Goal: Information Seeking & Learning: Check status

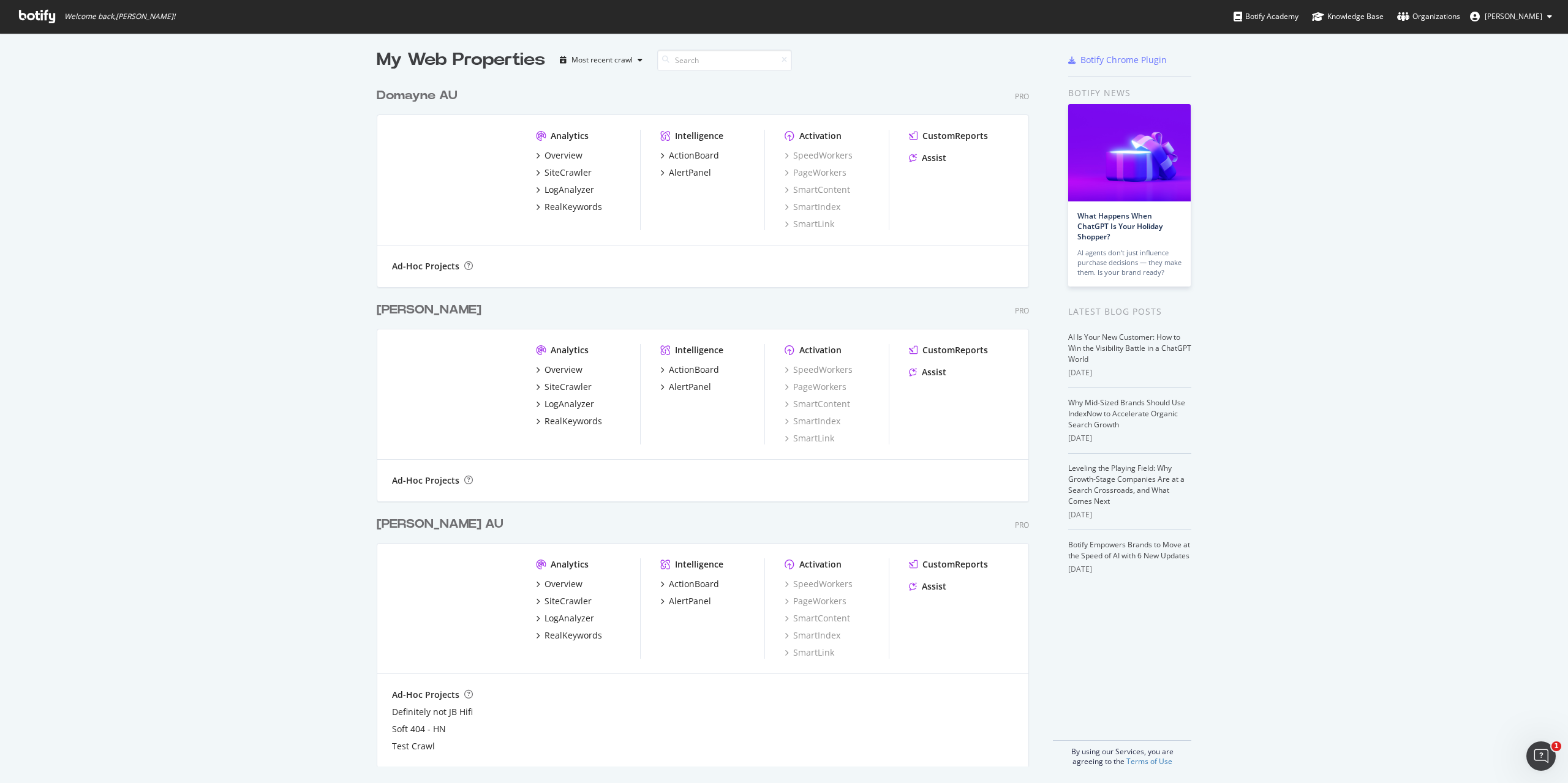
scroll to position [7, 0]
click at [559, 579] on div "Overview" at bounding box center [563, 581] width 38 height 12
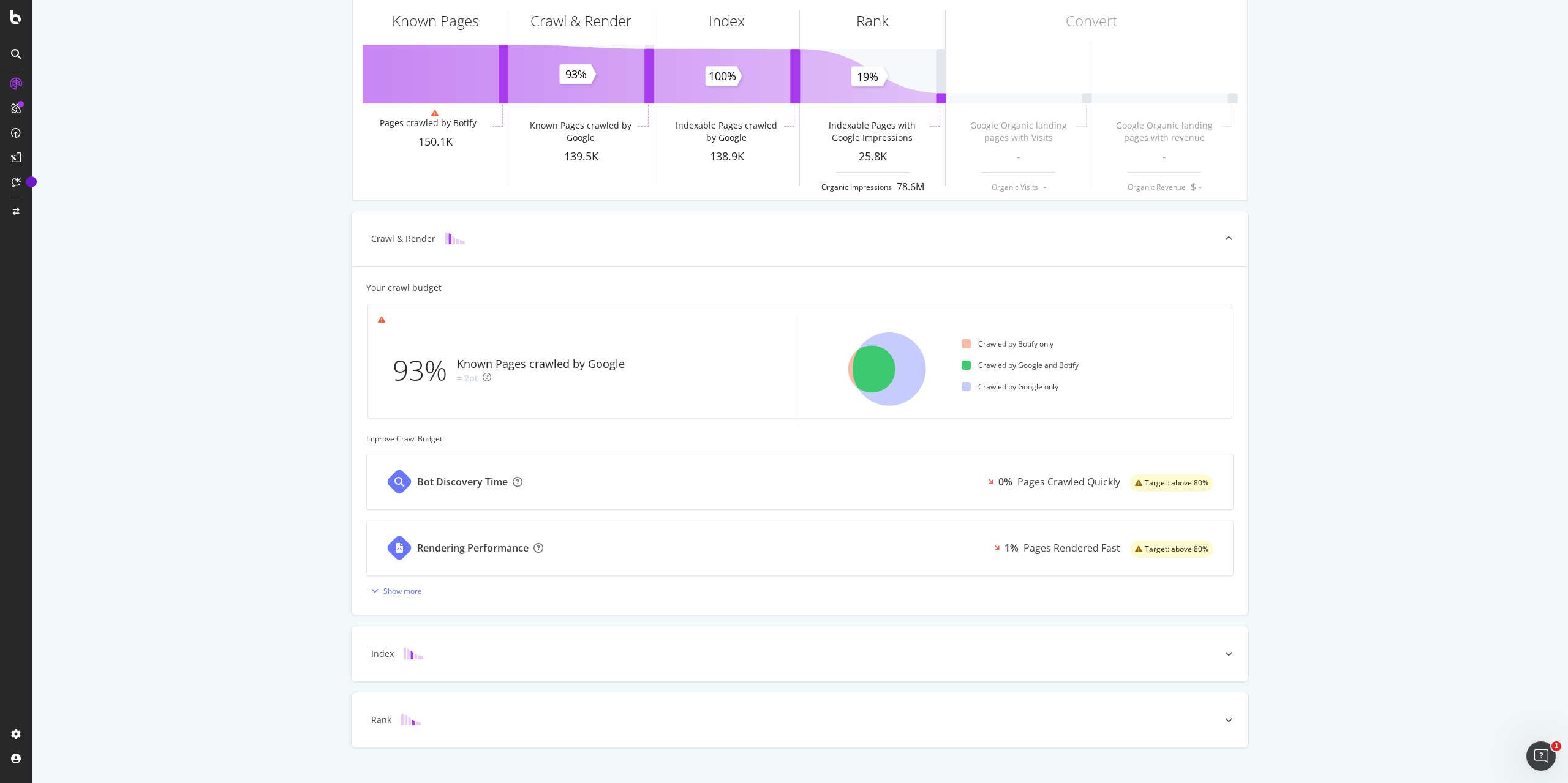
scroll to position [99, 0]
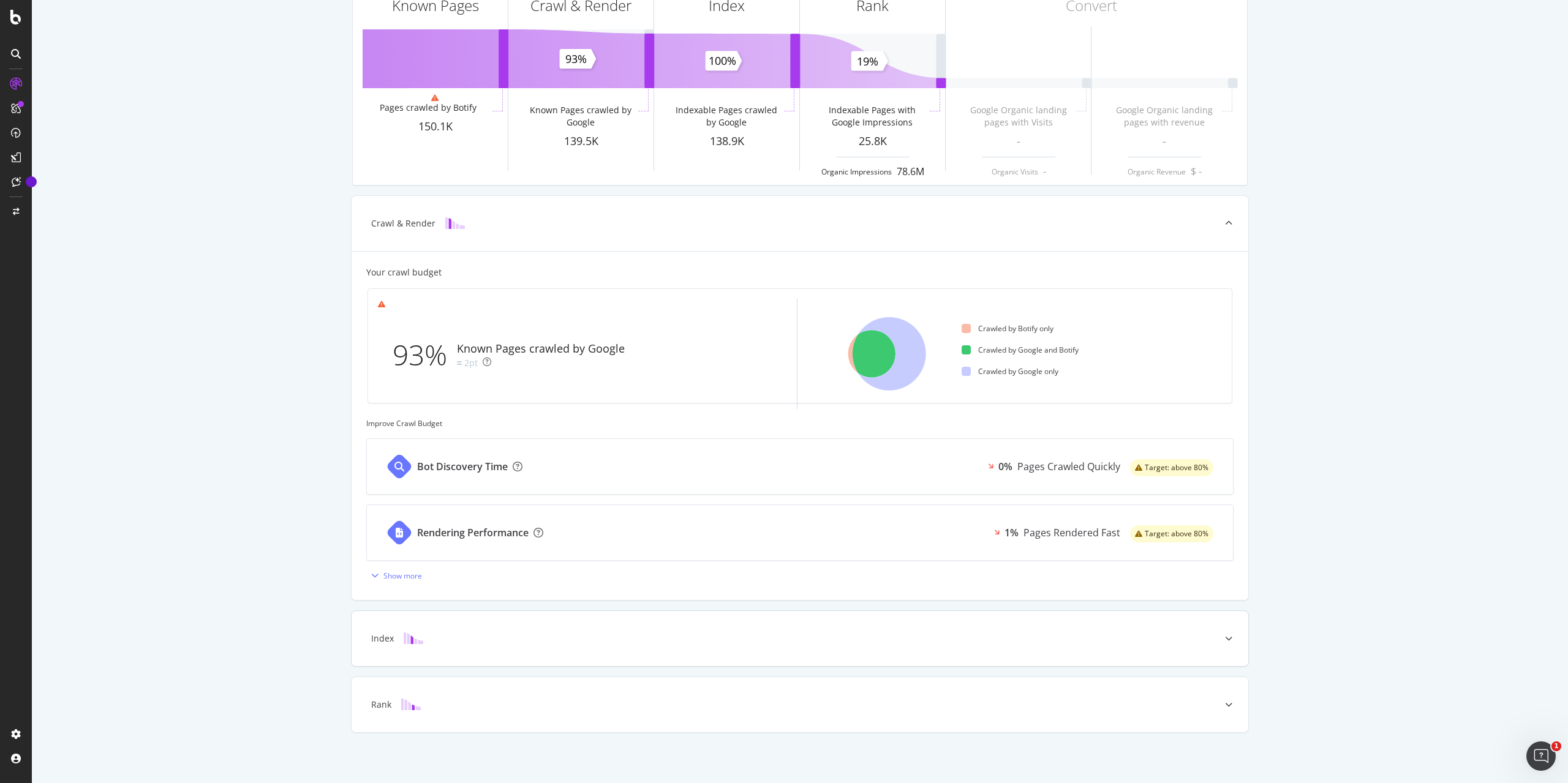
click at [983, 640] on div "Index" at bounding box center [780, 638] width 848 height 12
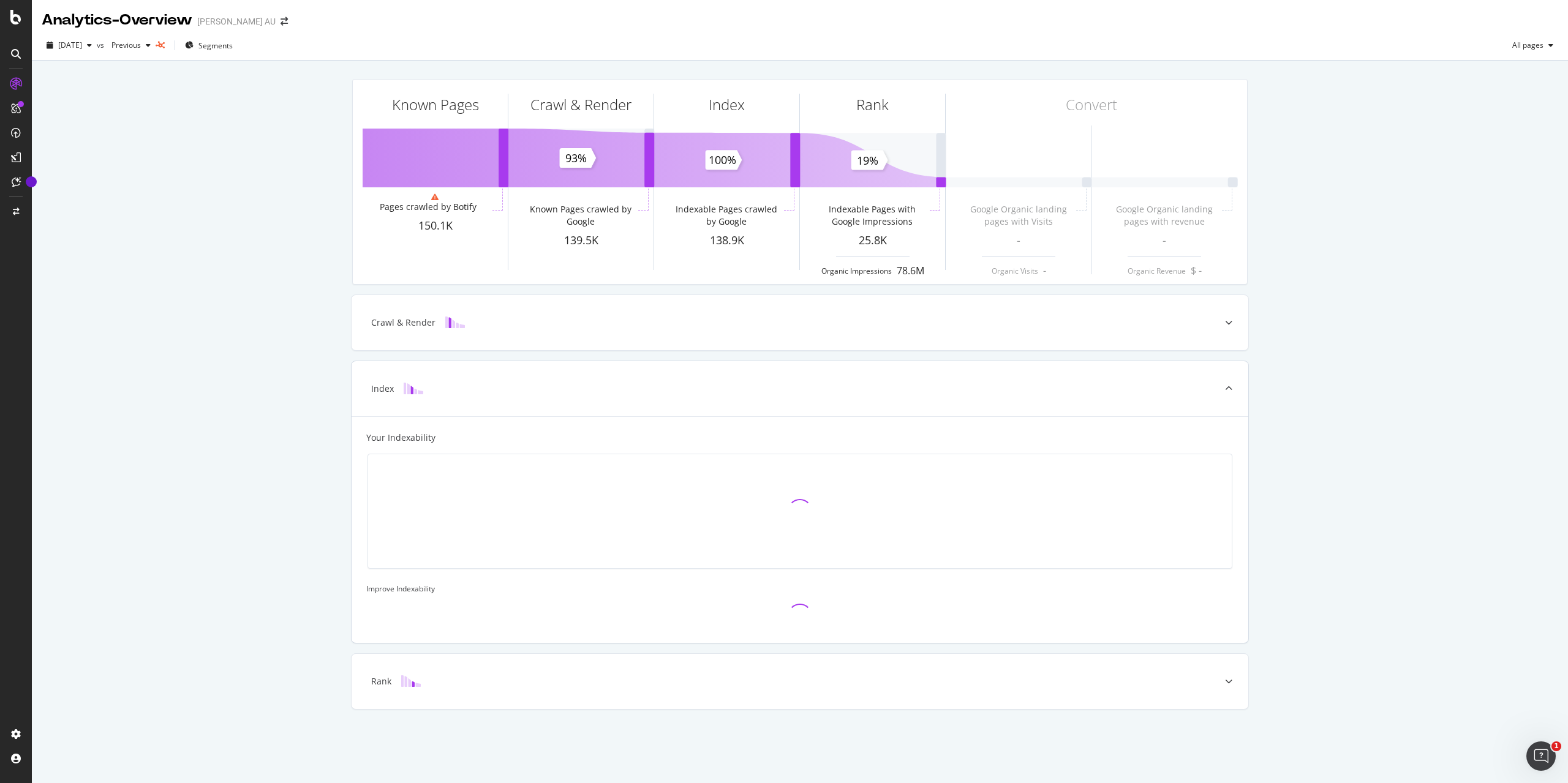
scroll to position [0, 0]
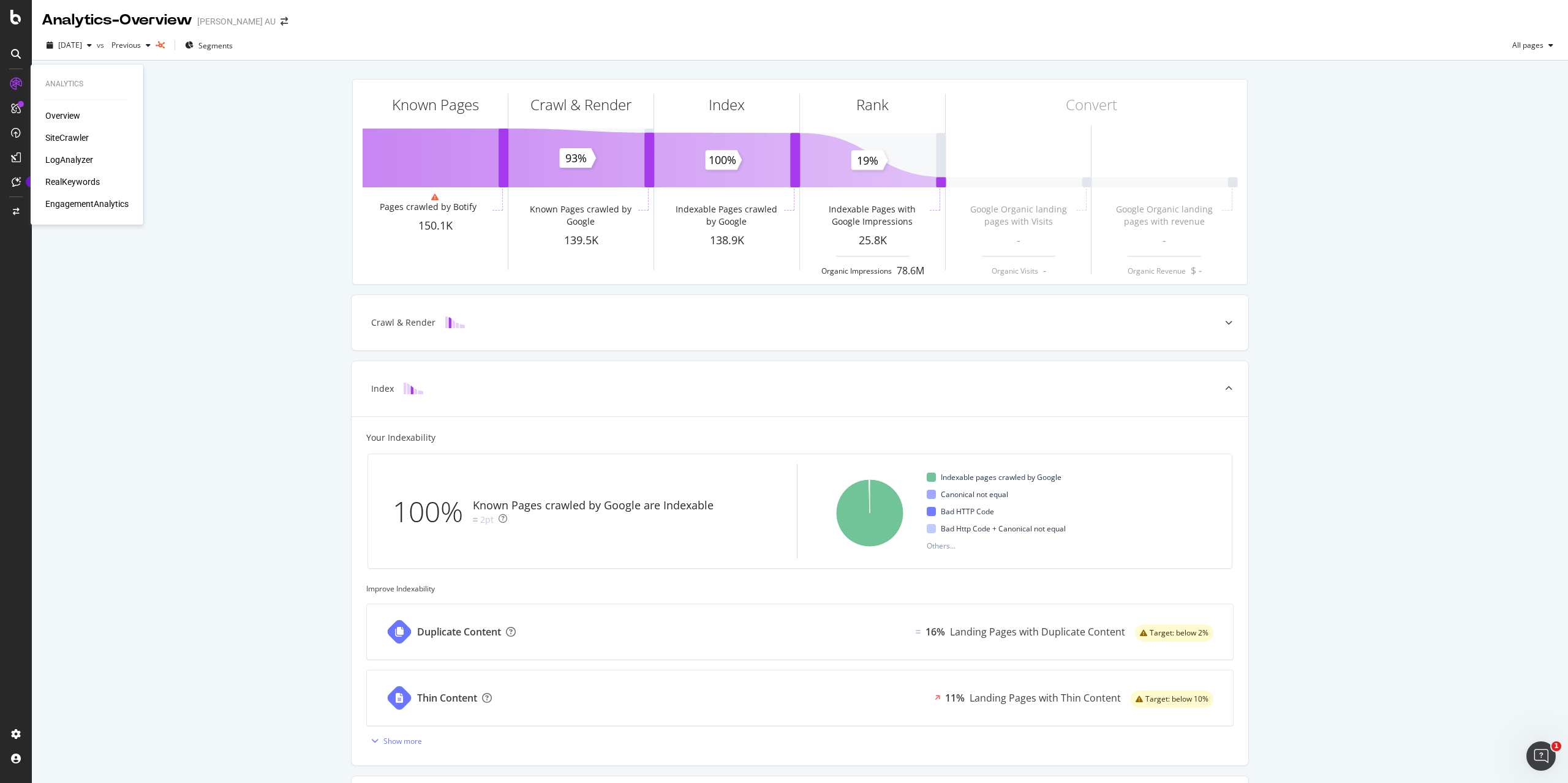
click at [84, 184] on div "RealKeywords" at bounding box center [73, 182] width 55 height 12
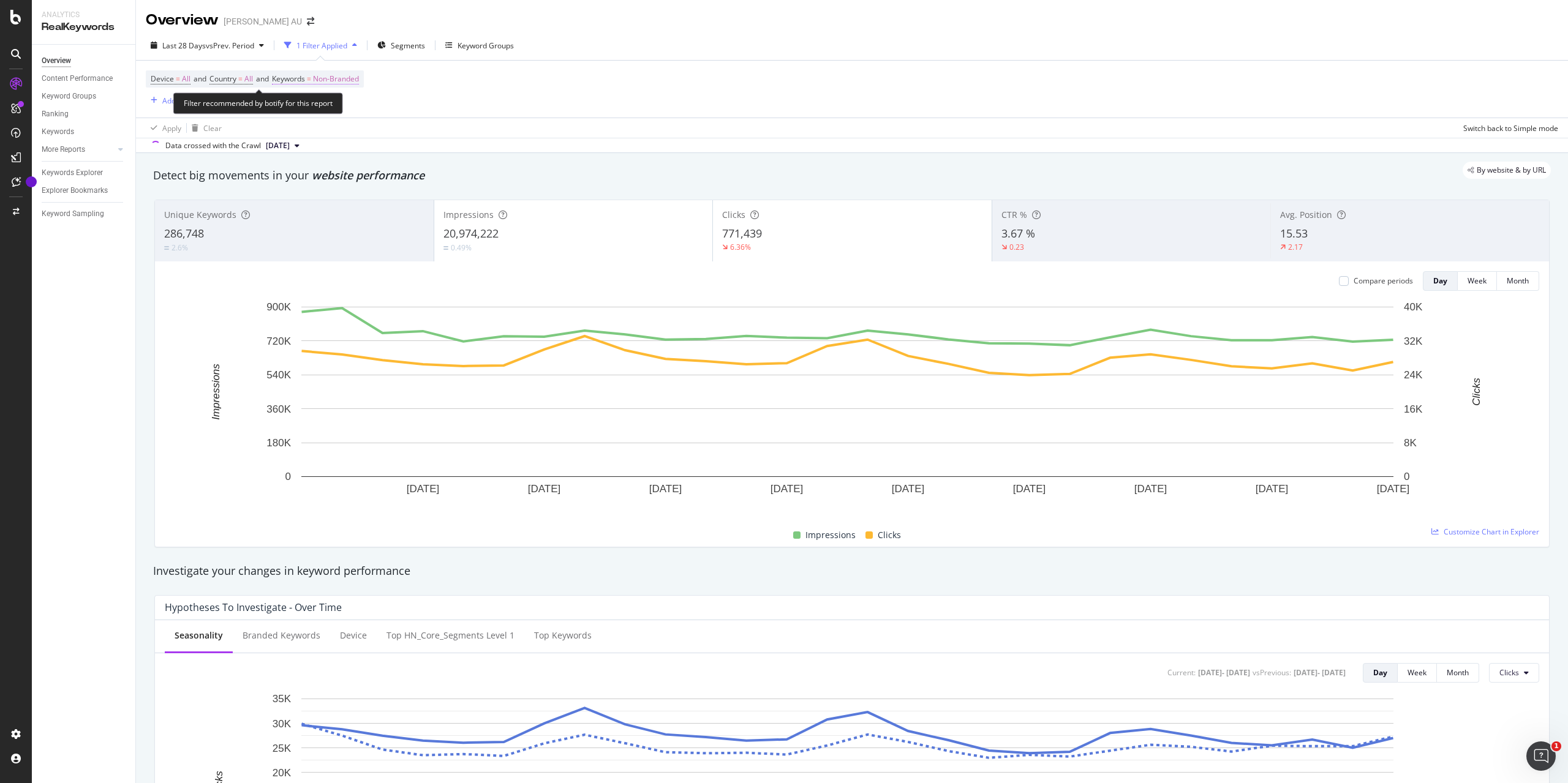
click at [328, 79] on span "Non-Branded" at bounding box center [336, 79] width 46 height 17
click at [348, 107] on icon "button" at bounding box center [349, 107] width 5 height 7
click at [342, 203] on span "All" at bounding box center [362, 202] width 125 height 11
click at [410, 136] on div "Apply" at bounding box center [415, 133] width 19 height 10
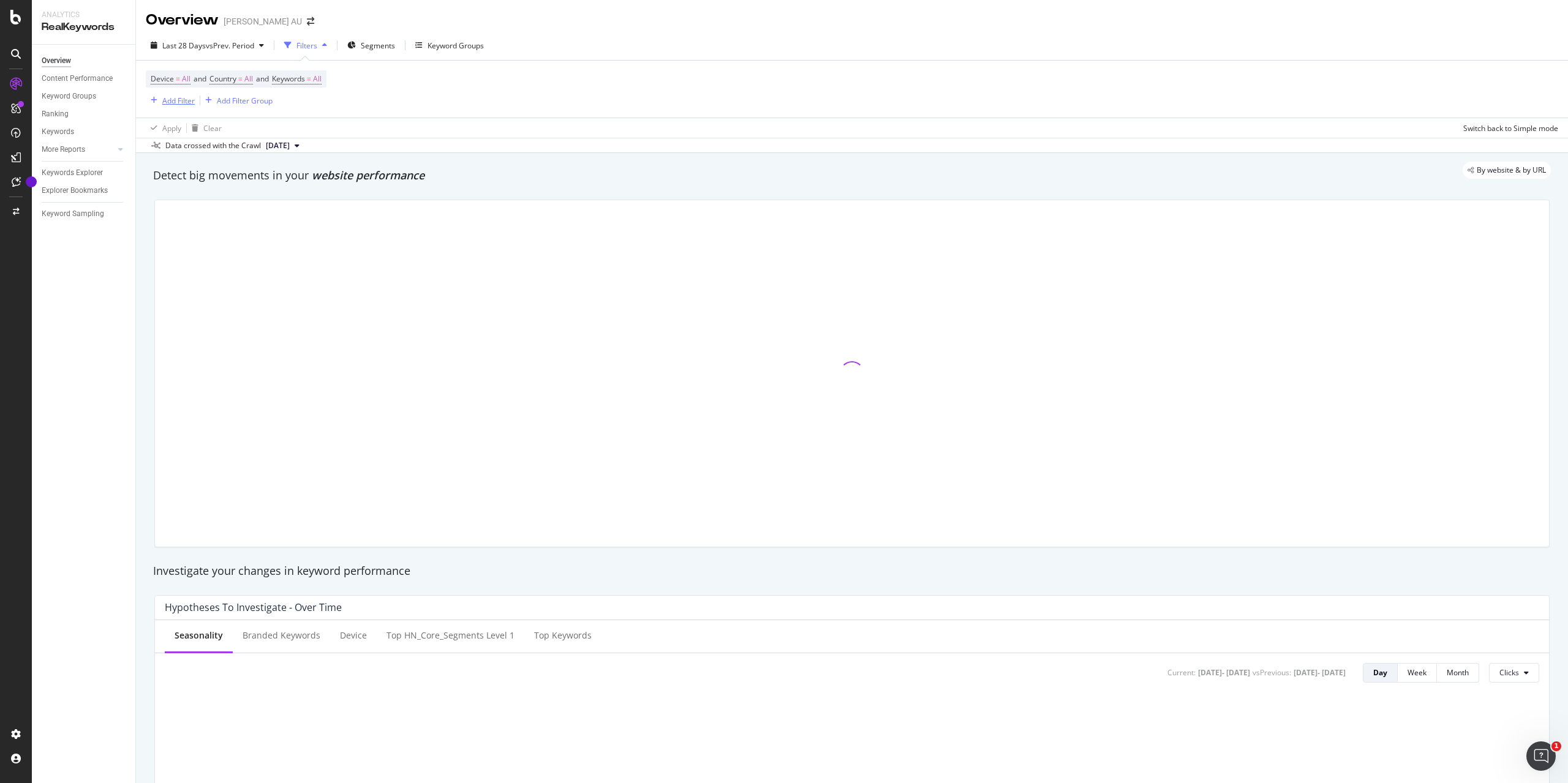
click at [184, 105] on div "Add Filter" at bounding box center [178, 101] width 32 height 10
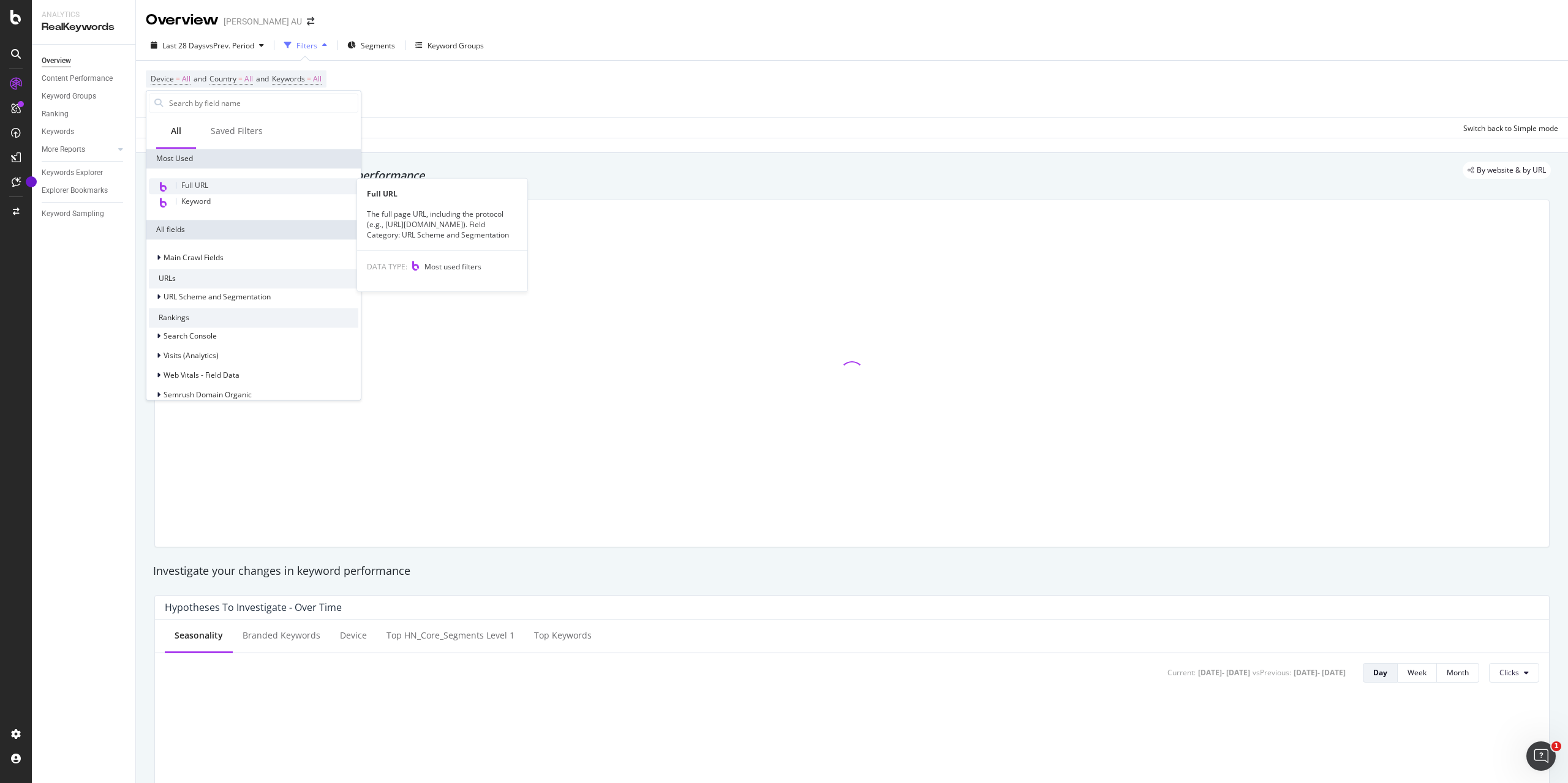
click at [192, 192] on div "Full URL" at bounding box center [253, 186] width 210 height 16
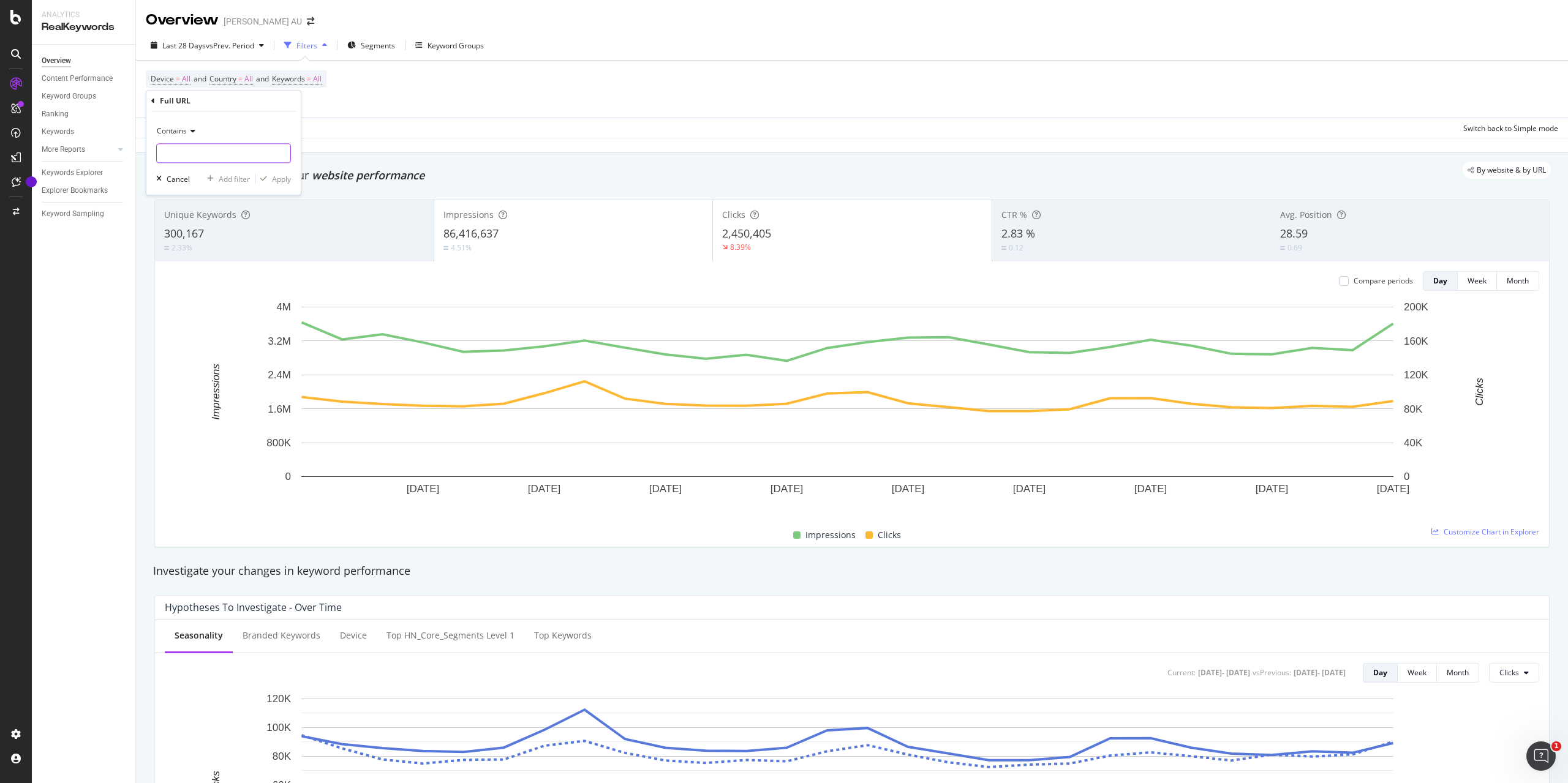
click at [212, 152] on input "text" at bounding box center [224, 153] width 134 height 19
paste input "[URL][DOMAIN_NAME]"
type input "[URL][DOMAIN_NAME]"
click at [282, 177] on div "Apply" at bounding box center [281, 179] width 19 height 10
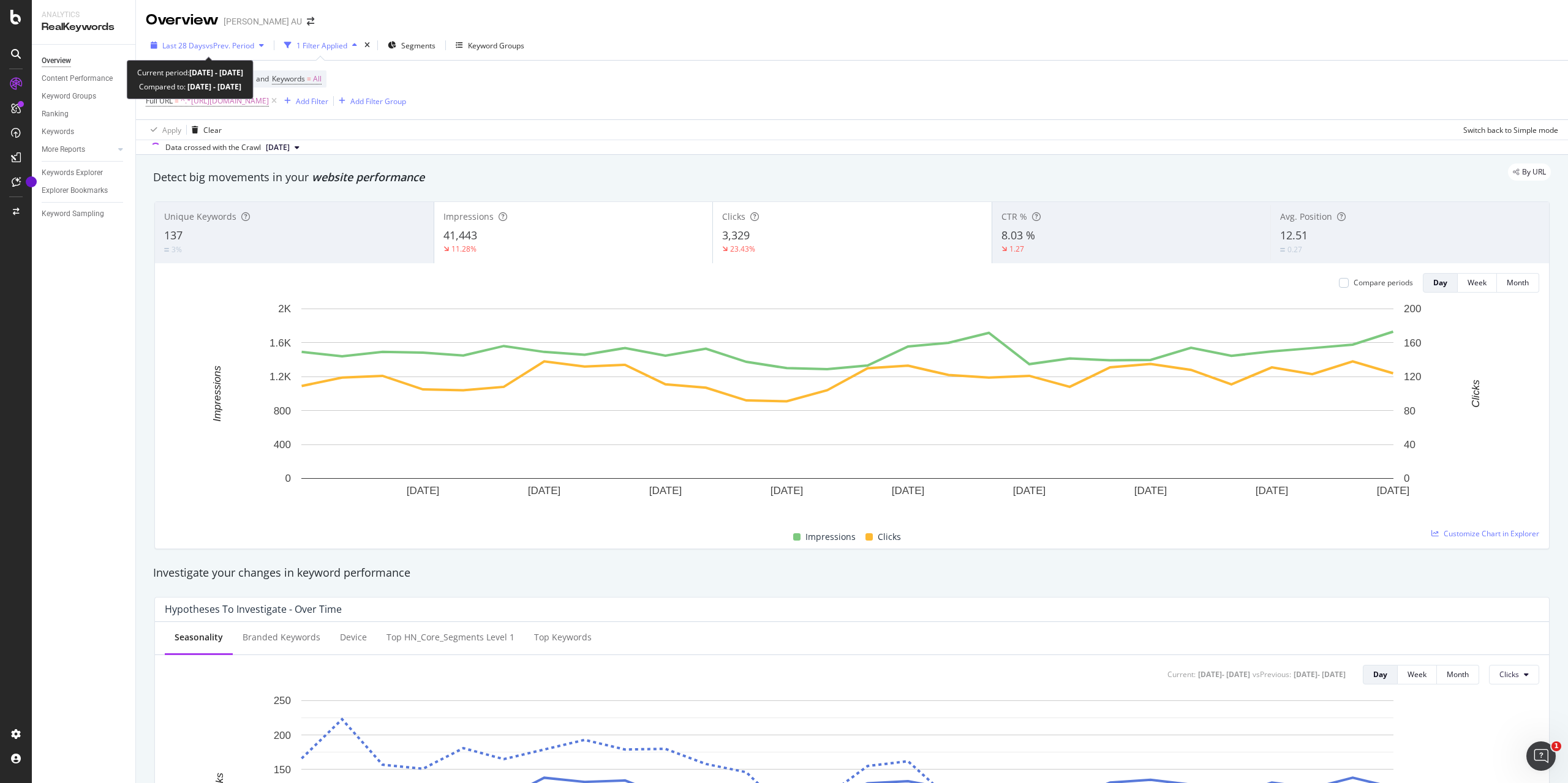
click at [232, 49] on span "vs Prev. Period" at bounding box center [230, 45] width 49 height 10
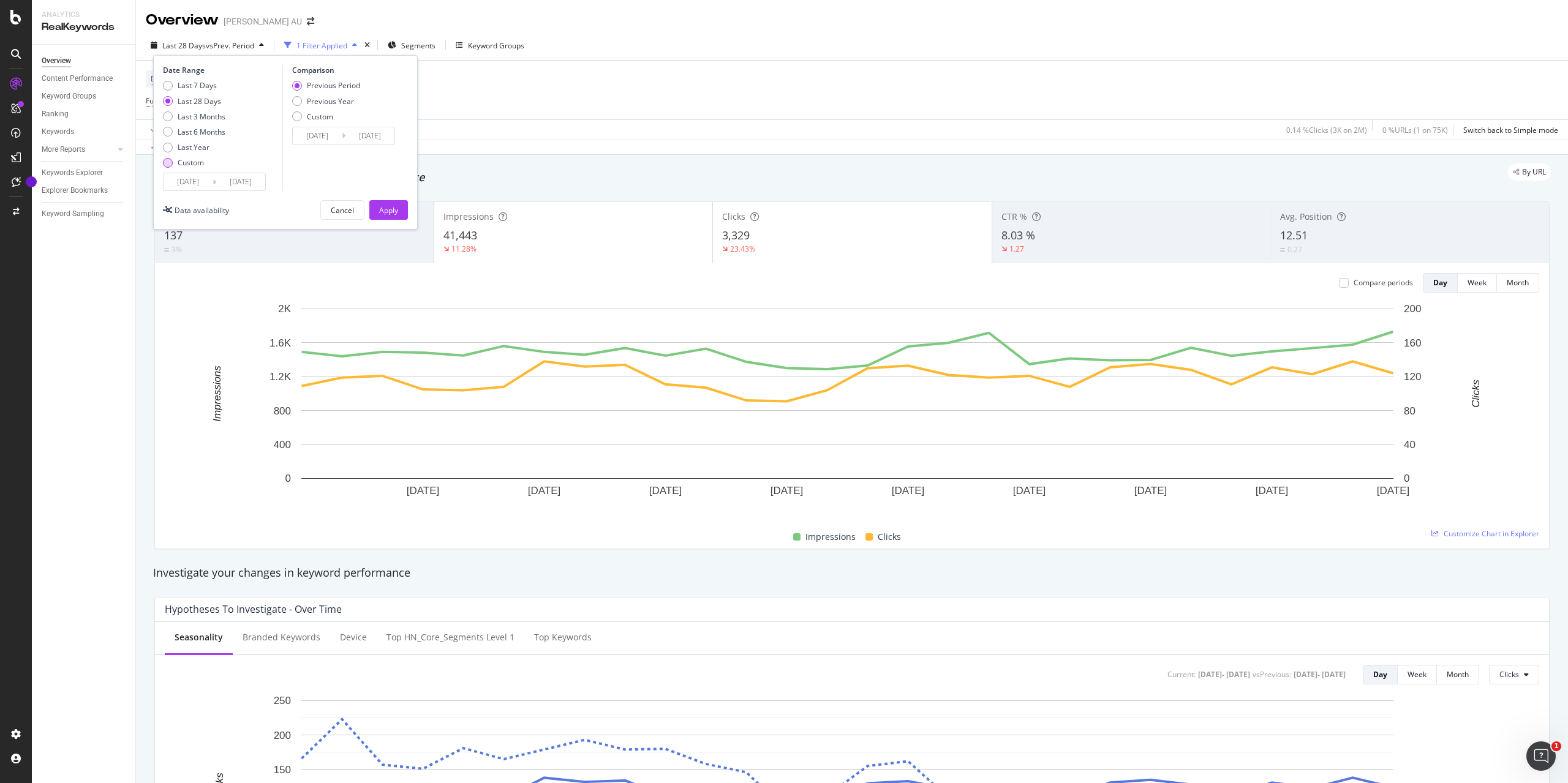
click at [201, 163] on div "Custom" at bounding box center [191, 163] width 27 height 10
click at [199, 182] on input "[DATE]" at bounding box center [188, 182] width 49 height 17
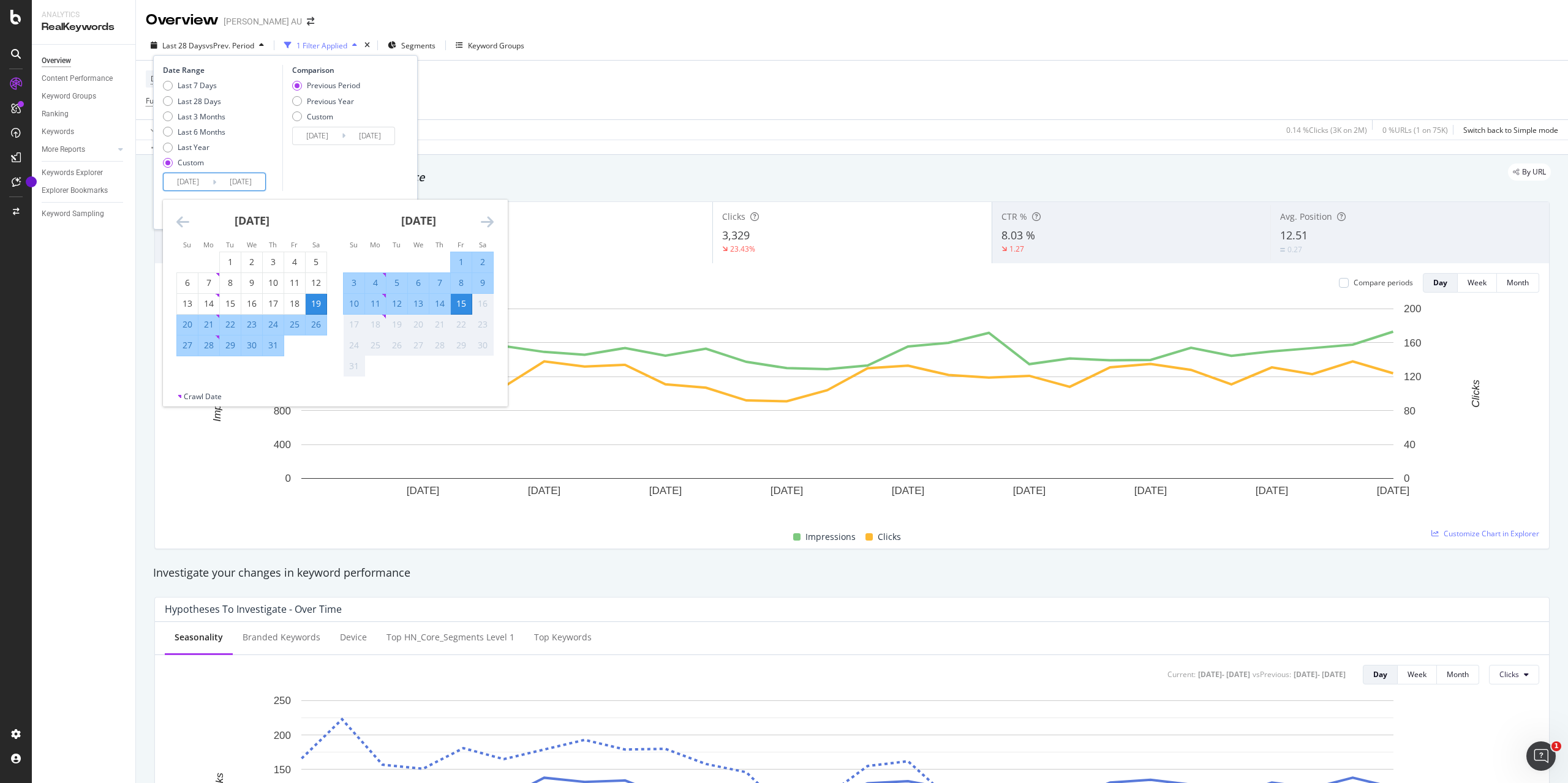
click at [182, 220] on icon "Move backward to switch to the previous month." at bounding box center [183, 221] width 13 height 15
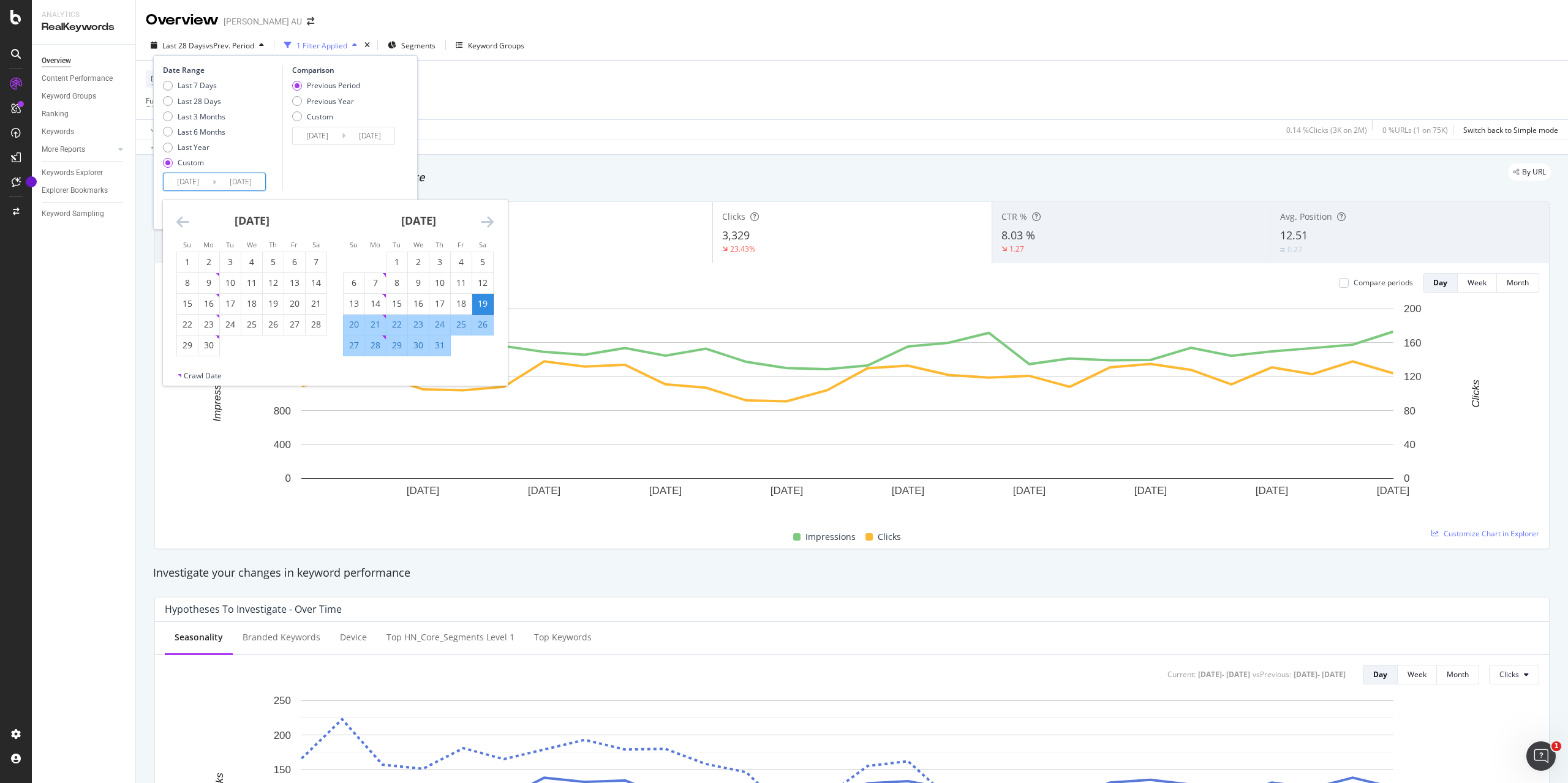
click at [182, 221] on icon "Move backward to switch to the previous month." at bounding box center [183, 221] width 13 height 15
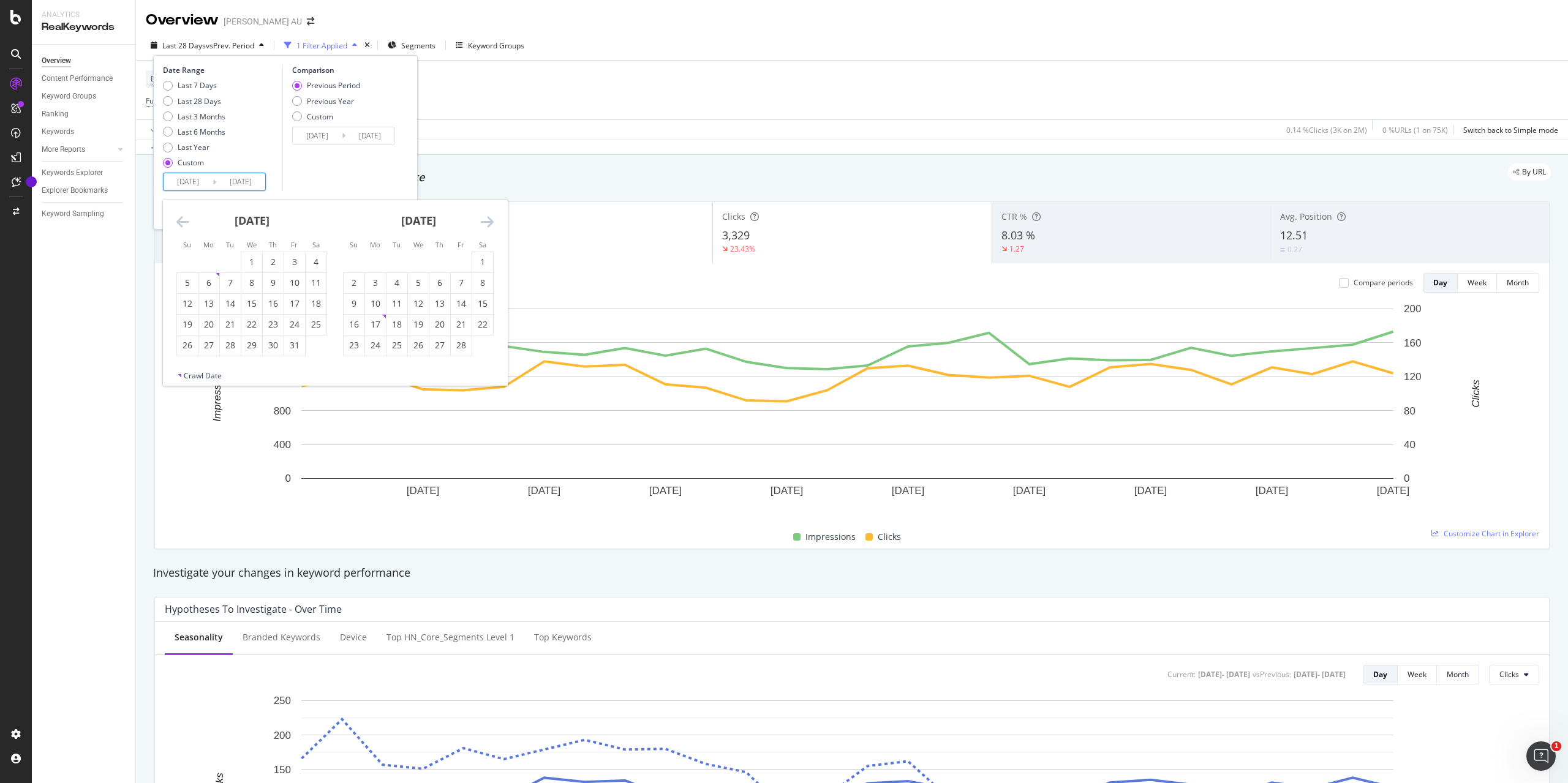
click at [179, 221] on icon "Move backward to switch to the previous month." at bounding box center [183, 221] width 13 height 15
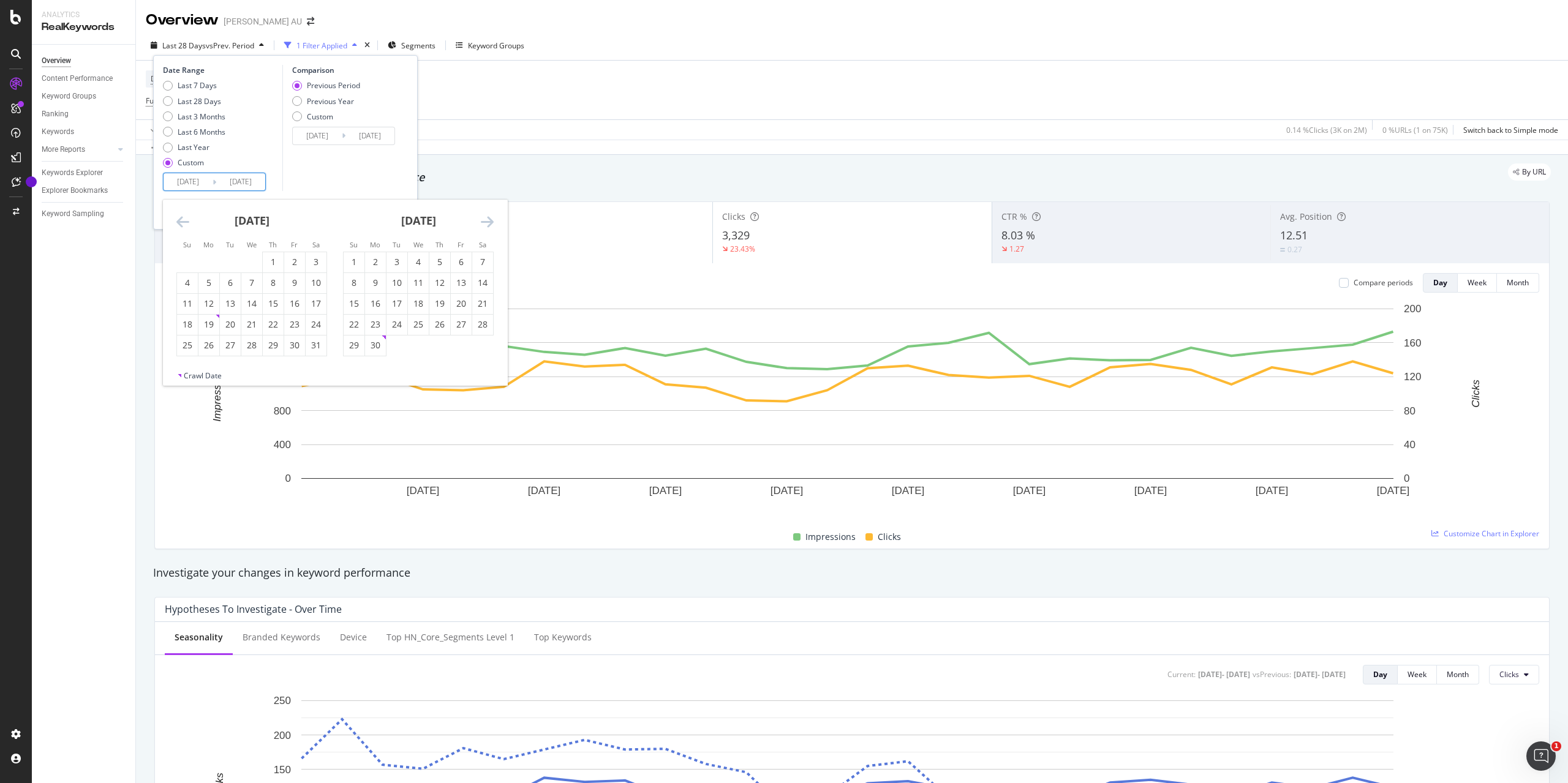
click at [179, 221] on icon "Move backward to switch to the previous month." at bounding box center [183, 221] width 13 height 15
click at [371, 258] on div "1" at bounding box center [375, 261] width 21 height 12
type input "[DATE]"
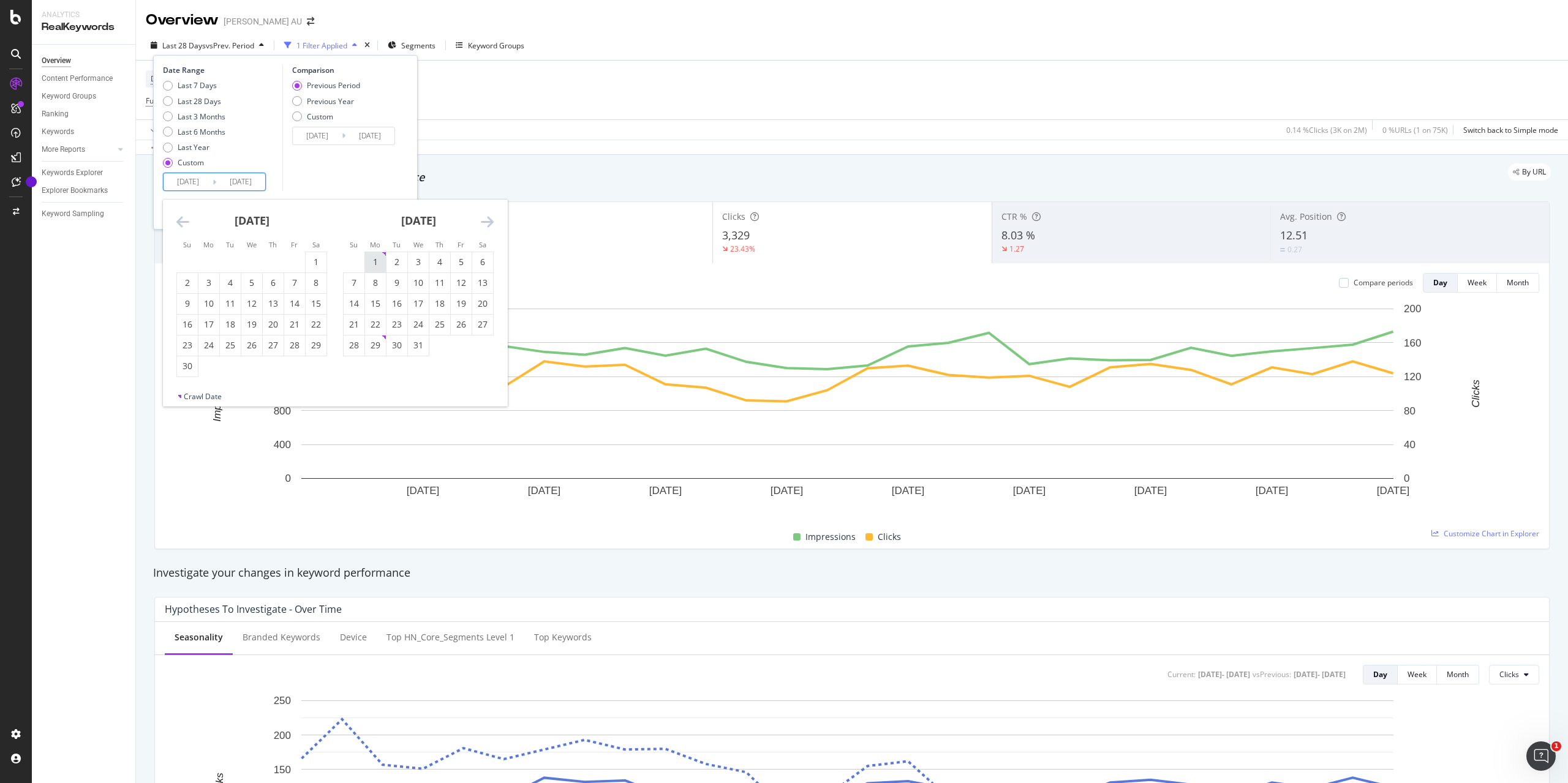
type input "[DATE]"
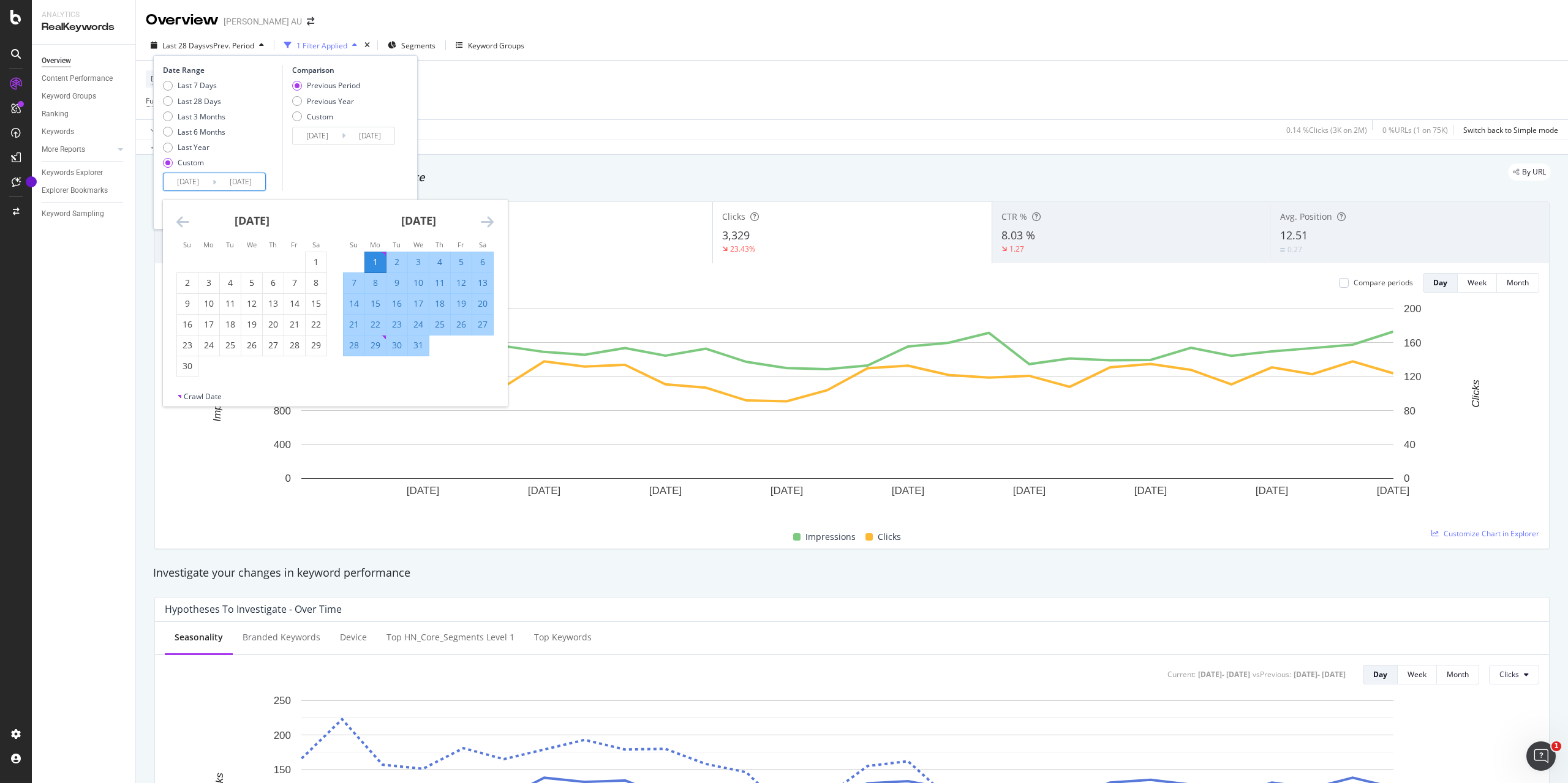
click at [486, 221] on icon "Move forward to switch to the next month." at bounding box center [487, 221] width 13 height 15
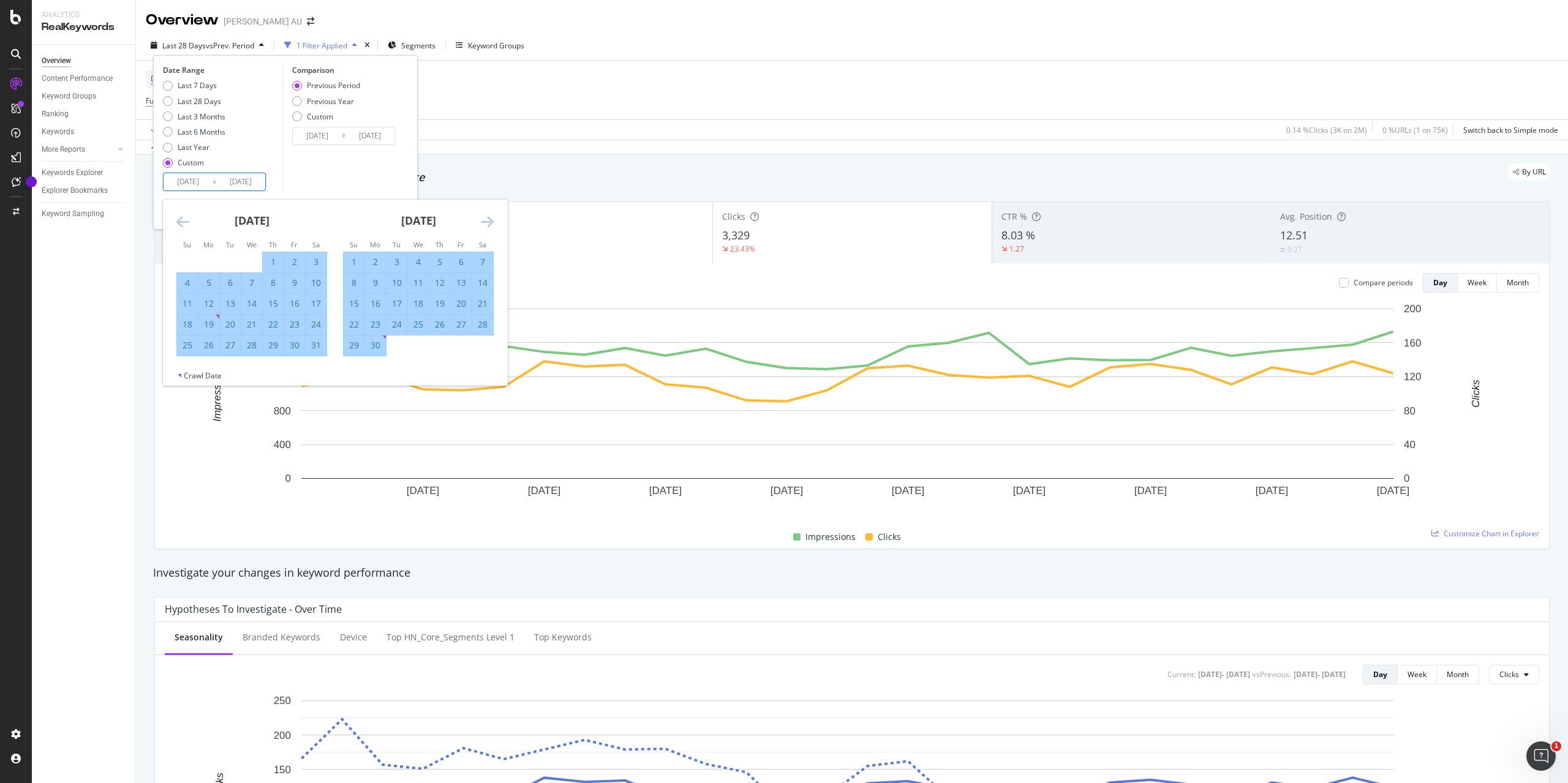
click at [486, 221] on icon "Move forward to switch to the next month." at bounding box center [487, 221] width 13 height 15
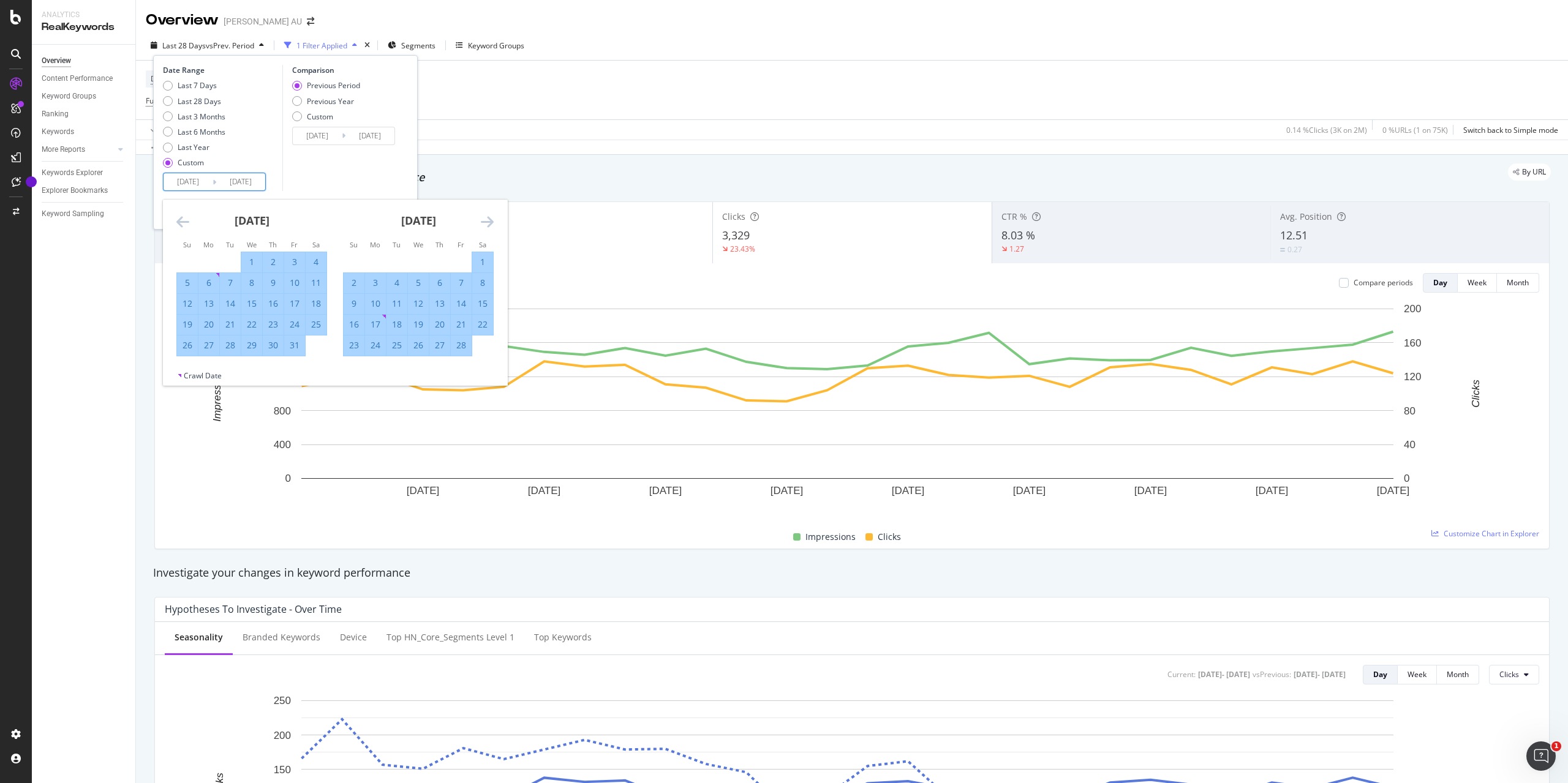
click at [486, 221] on icon "Move forward to switch to the next month." at bounding box center [487, 221] width 13 height 15
click at [377, 346] on div "30" at bounding box center [375, 345] width 21 height 12
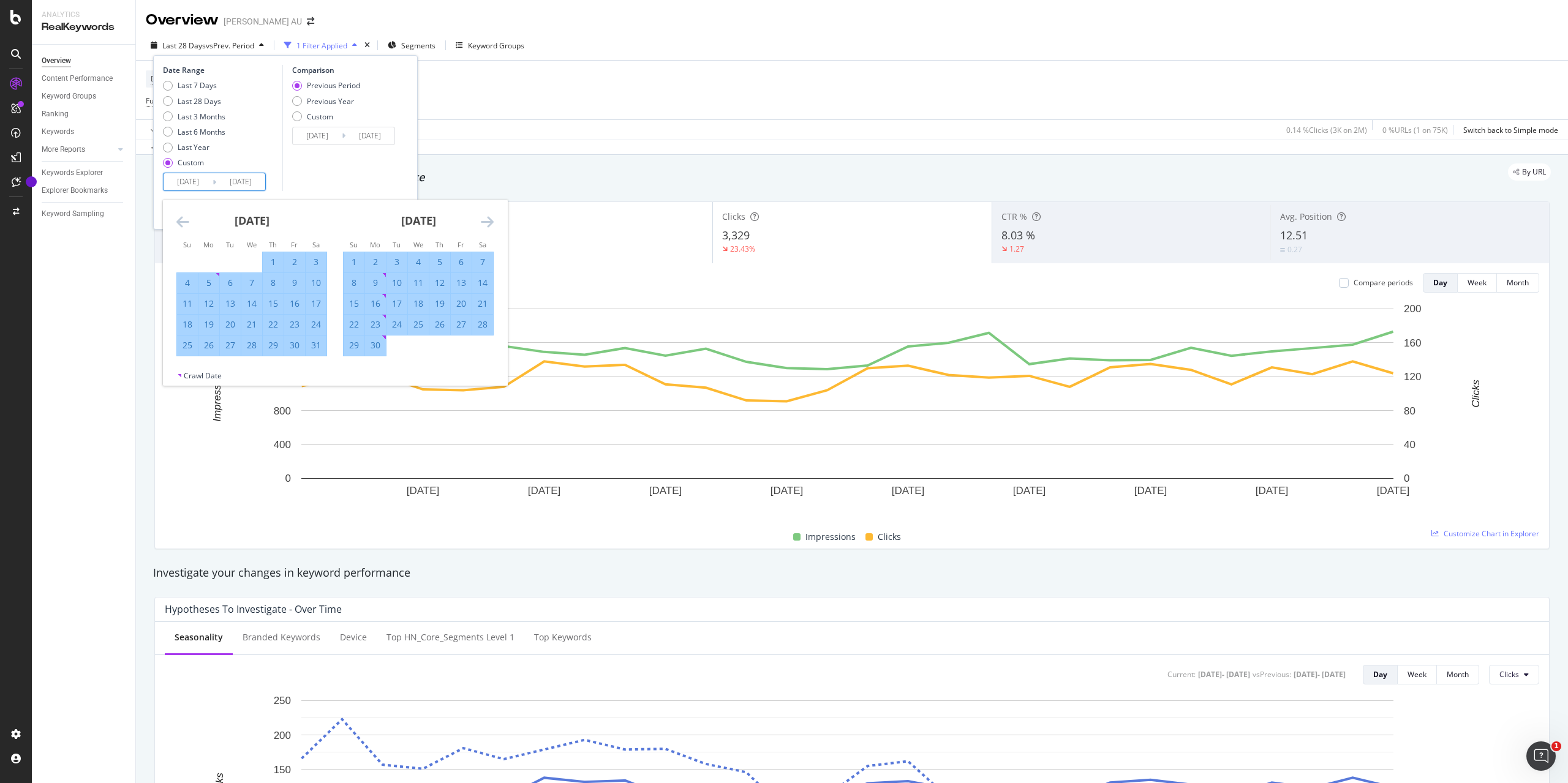
type input "[DATE]"
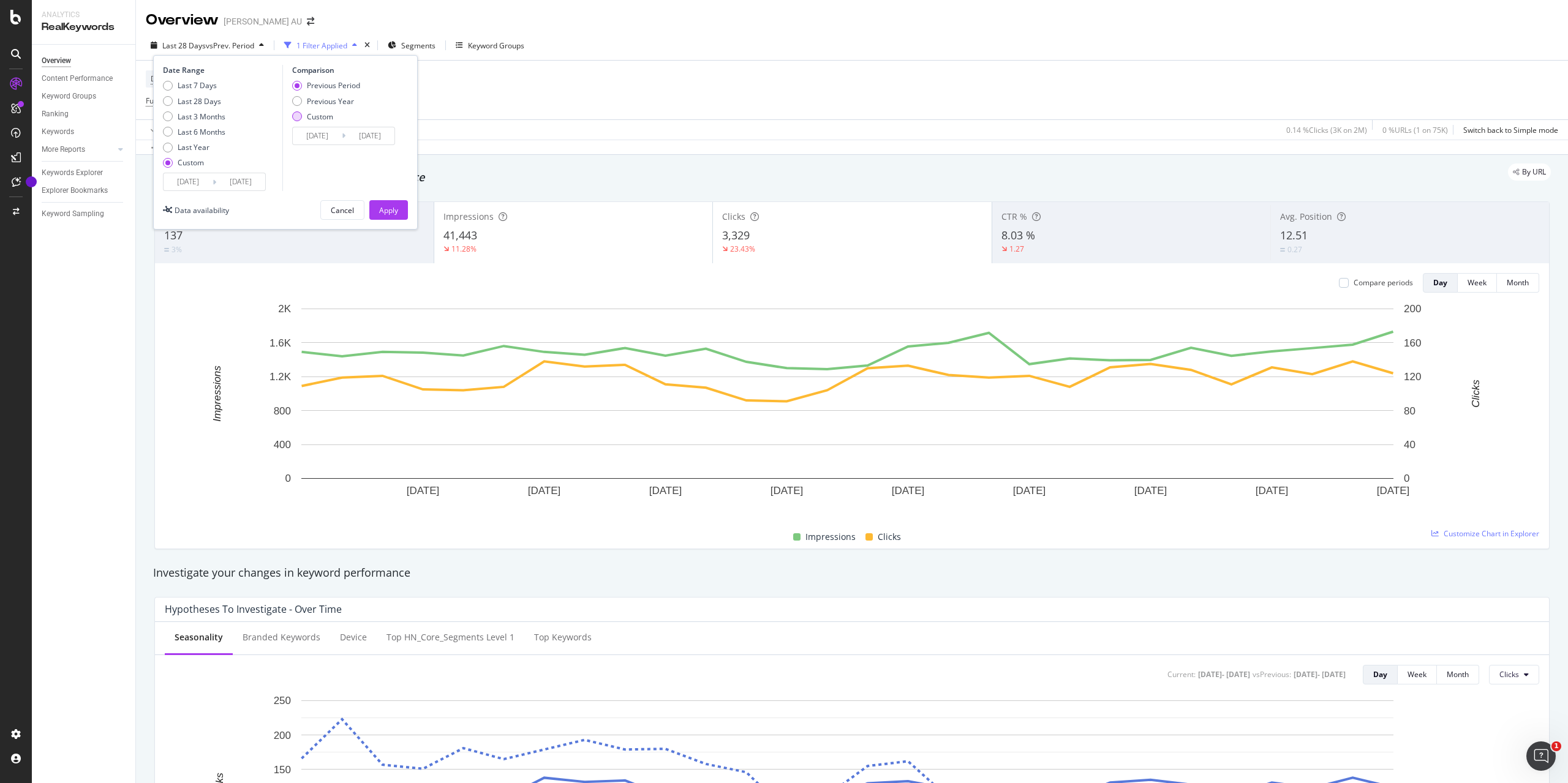
click at [324, 117] on div "Custom" at bounding box center [320, 117] width 27 height 10
click at [327, 132] on input "[DATE]" at bounding box center [317, 136] width 49 height 17
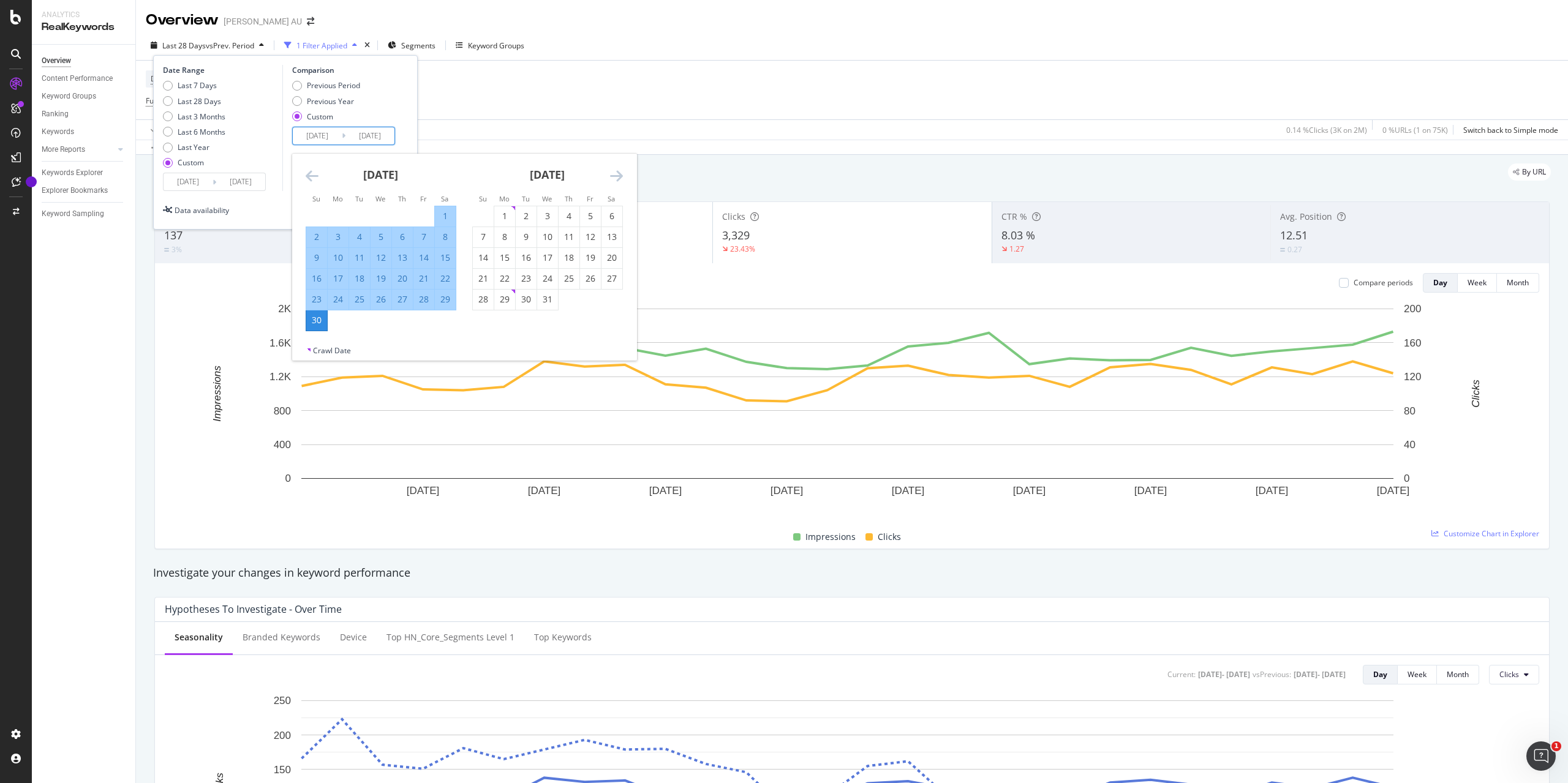
click at [313, 171] on icon "Move backward to switch to the previous month." at bounding box center [312, 175] width 13 height 15
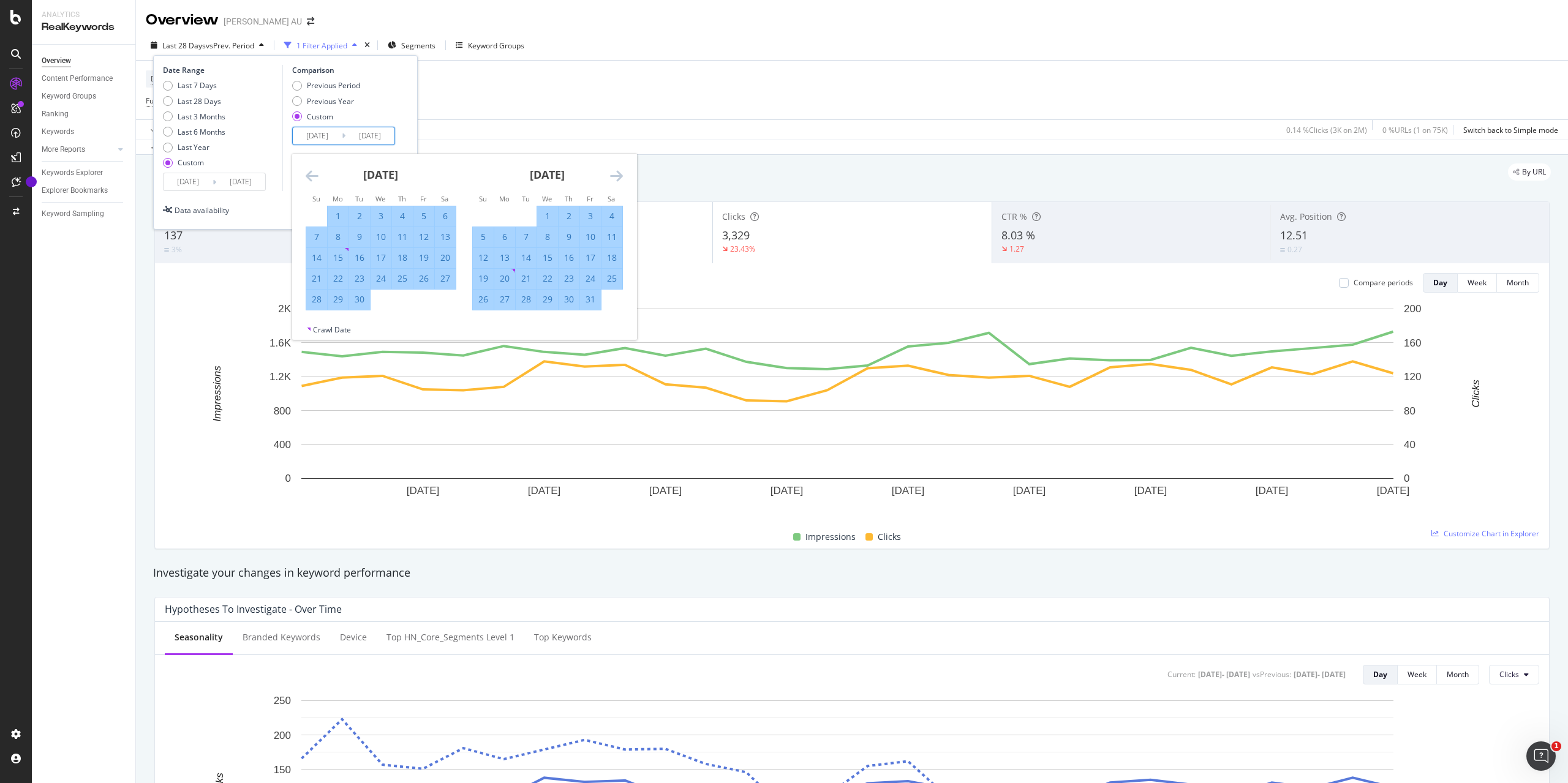
click at [313, 171] on icon "Move backward to switch to the previous month." at bounding box center [312, 175] width 13 height 15
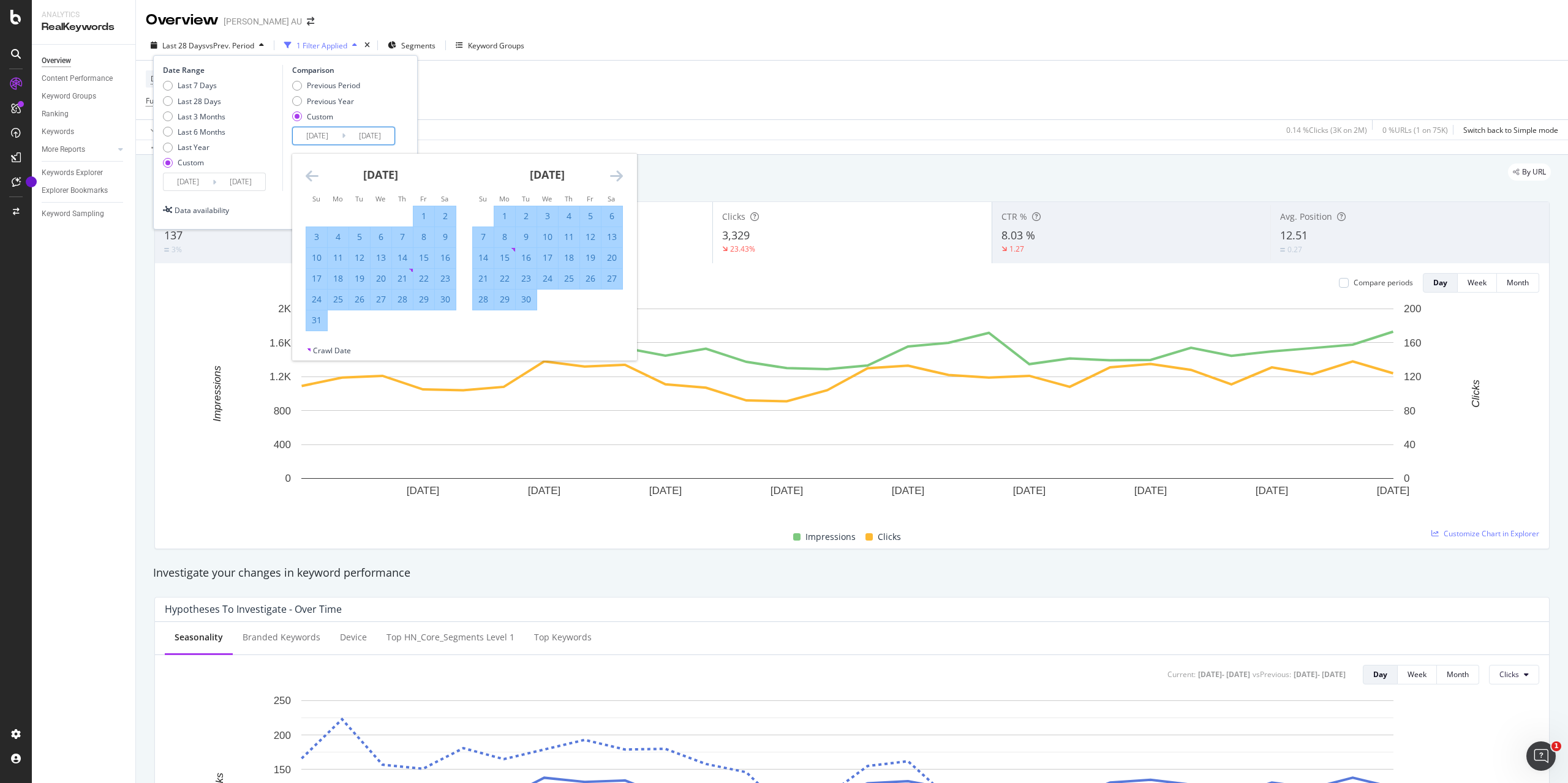
click at [313, 171] on icon "Move backward to switch to the previous month." at bounding box center [312, 175] width 13 height 15
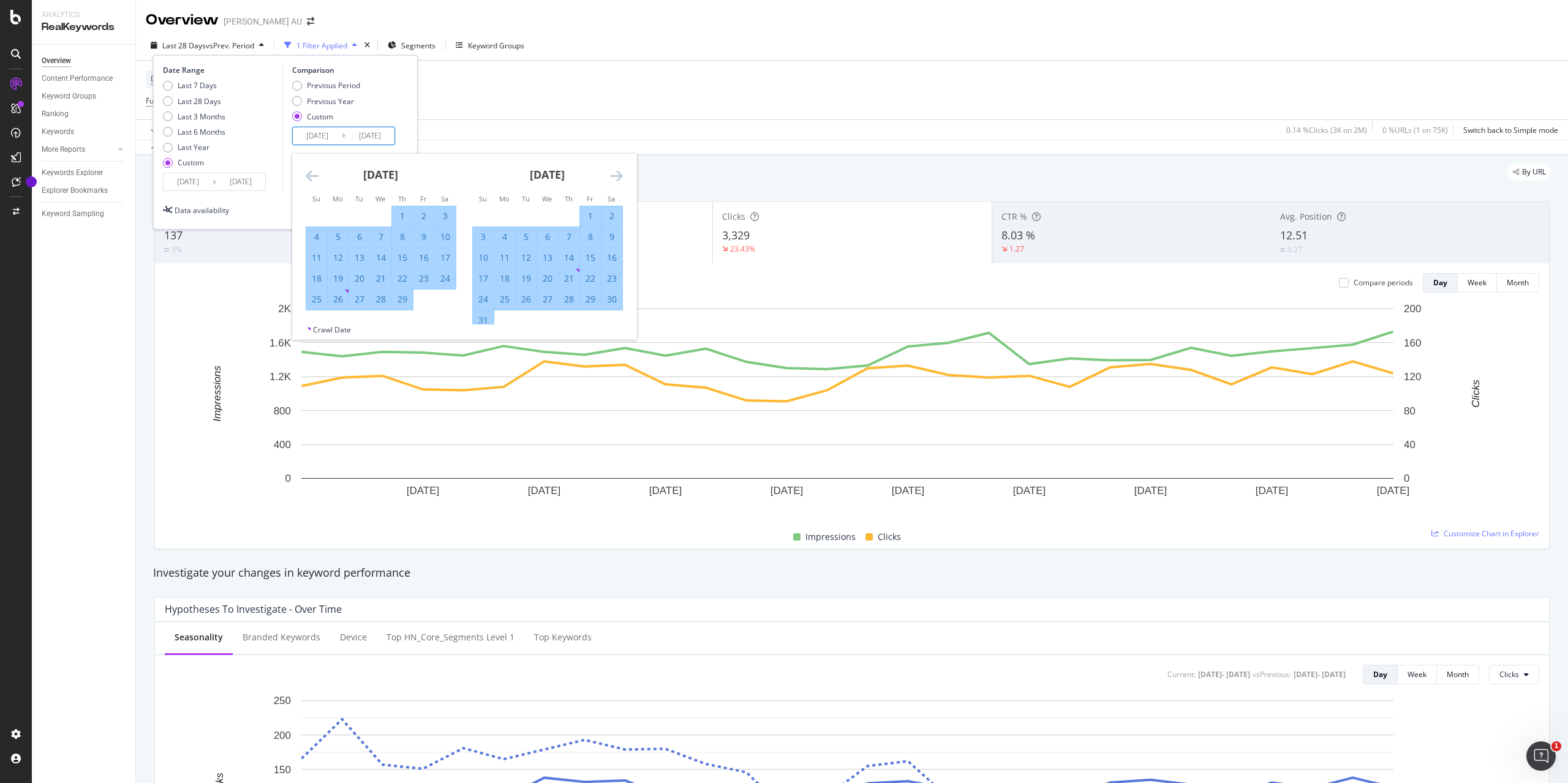
click at [313, 171] on icon "Move backward to switch to the previous month." at bounding box center [312, 175] width 13 height 15
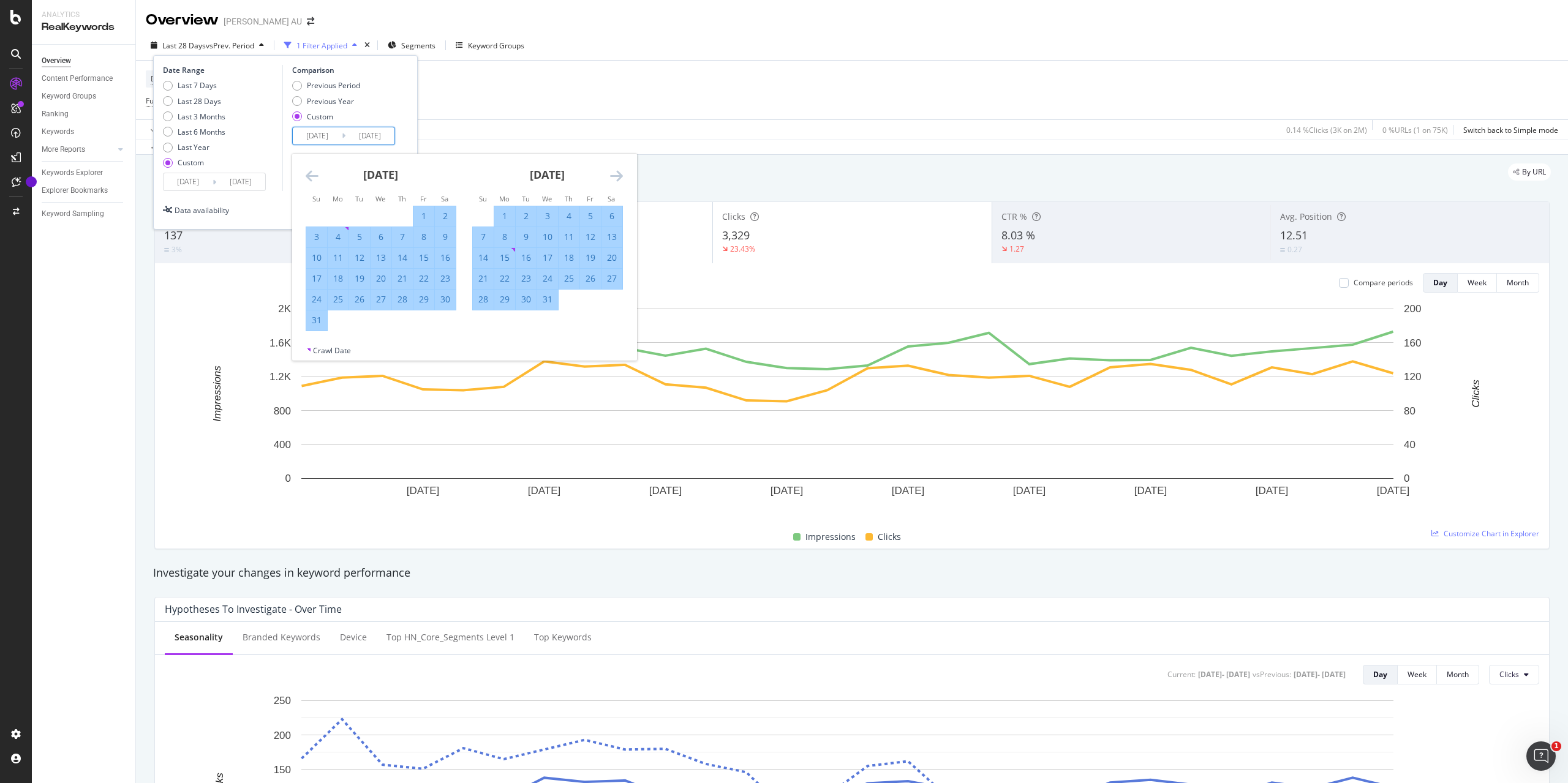
click at [313, 171] on icon "Move backward to switch to the previous month." at bounding box center [312, 175] width 13 height 15
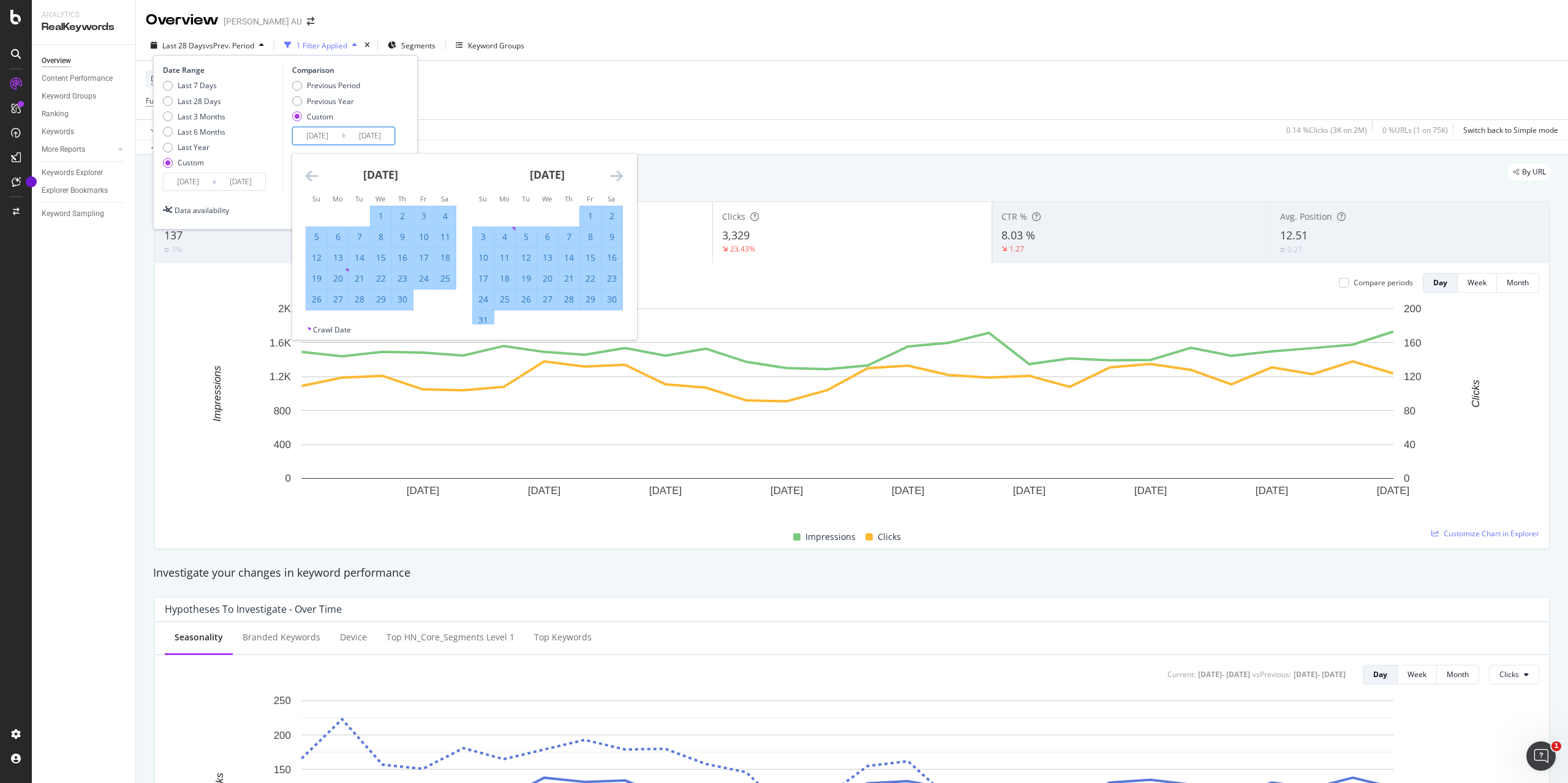
click at [313, 171] on icon "Move backward to switch to the previous month." at bounding box center [312, 175] width 13 height 15
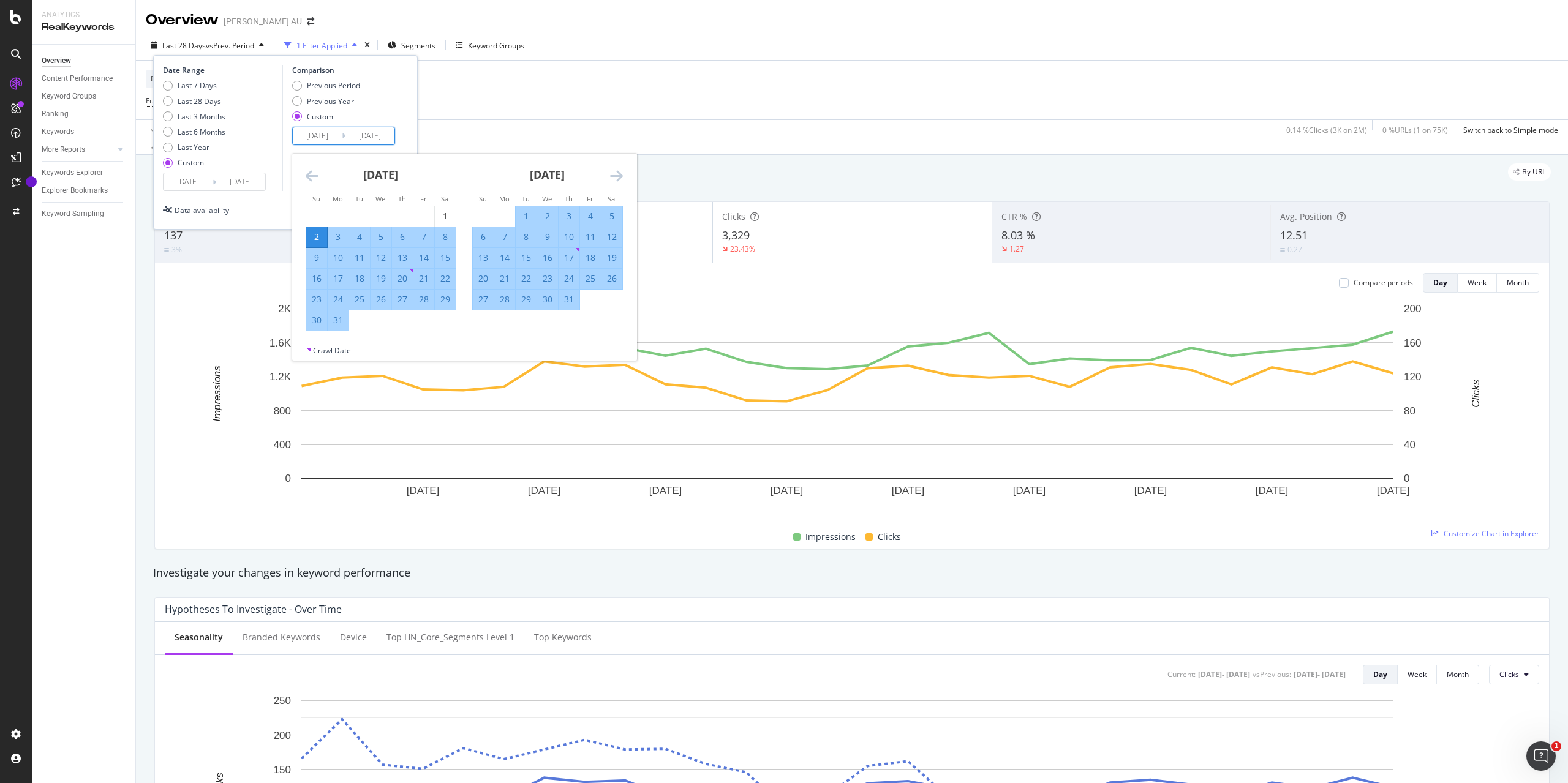
click at [313, 171] on icon "Move backward to switch to the previous month." at bounding box center [312, 175] width 13 height 15
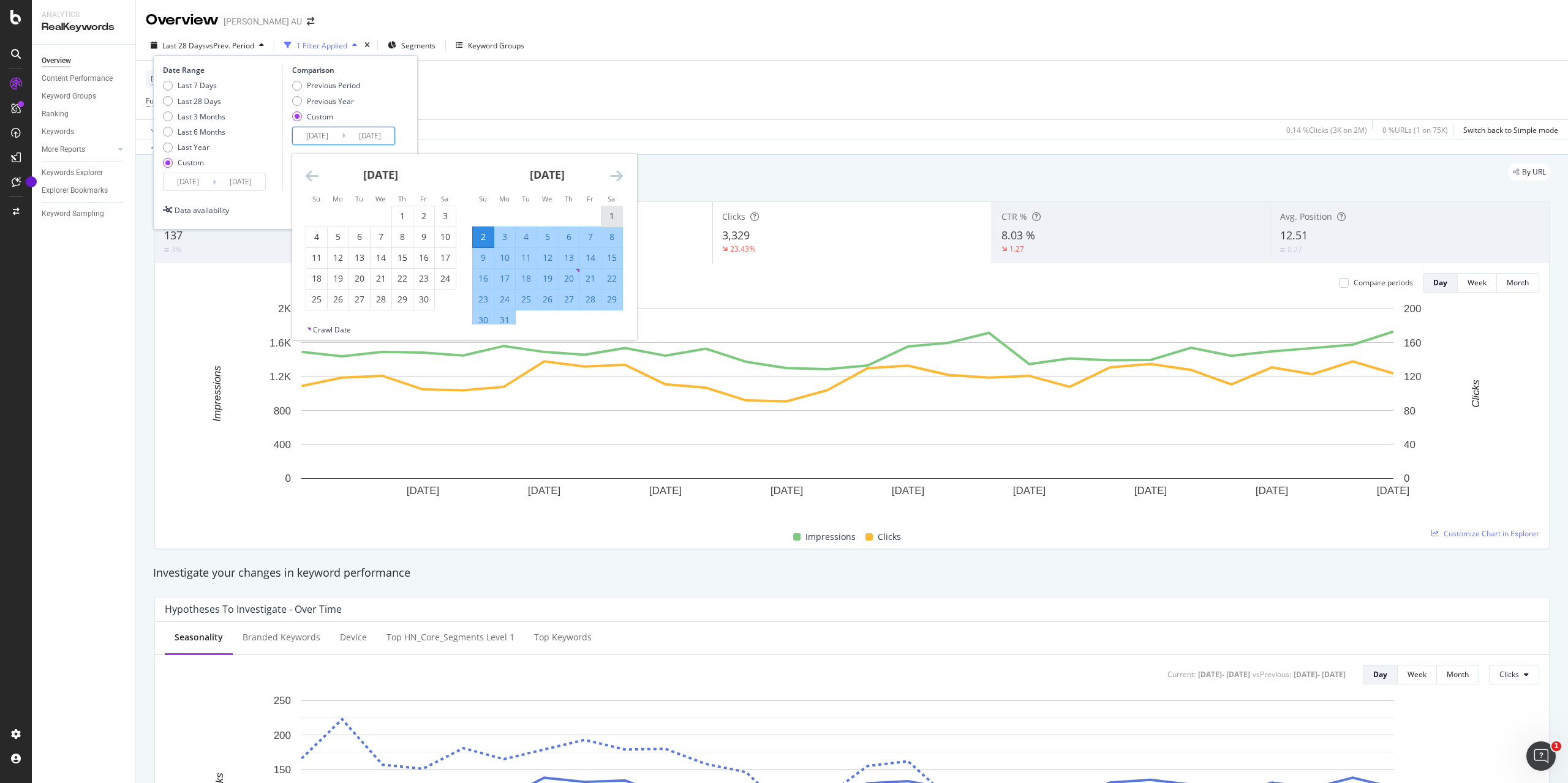
click at [612, 213] on div "1" at bounding box center [612, 216] width 21 height 12
type input "[DATE]"
click at [384, 136] on input "[DATE]" at bounding box center [369, 136] width 49 height 17
click at [619, 173] on icon "Move forward to switch to the next month." at bounding box center [617, 175] width 13 height 15
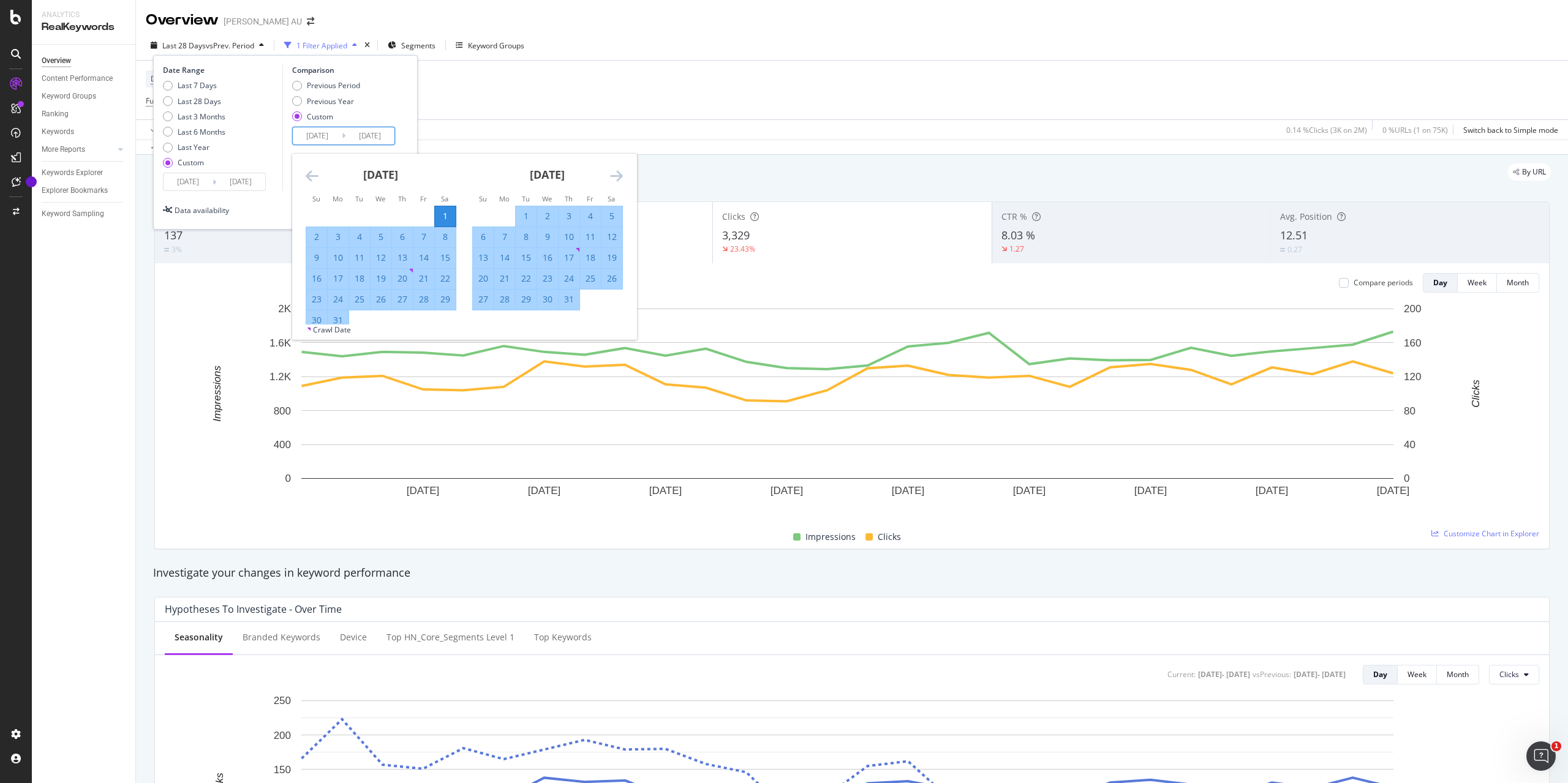
click at [619, 173] on icon "Move forward to switch to the next month." at bounding box center [617, 175] width 13 height 15
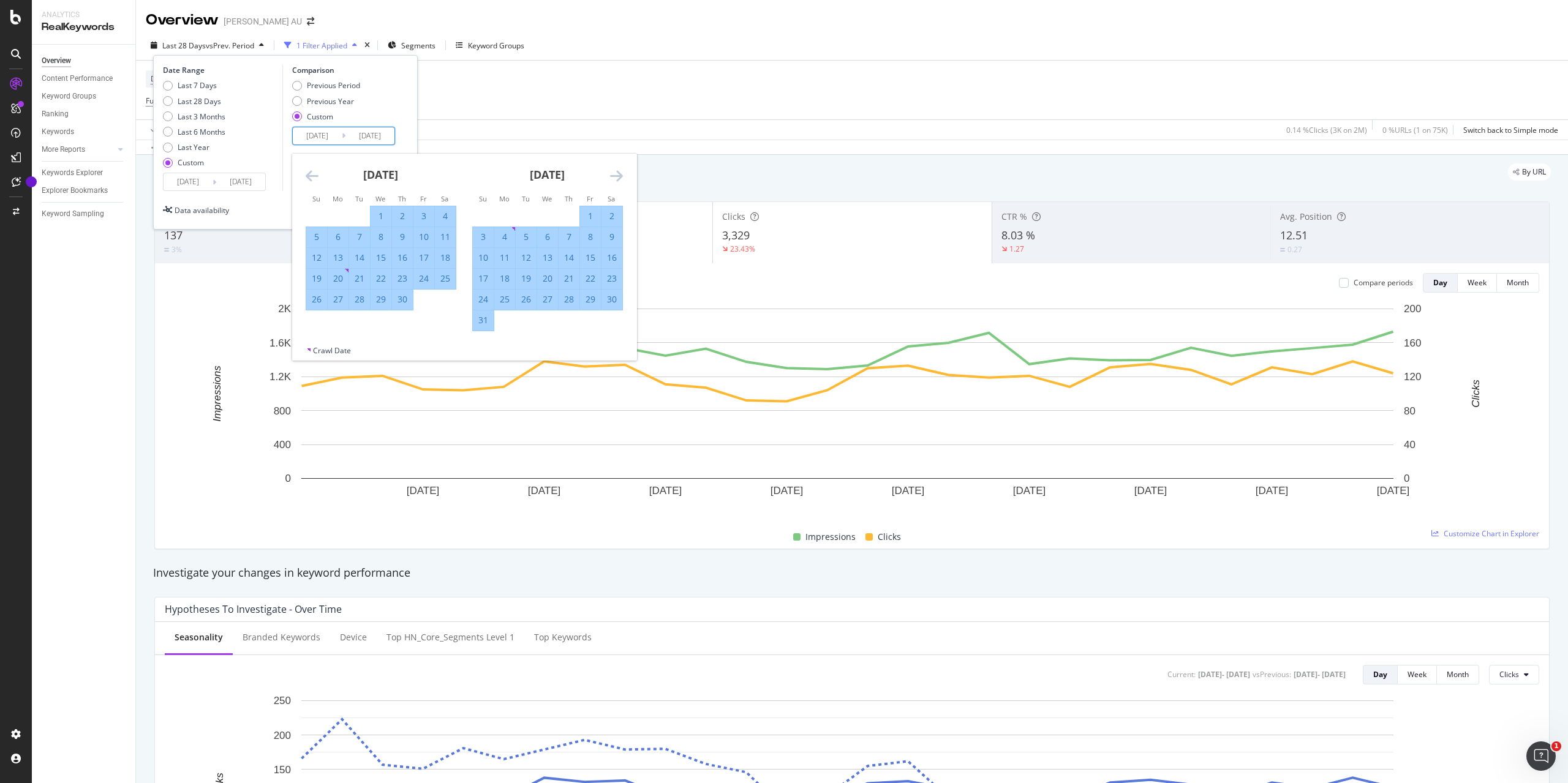
click at [619, 173] on icon "Move forward to switch to the next month." at bounding box center [617, 175] width 13 height 15
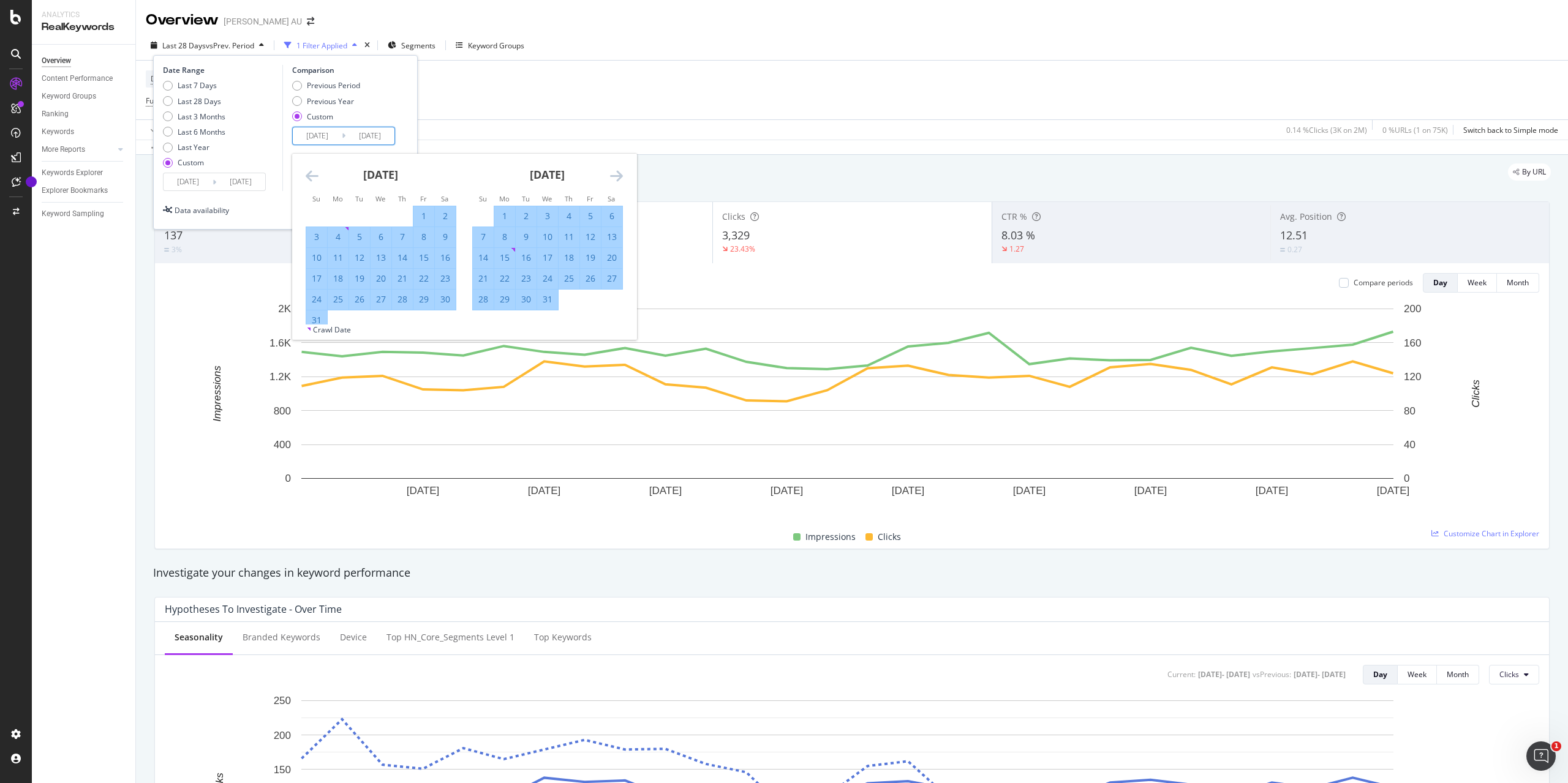
click at [619, 173] on icon "Move forward to switch to the next month." at bounding box center [617, 175] width 13 height 15
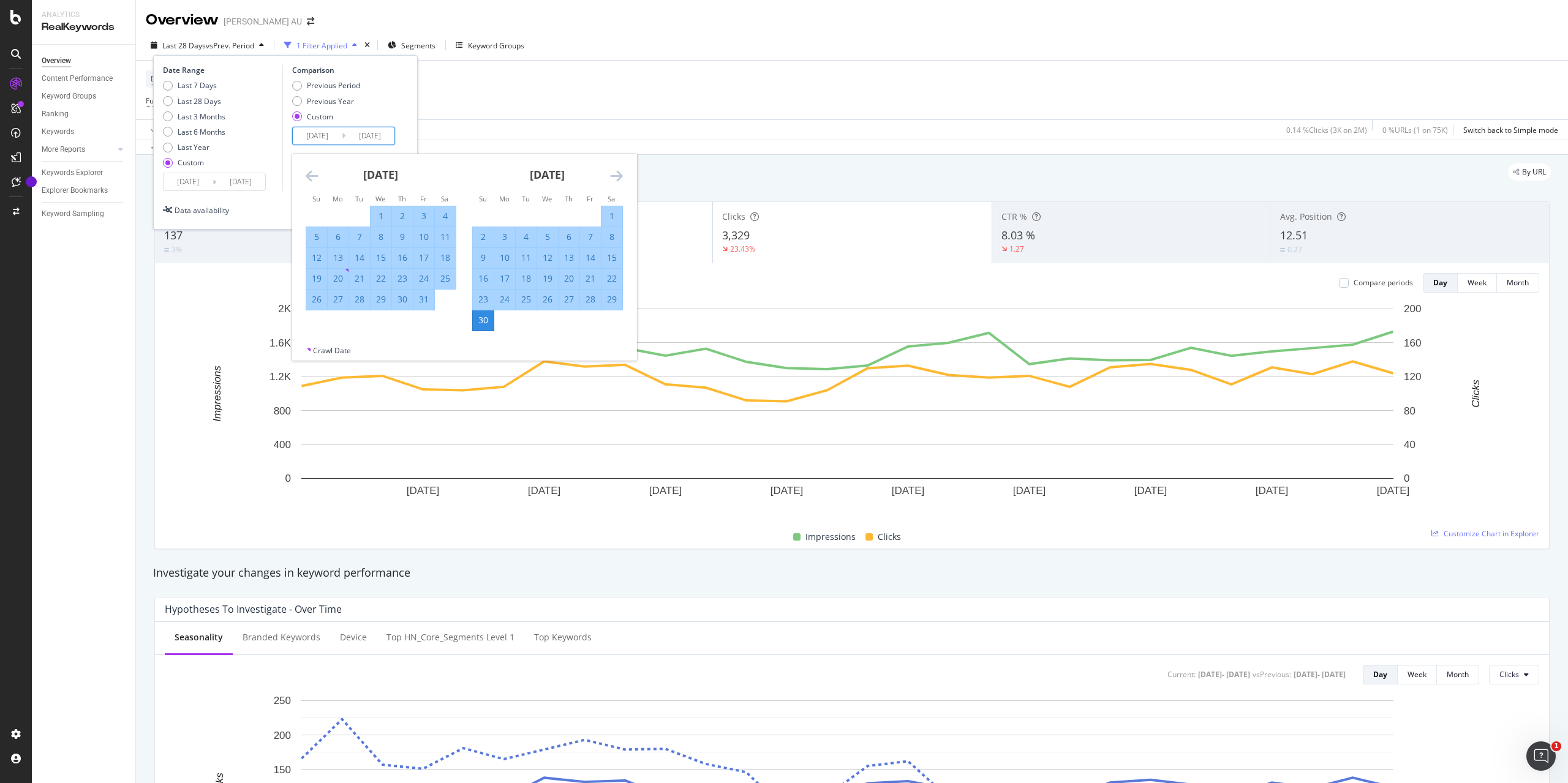
click at [479, 321] on div "30" at bounding box center [483, 320] width 21 height 12
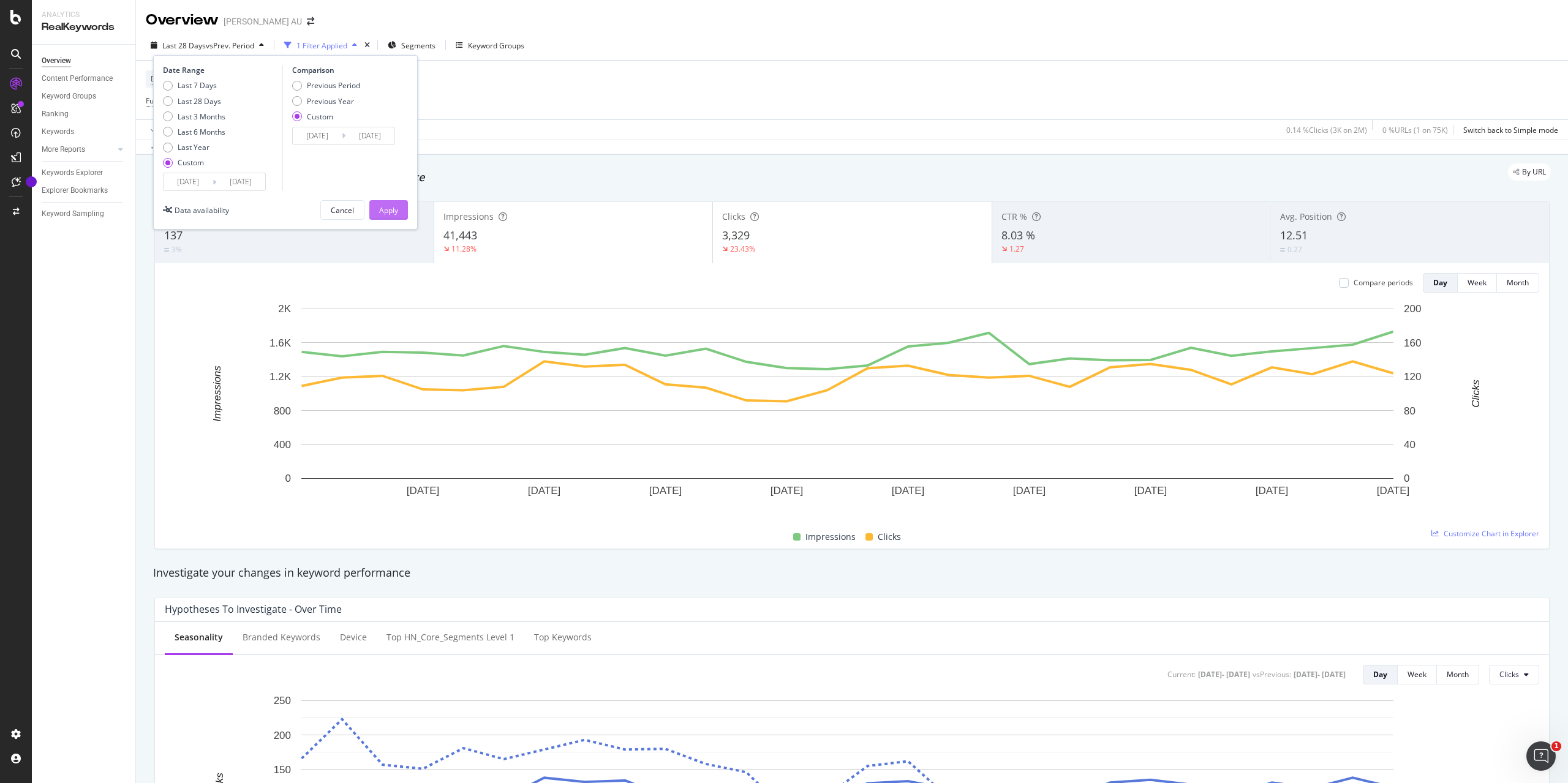
click at [384, 209] on div "Apply" at bounding box center [388, 210] width 19 height 10
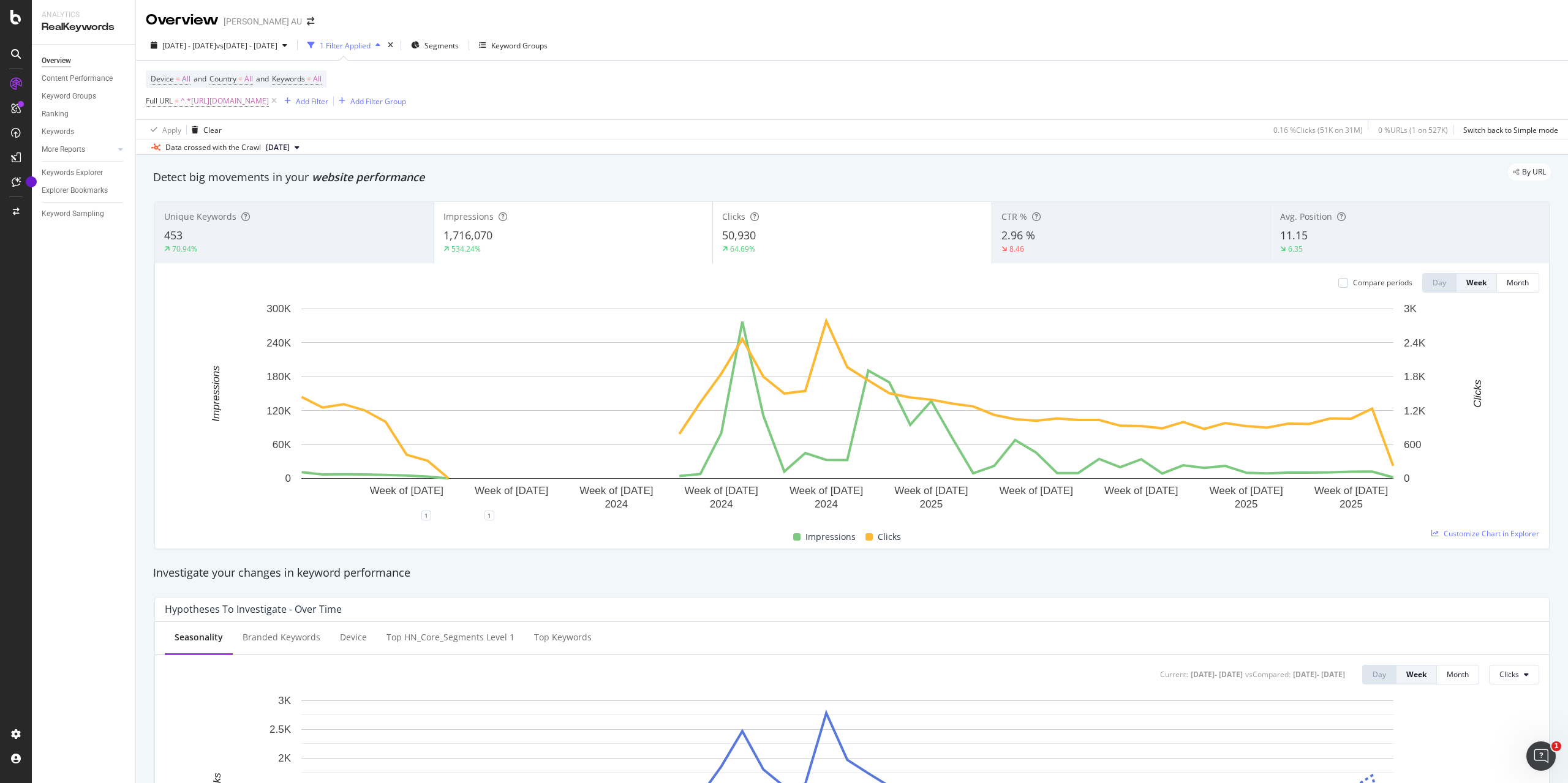
click at [371, 49] on div "1 Filter Applied" at bounding box center [345, 45] width 51 height 10
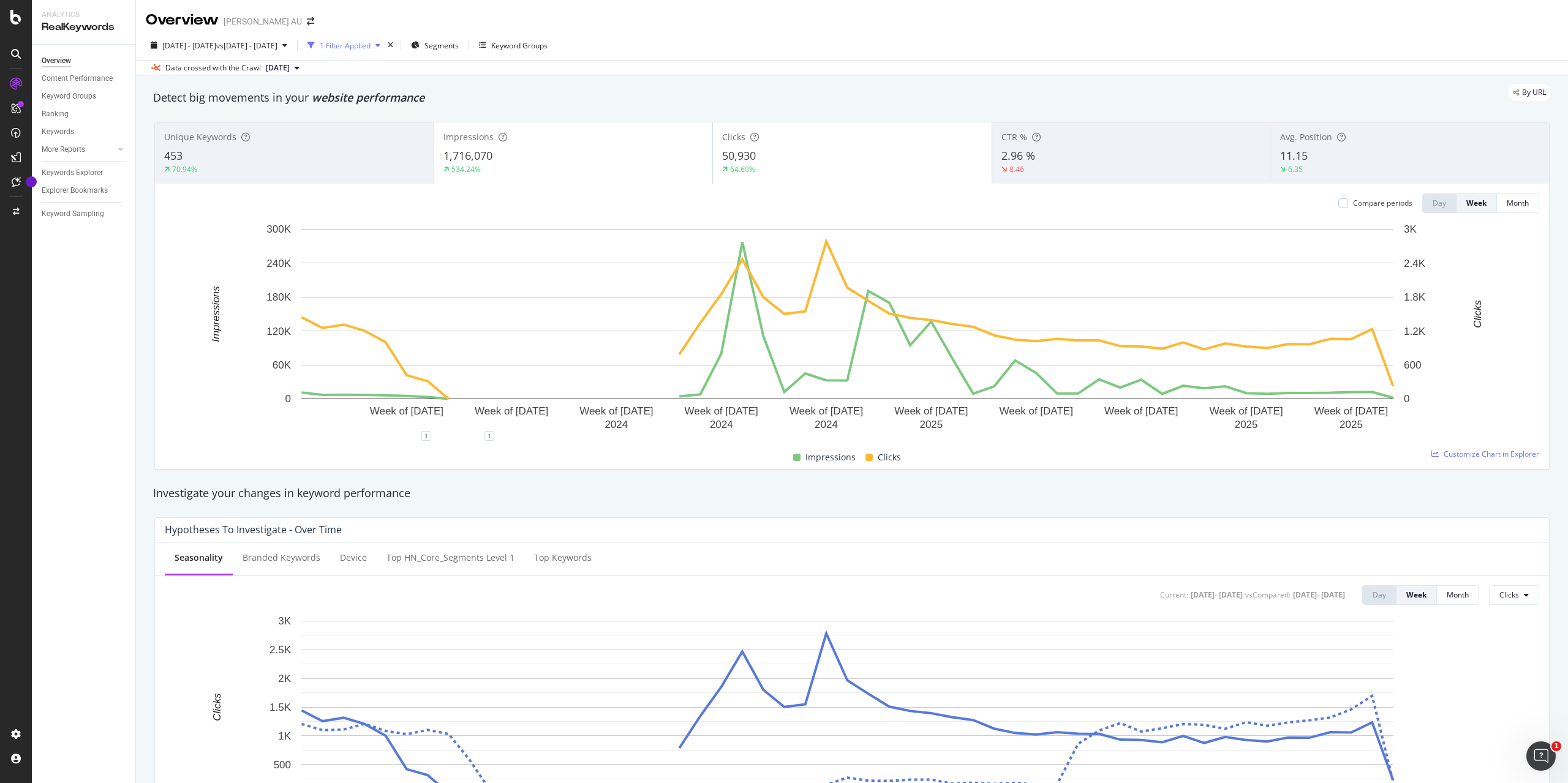
click at [371, 47] on div "1 Filter Applied" at bounding box center [345, 45] width 51 height 10
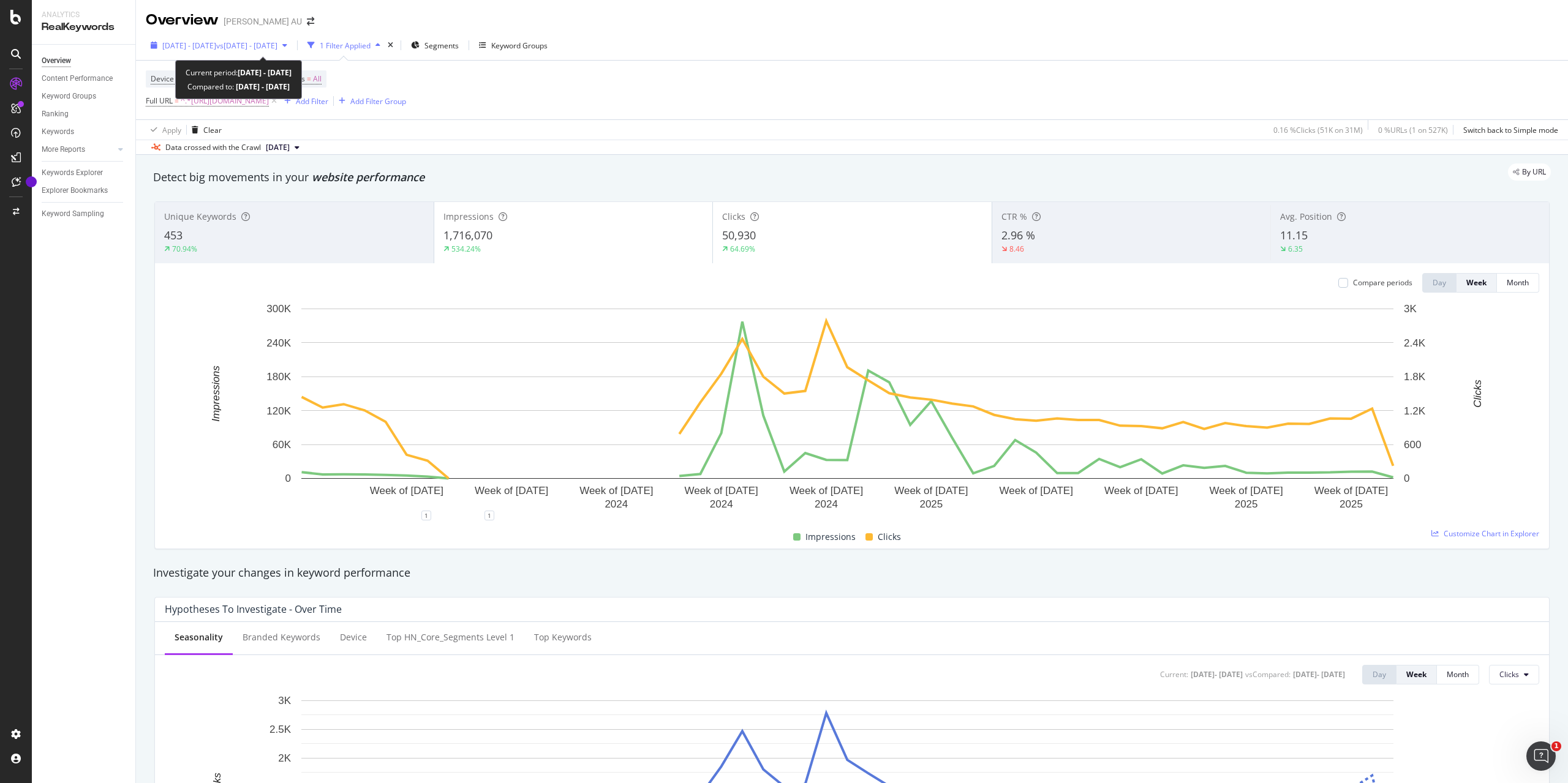
click at [277, 41] on span "vs [DATE] - [DATE]" at bounding box center [247, 45] width 61 height 10
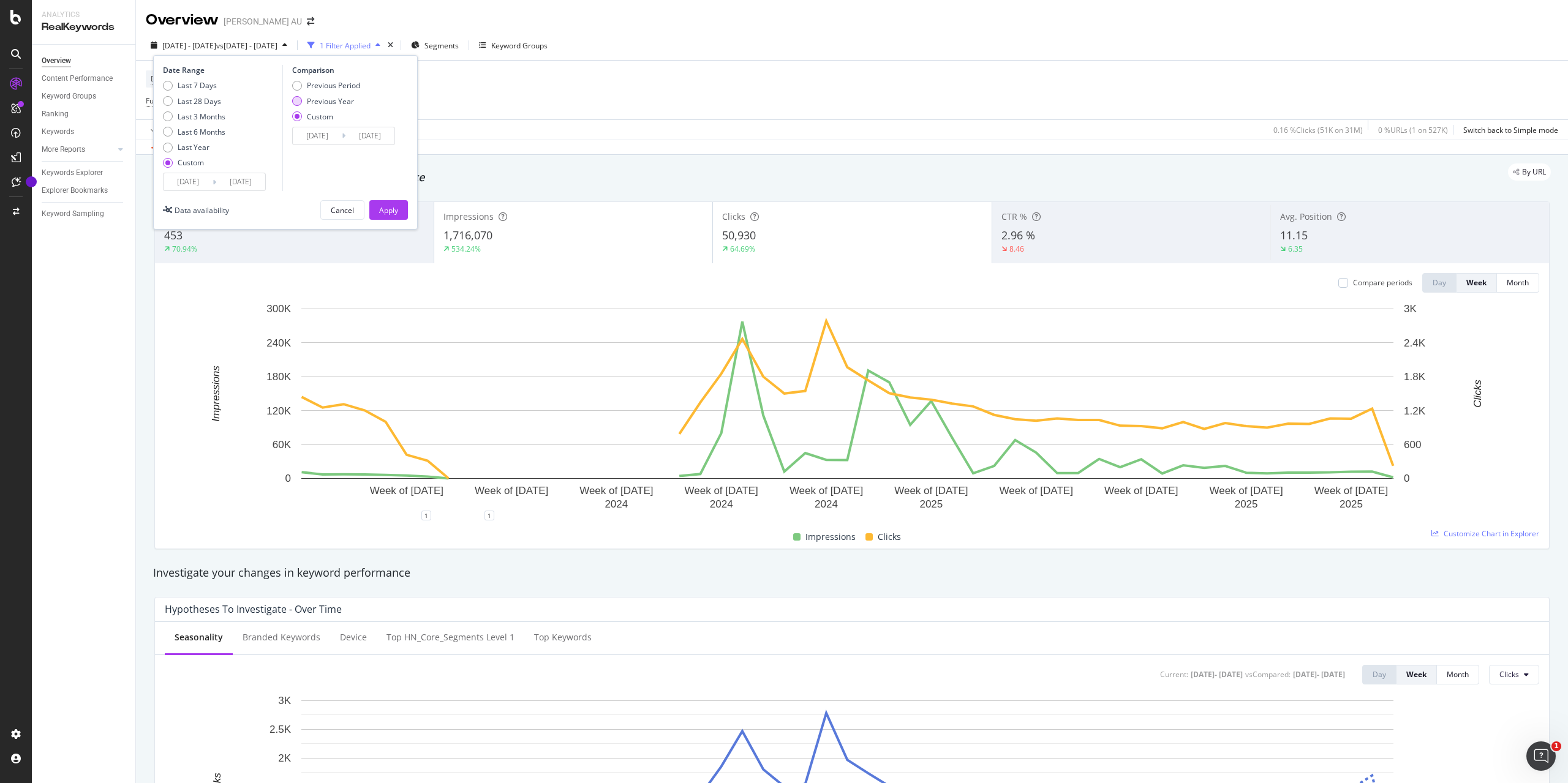
click at [310, 100] on div "Previous Year" at bounding box center [330, 101] width 47 height 10
type input "[DATE]"
click at [313, 86] on div "Previous Period" at bounding box center [334, 86] width 53 height 10
type input "[DATE]"
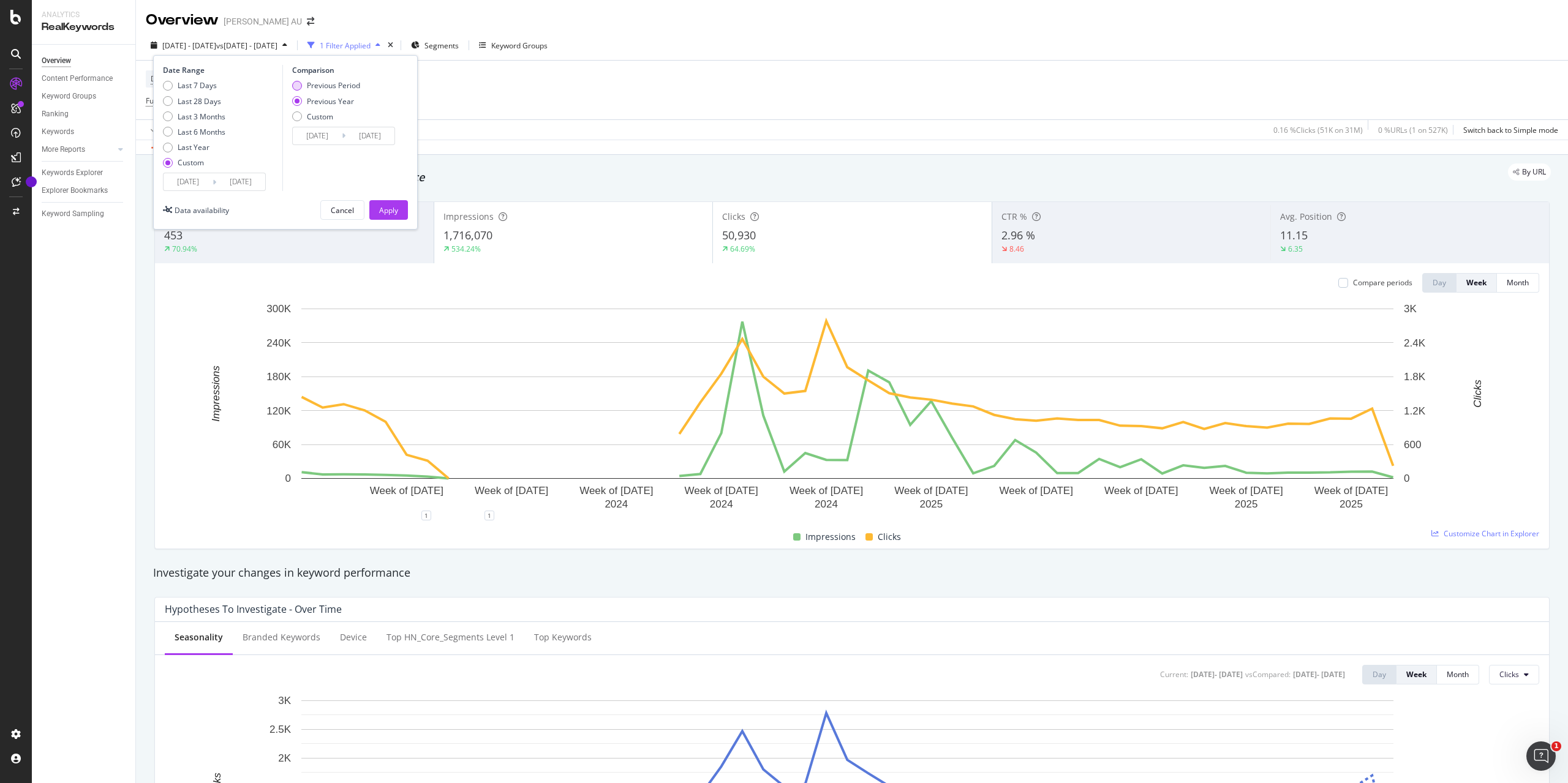
type input "[DATE]"
click at [318, 91] on div "Previous Period Previous Year Custom" at bounding box center [326, 103] width 68 height 46
click at [399, 217] on button "Apply" at bounding box center [388, 210] width 38 height 19
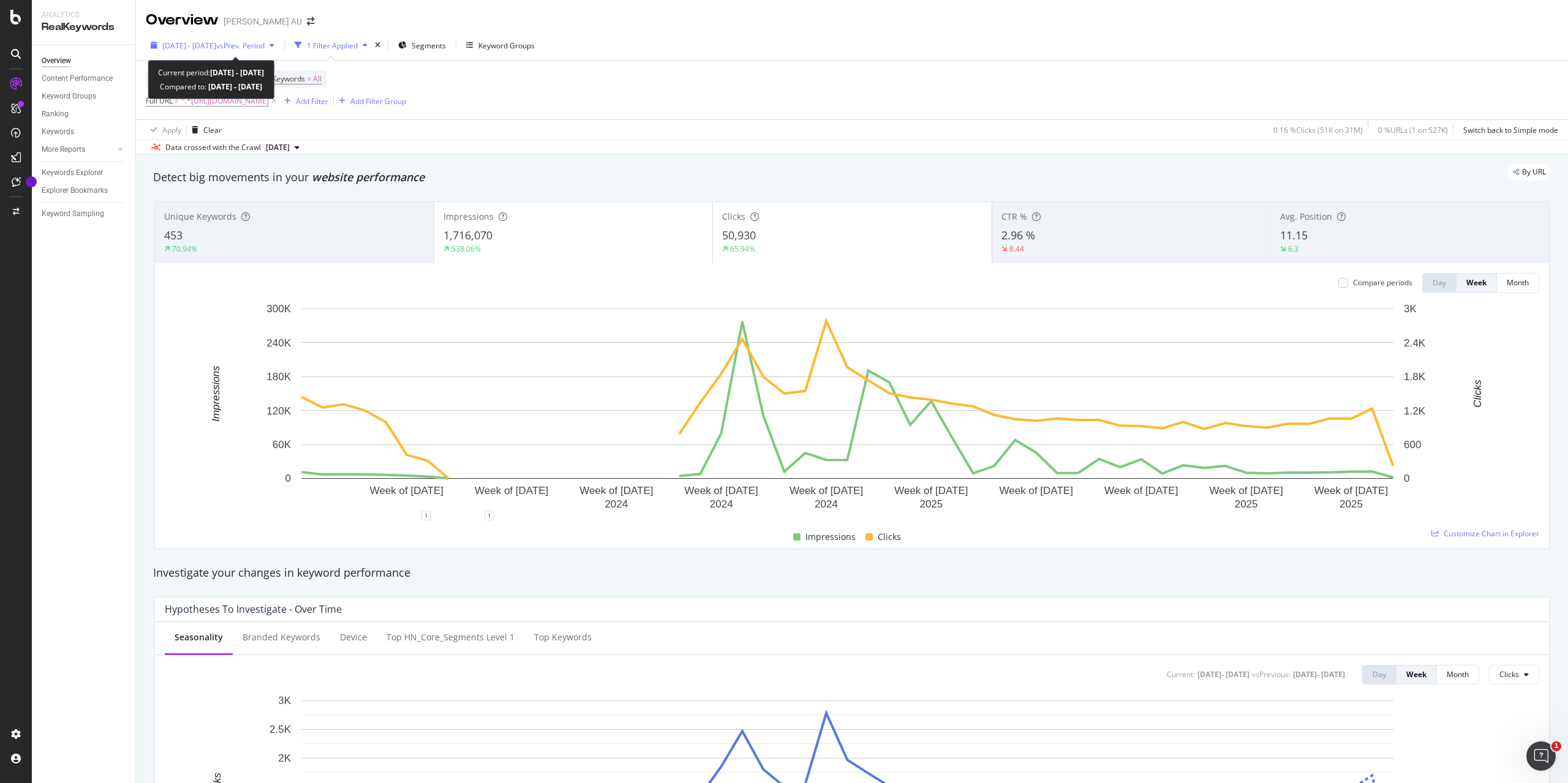
click at [216, 46] on span "[DATE] - [DATE]" at bounding box center [189, 45] width 54 height 10
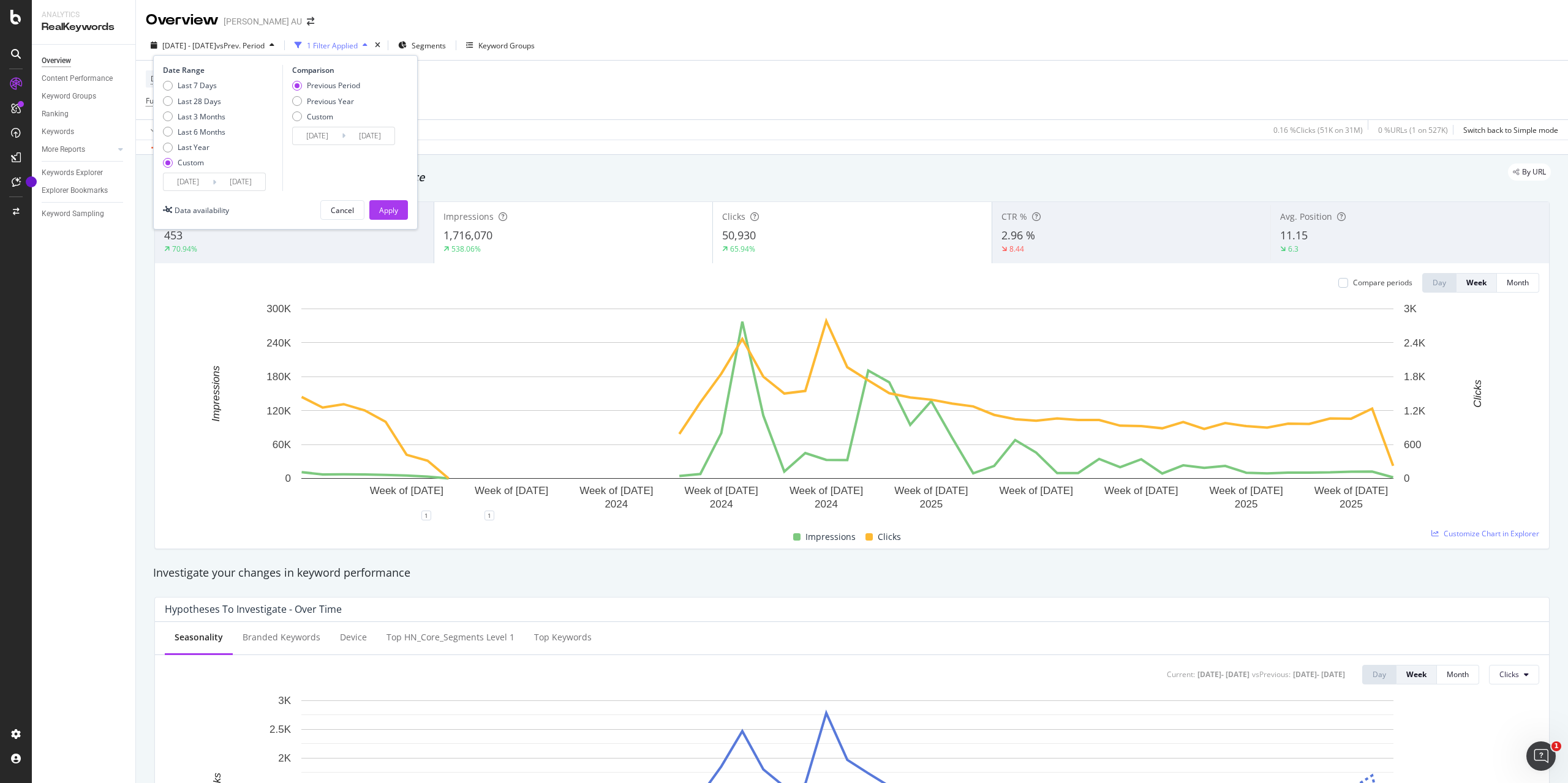
click at [193, 179] on input "[DATE]" at bounding box center [188, 182] width 49 height 17
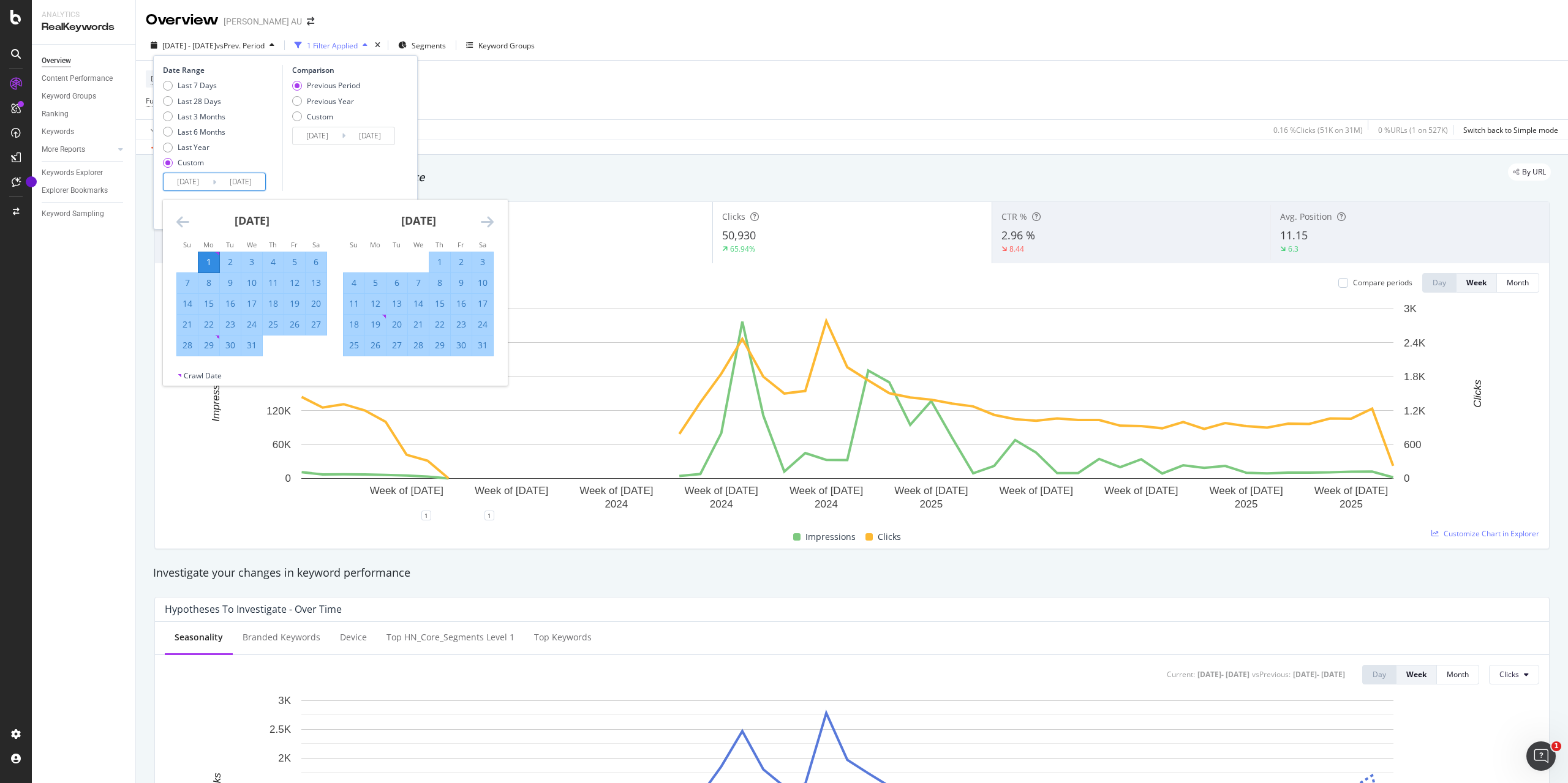
click at [178, 215] on icon "Move backward to switch to the previous month." at bounding box center [183, 221] width 13 height 15
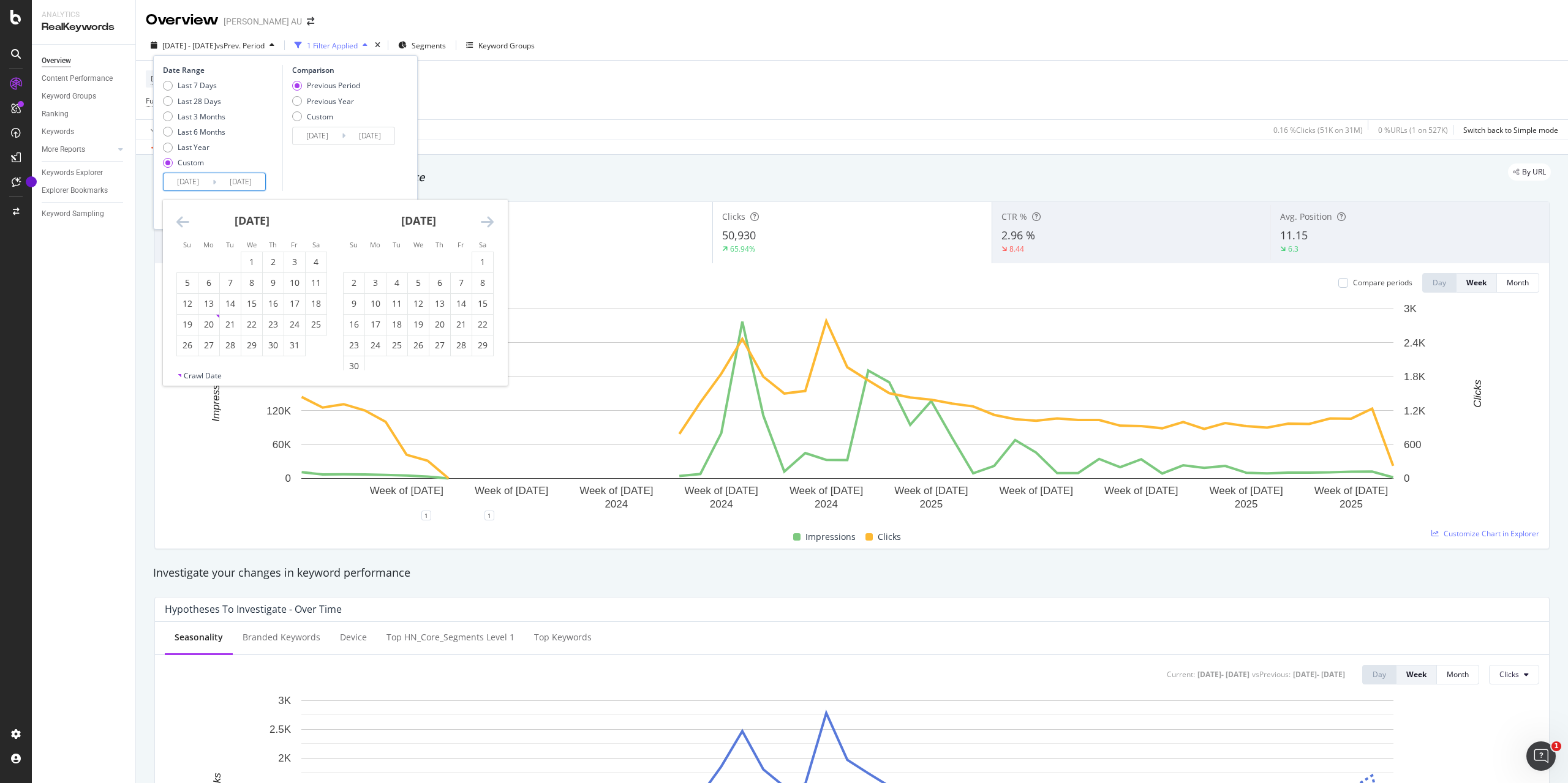
click at [180, 215] on icon "Move backward to switch to the previous month." at bounding box center [183, 221] width 13 height 15
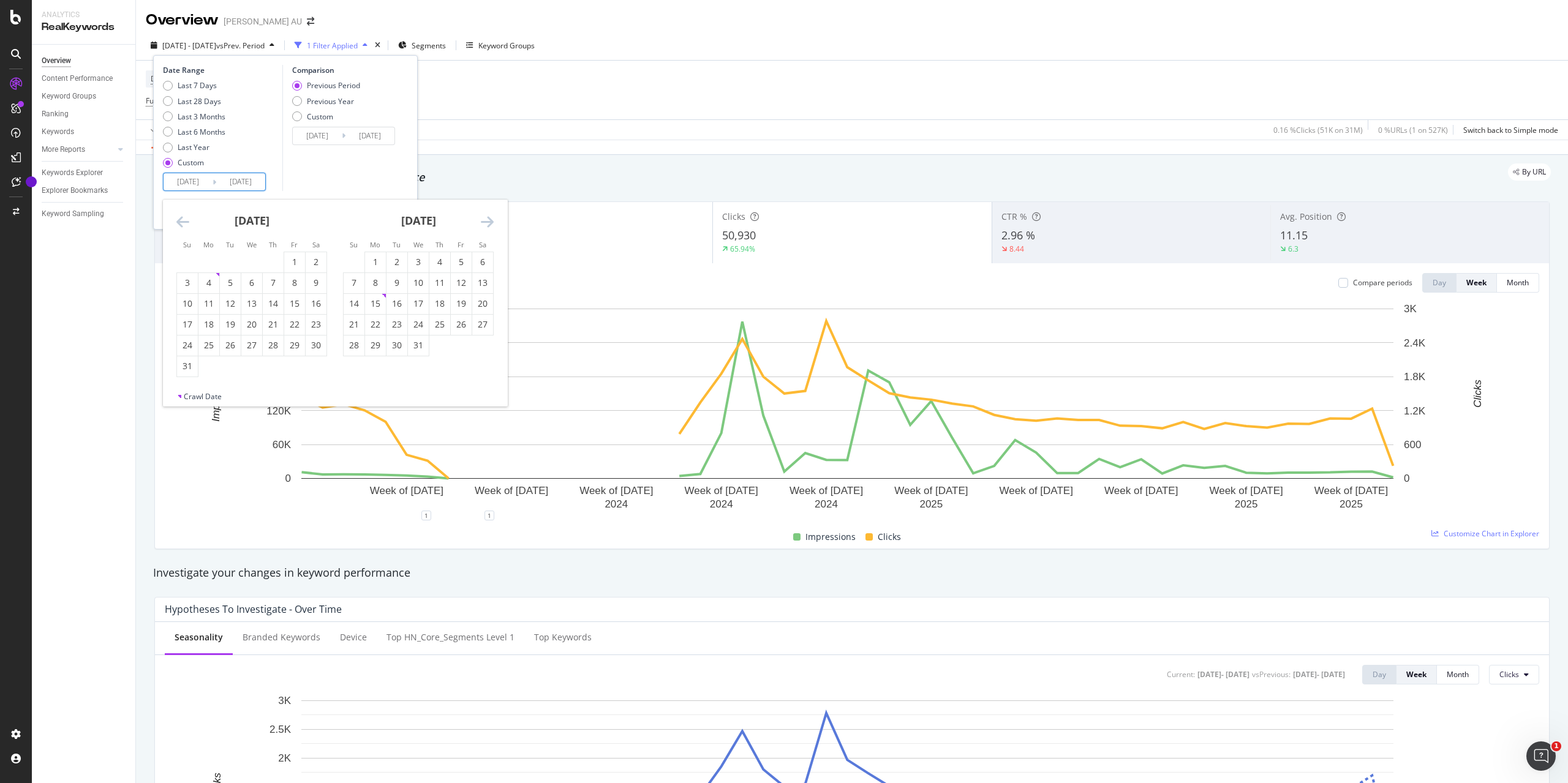
click at [180, 215] on icon "Move backward to switch to the previous month." at bounding box center [183, 221] width 13 height 15
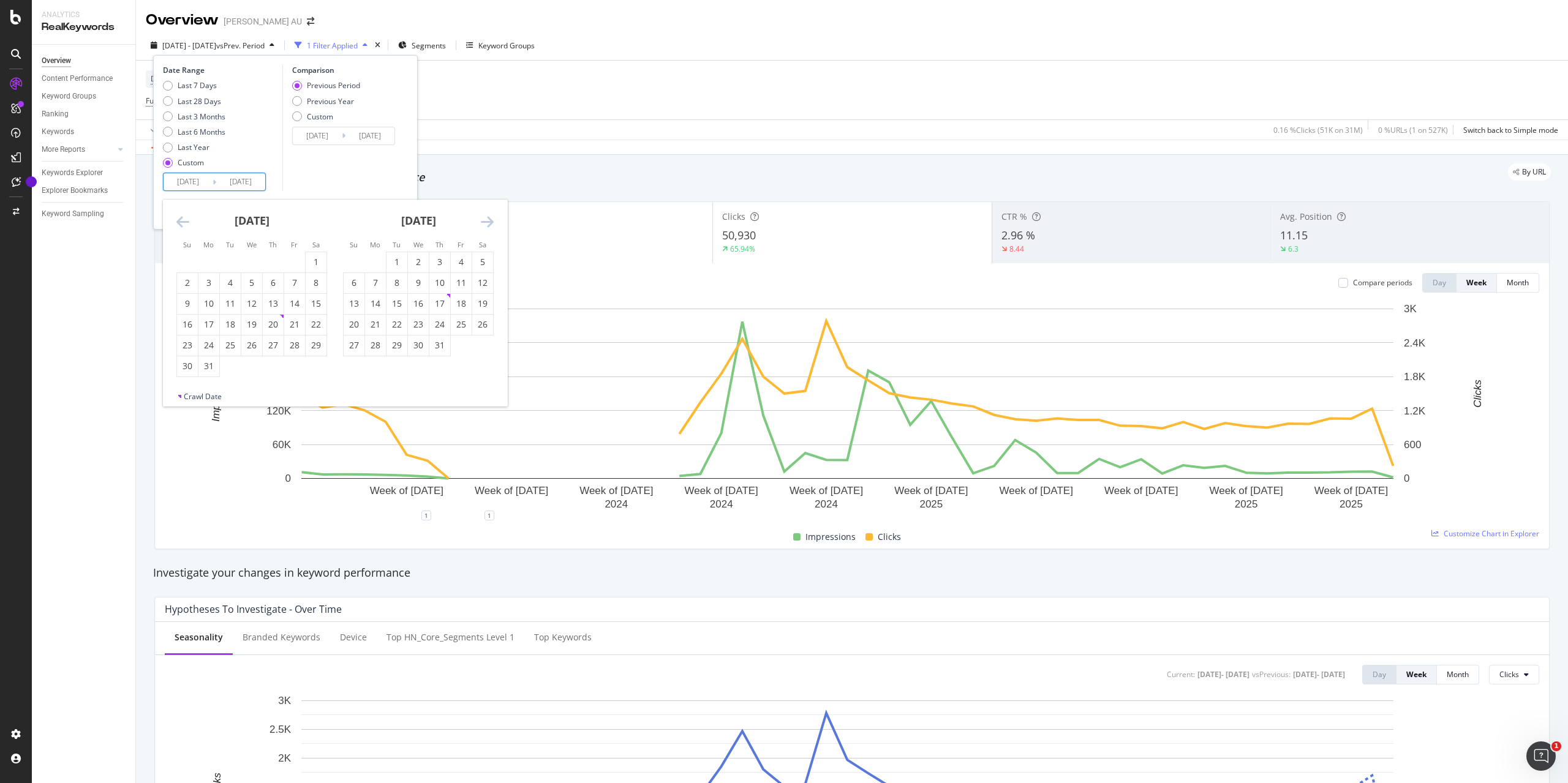
click at [180, 215] on icon "Move backward to switch to the previous month." at bounding box center [183, 221] width 13 height 15
click at [484, 266] on div "1" at bounding box center [483, 261] width 21 height 12
type input "[DATE]"
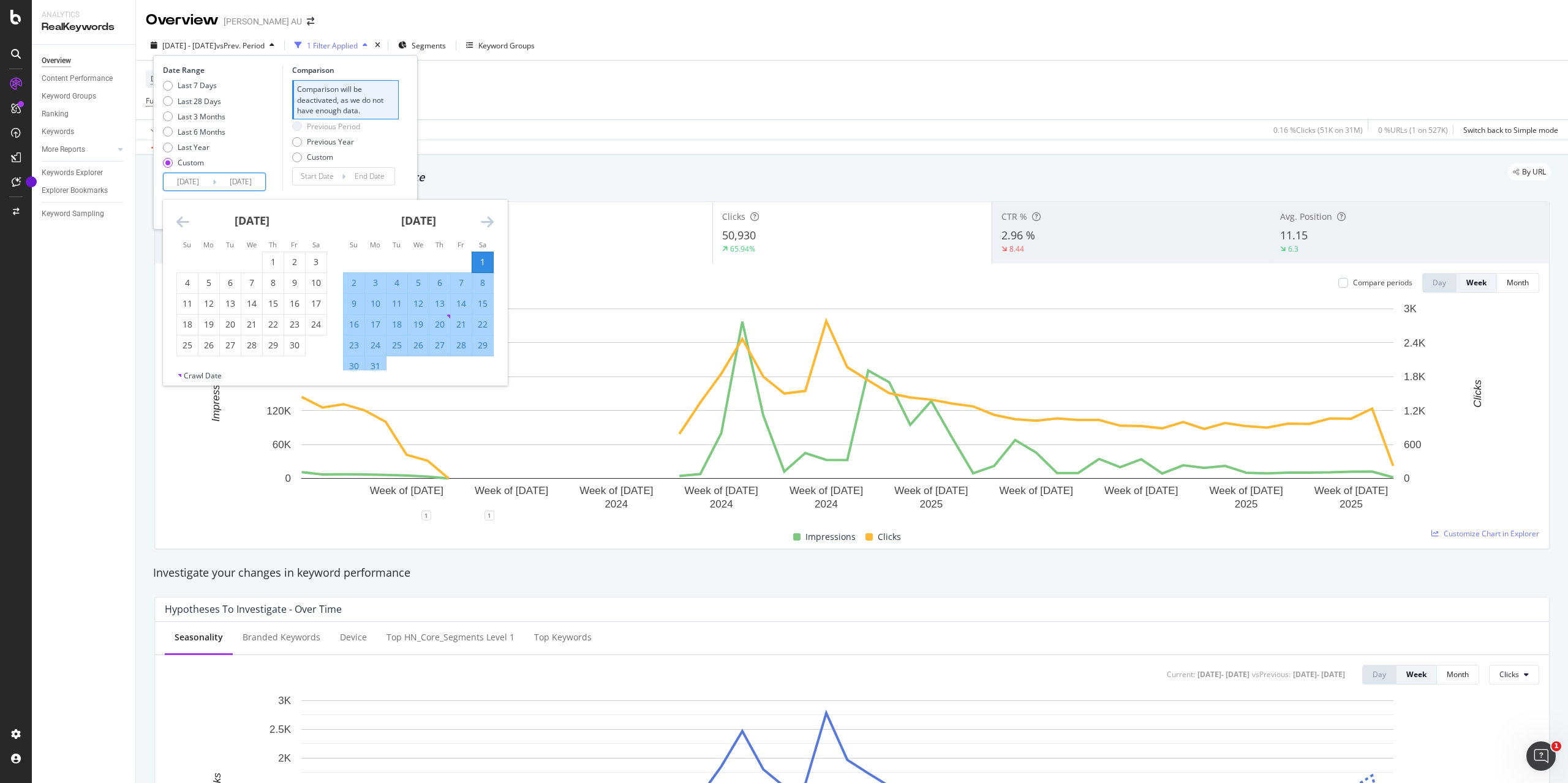
click at [487, 217] on icon "Move forward to switch to the next month." at bounding box center [487, 221] width 13 height 15
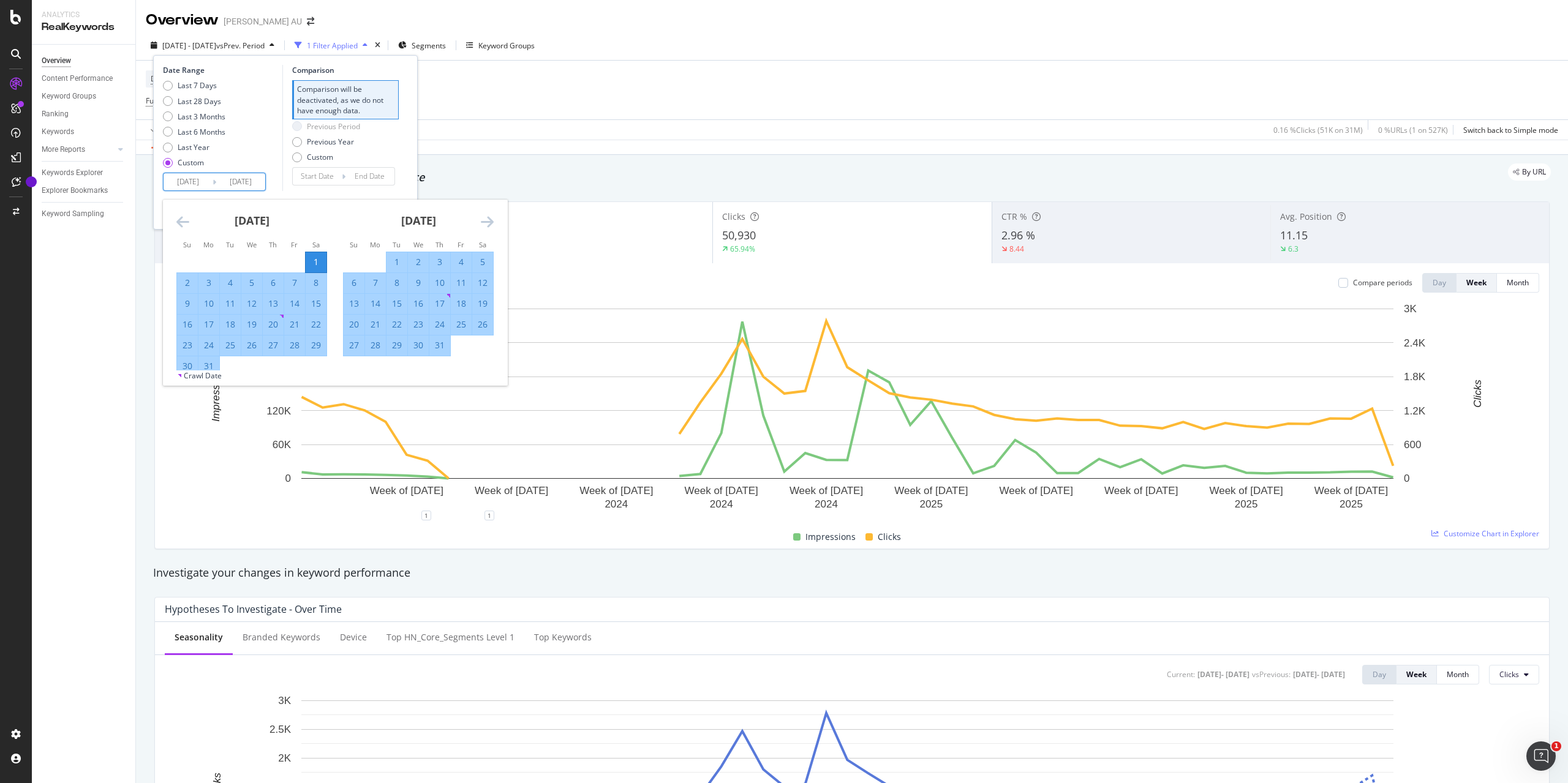
click at [487, 217] on icon "Move forward to switch to the next month." at bounding box center [487, 221] width 13 height 15
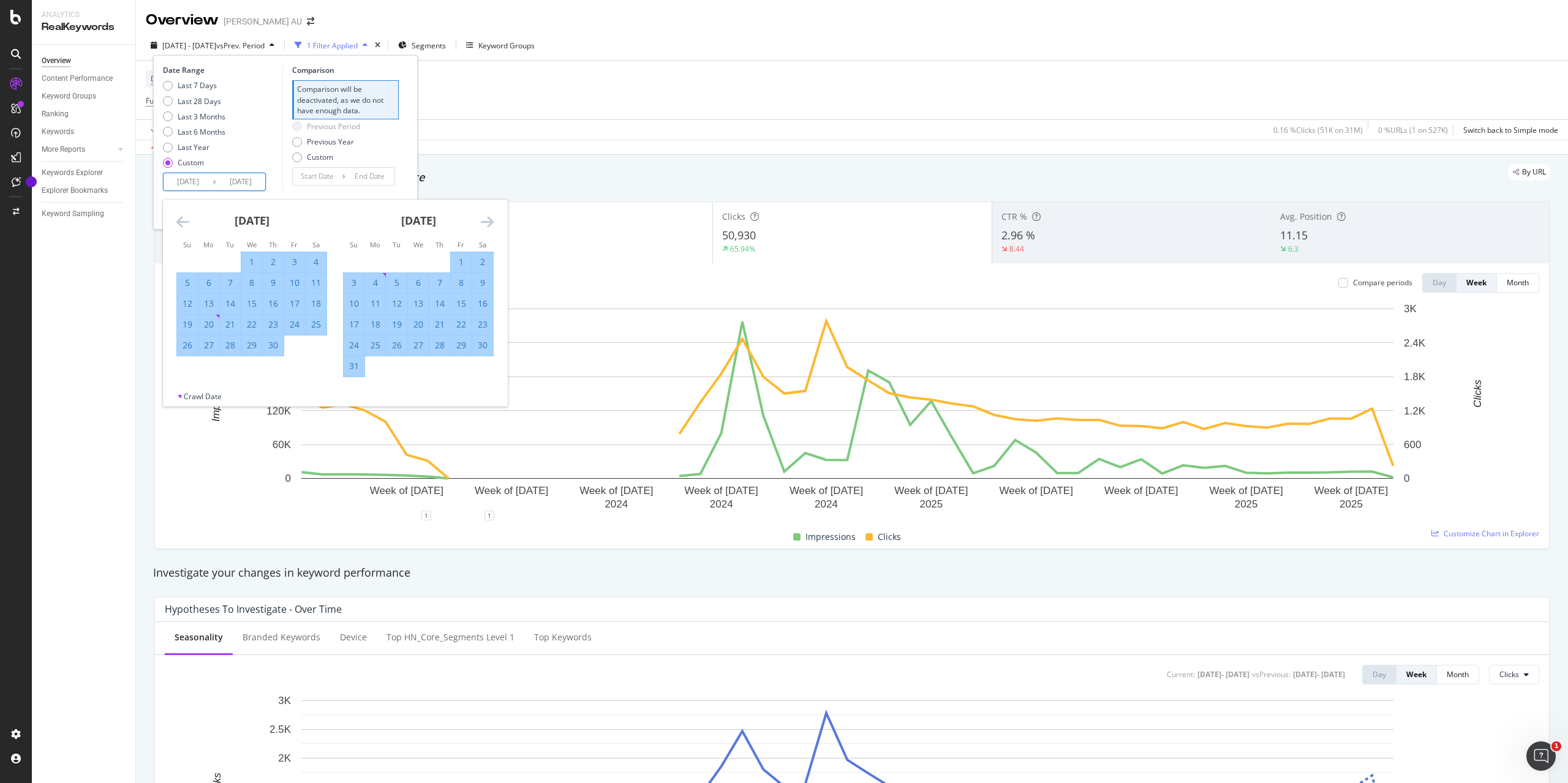
click at [487, 217] on icon "Move forward to switch to the next month." at bounding box center [487, 221] width 13 height 15
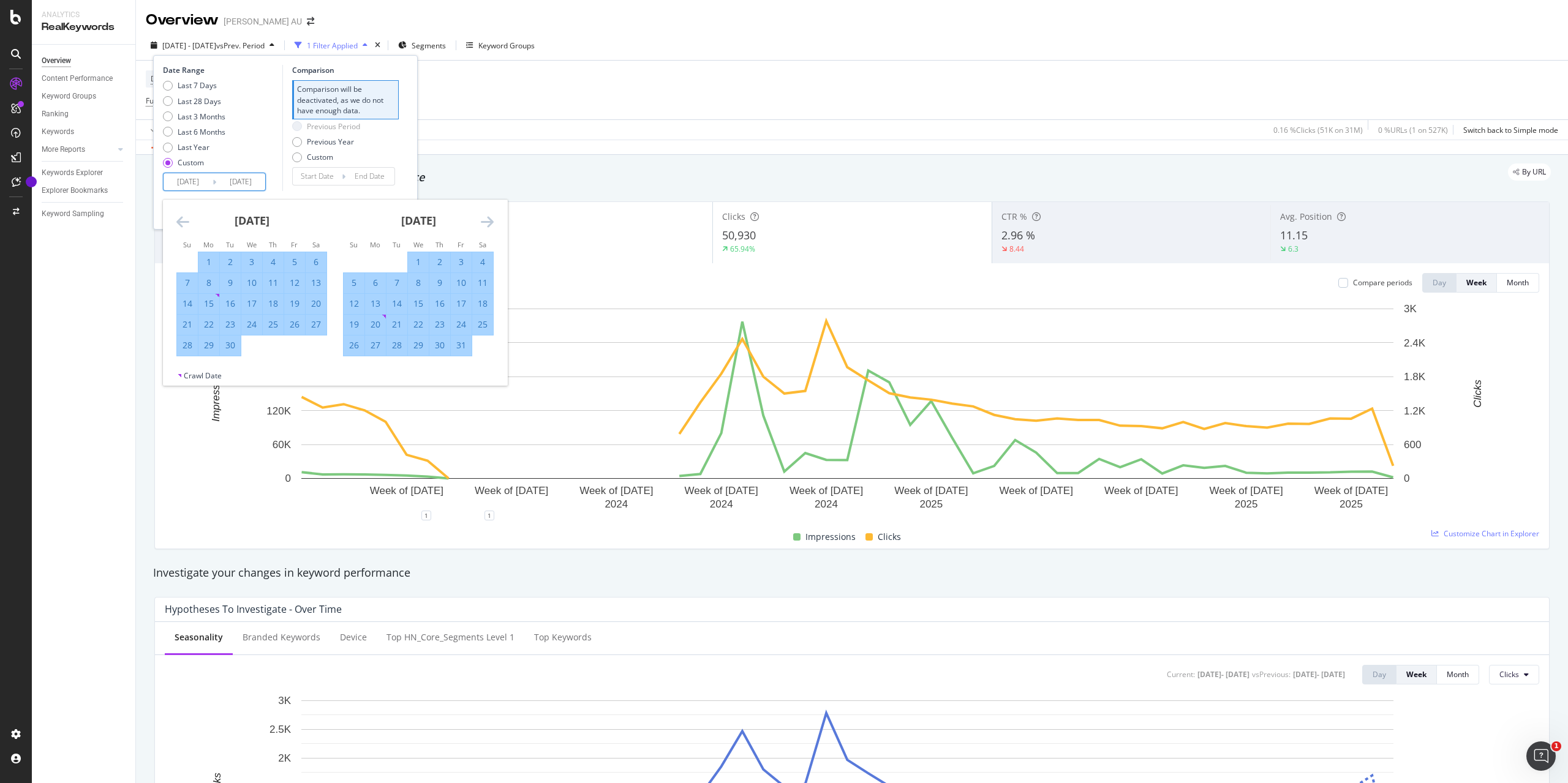
click at [487, 217] on icon "Move forward to switch to the next month." at bounding box center [487, 221] width 13 height 15
click at [179, 224] on icon "Move backward to switch to the previous month." at bounding box center [183, 221] width 13 height 15
click at [182, 362] on div "30" at bounding box center [188, 366] width 21 height 12
type input "[DATE]"
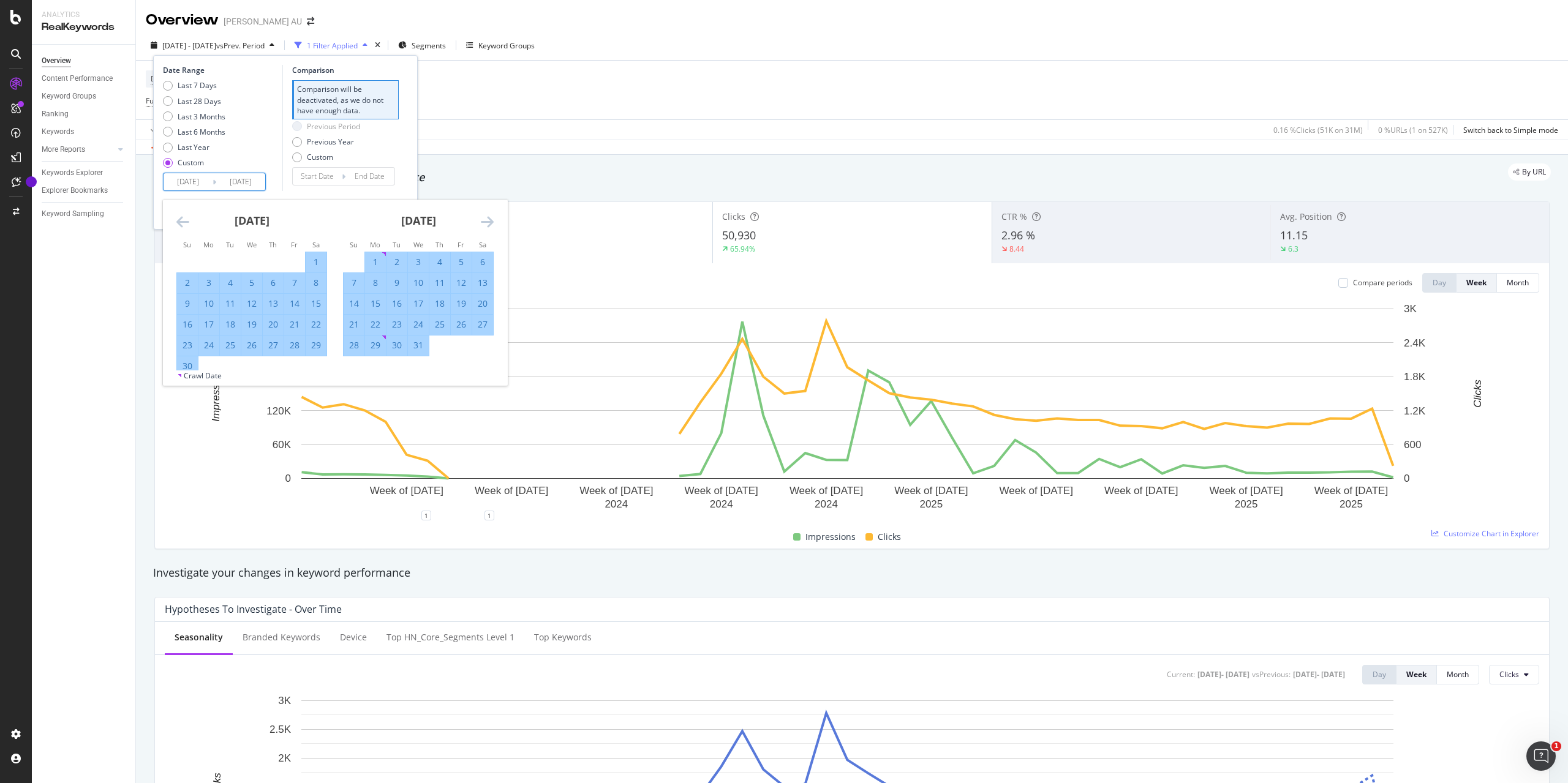
type input "[DATE]"
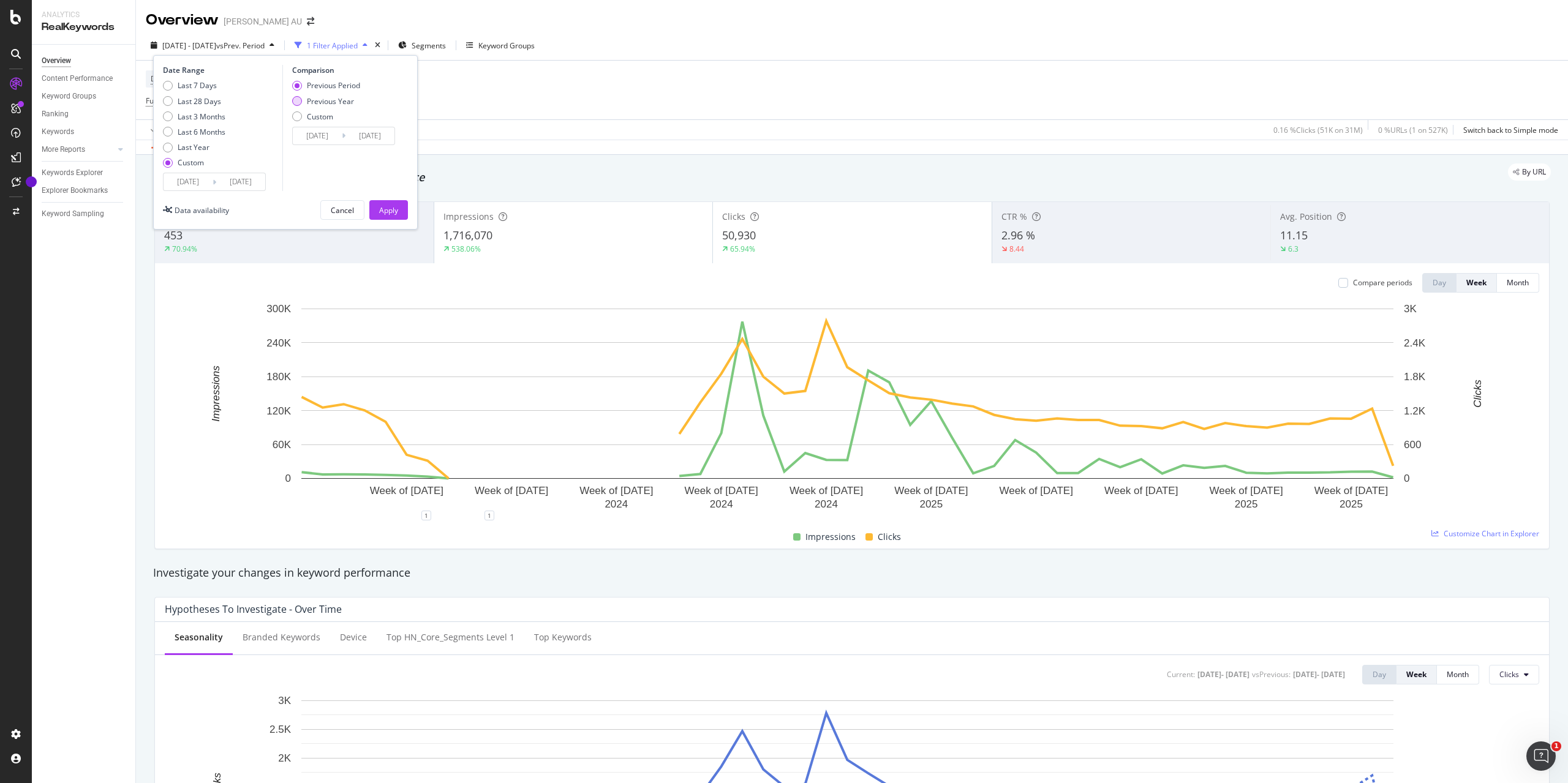
click at [326, 101] on div "Previous Year" at bounding box center [330, 101] width 47 height 10
type input "[DATE]"
click at [326, 119] on div "Custom" at bounding box center [320, 117] width 27 height 10
click at [387, 208] on div "Apply" at bounding box center [388, 210] width 19 height 10
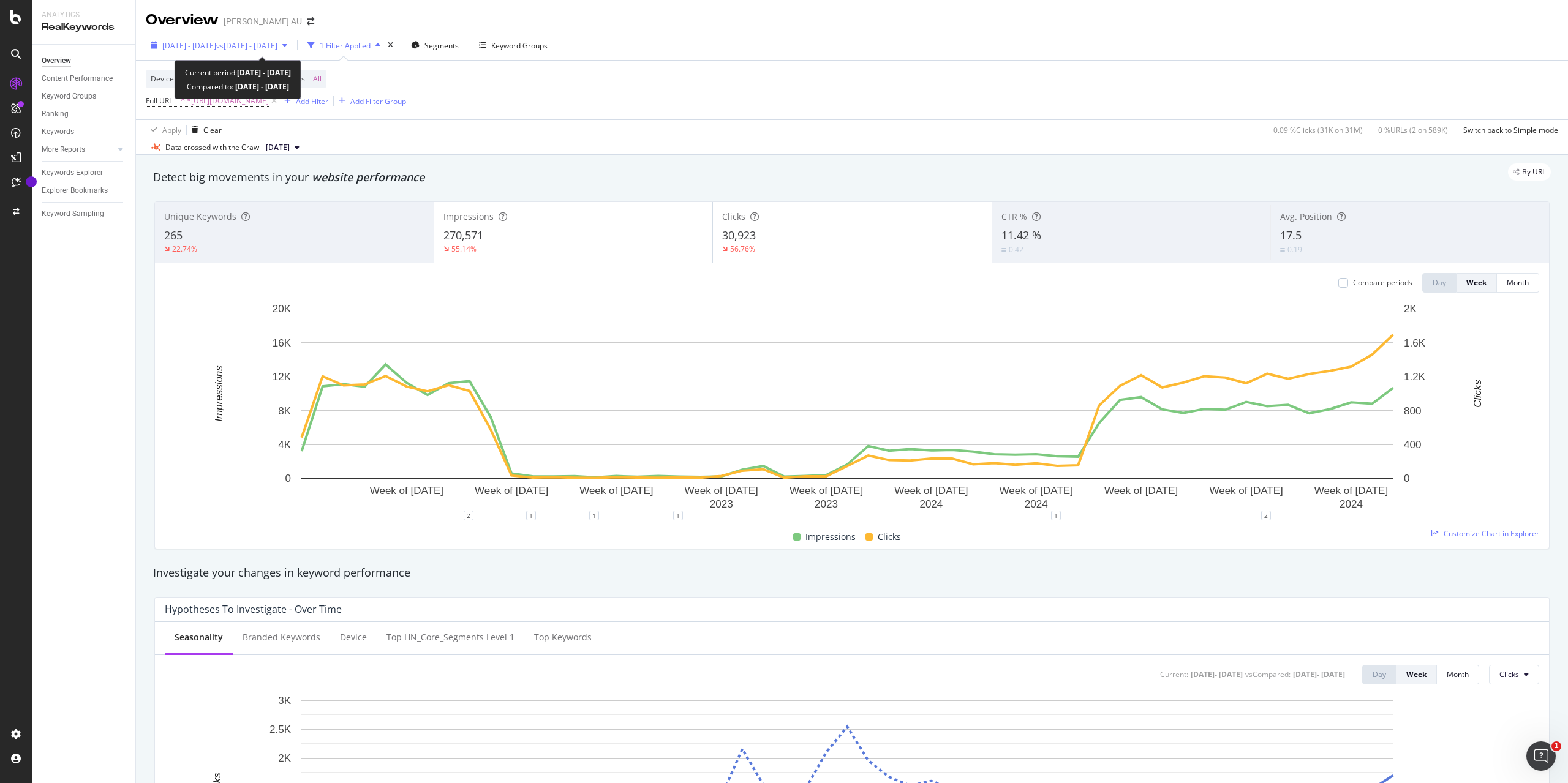
click at [211, 49] on span "[DATE] - [DATE]" at bounding box center [189, 45] width 54 height 10
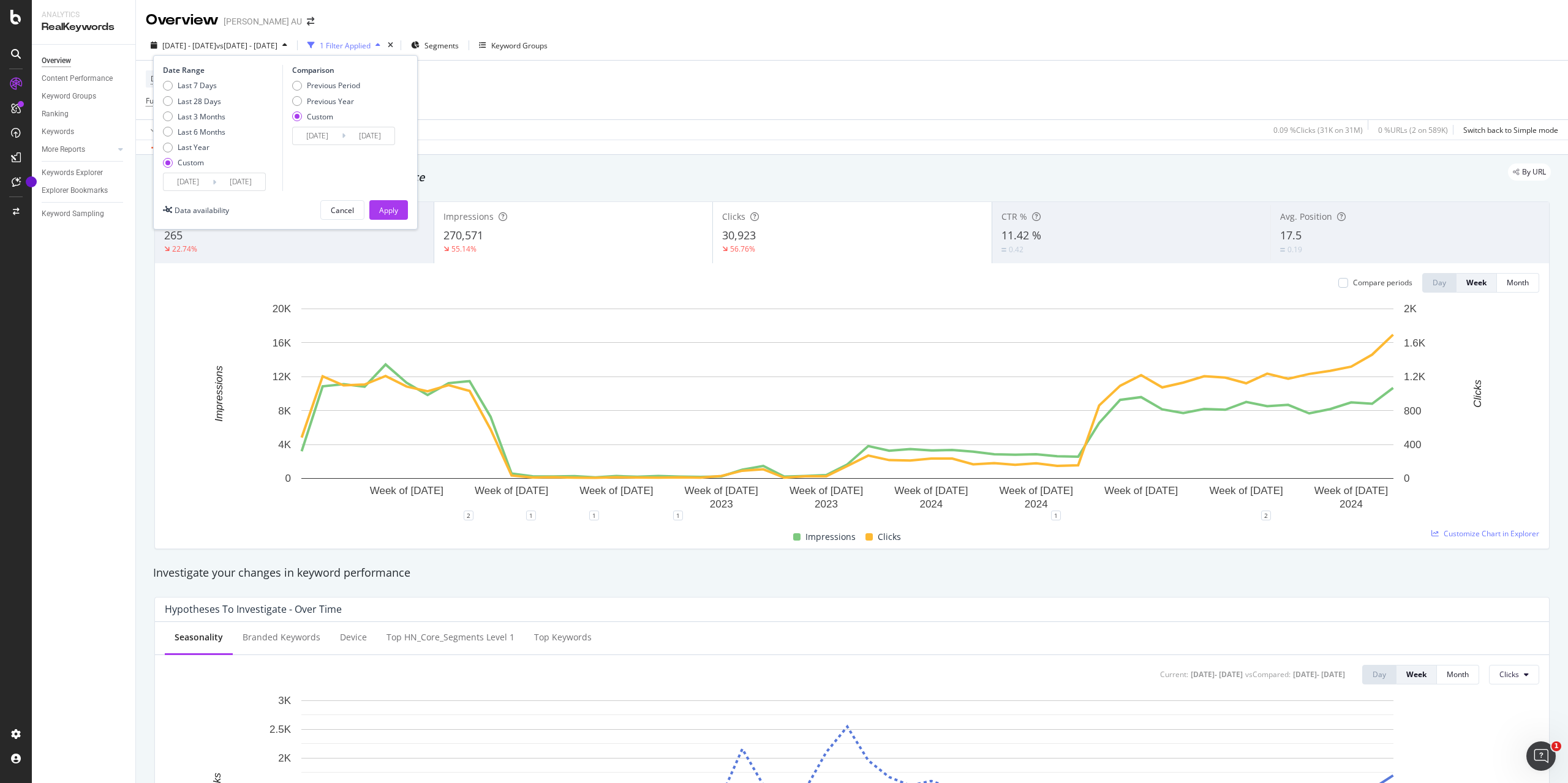
click at [200, 182] on input "[DATE]" at bounding box center [188, 182] width 49 height 17
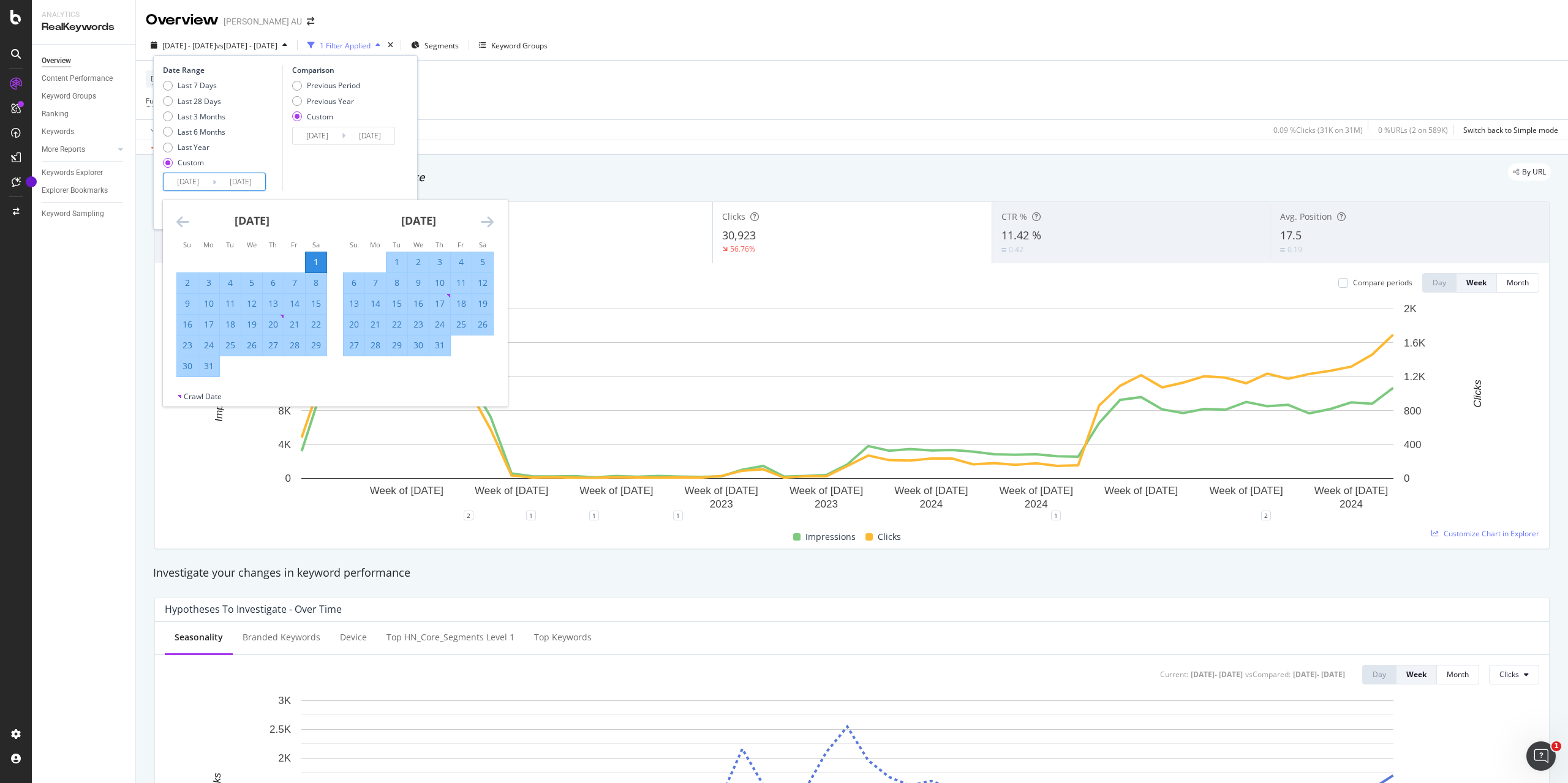
click at [184, 180] on input "[DATE]" at bounding box center [188, 182] width 49 height 17
type input "[DATE]"
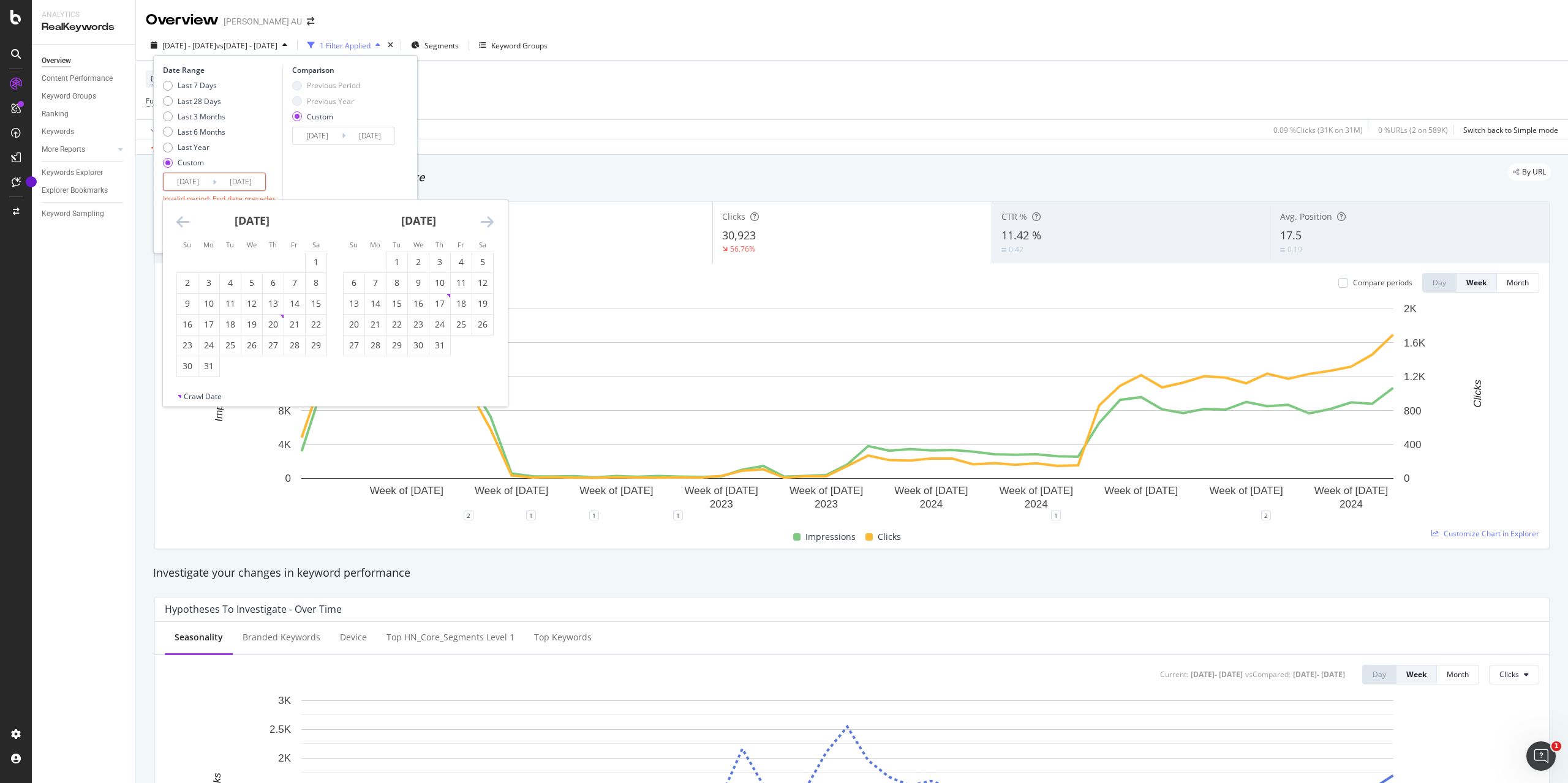
click at [238, 180] on input "[DATE]" at bounding box center [240, 182] width 49 height 17
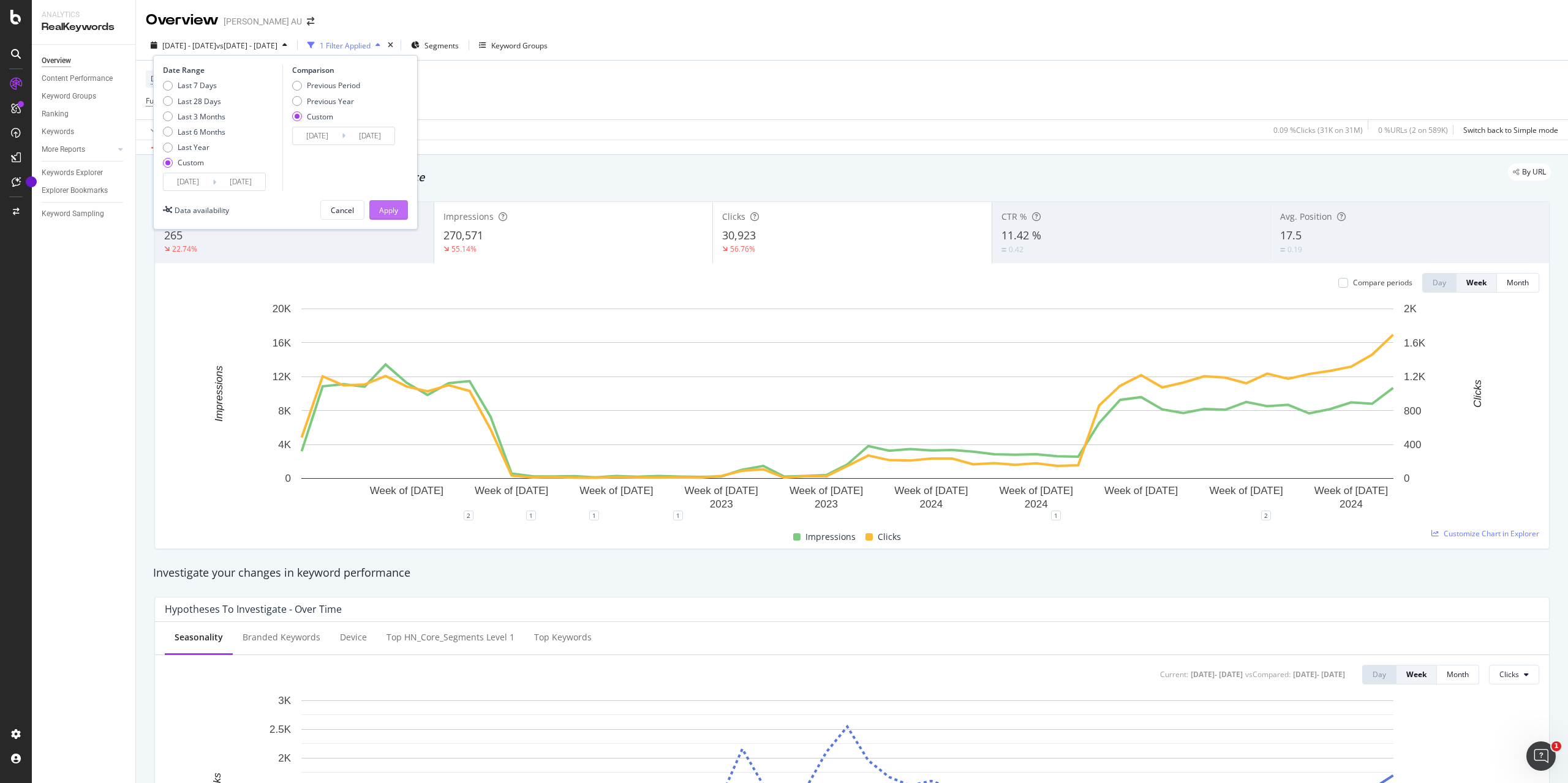
type input "[DATE]"
click at [381, 207] on div "Apply" at bounding box center [388, 210] width 19 height 10
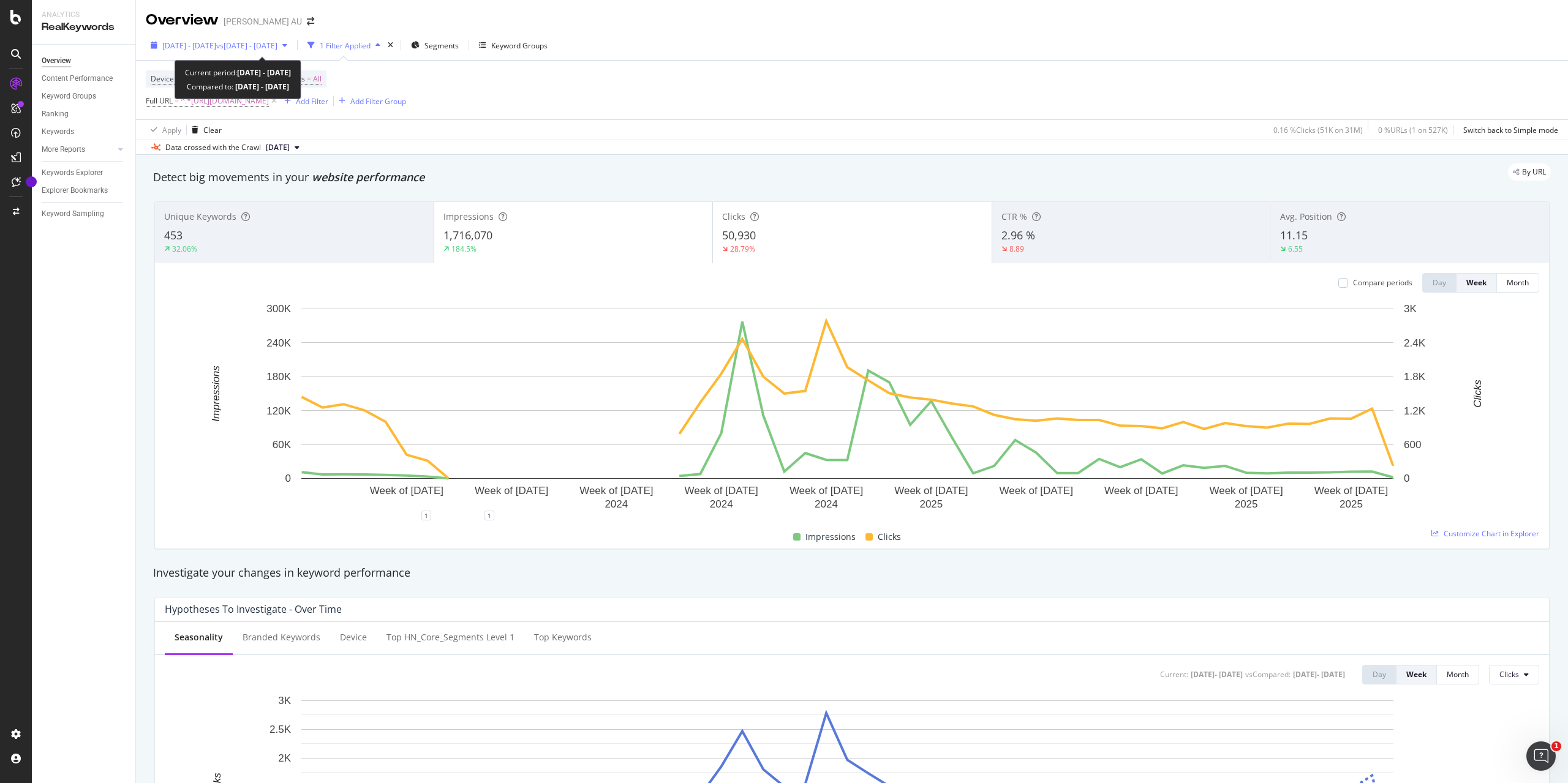
click at [222, 40] on div "[DATE] - [DATE] vs [DATE] - [DATE]" at bounding box center [219, 45] width 147 height 18
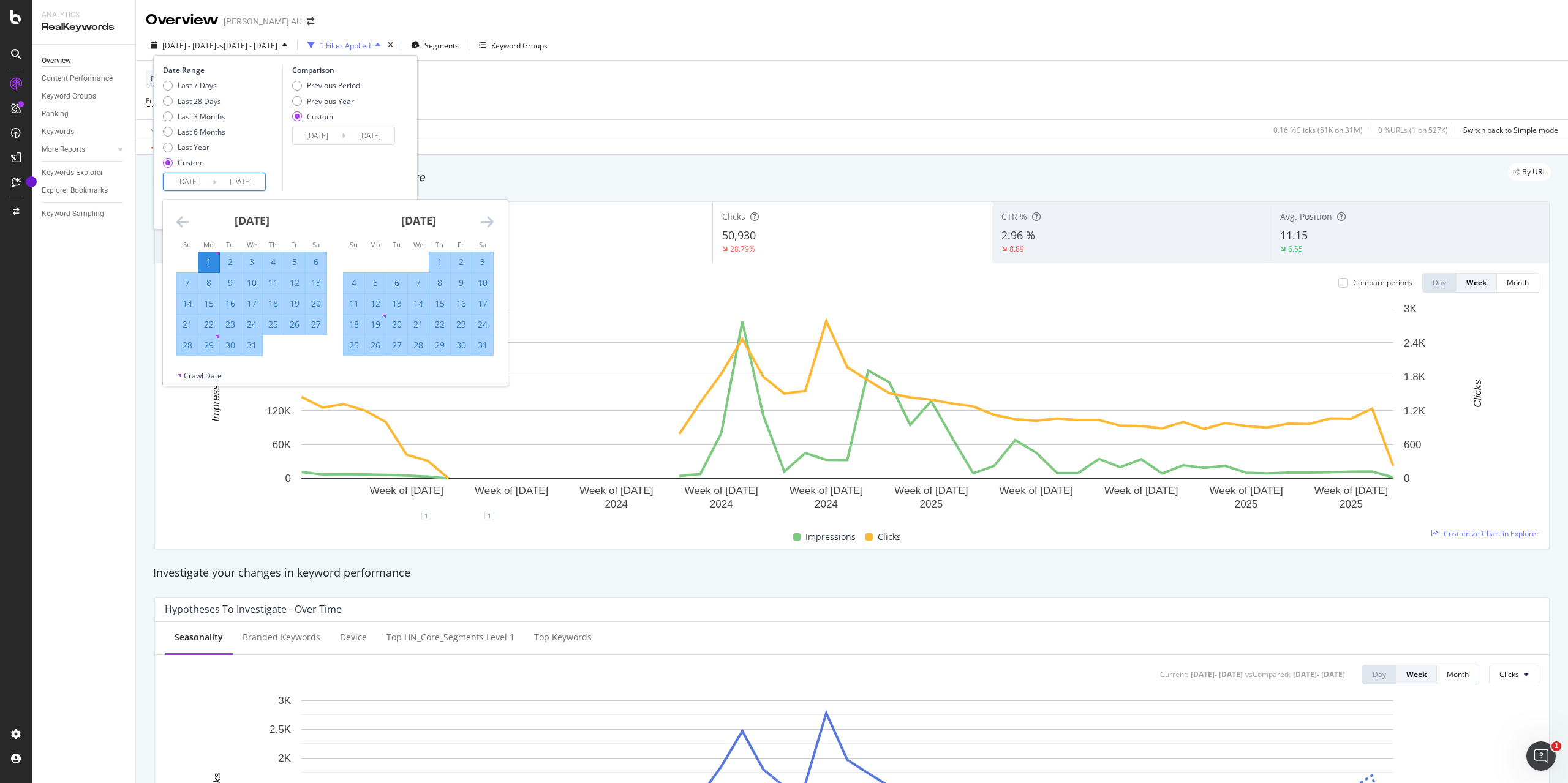
click at [183, 183] on input "[DATE]" at bounding box center [188, 182] width 49 height 17
type input "[DATE]"
click at [693, 114] on div "Device = All and Country = All and Keywords = All Full URL = ^.*[URL][DOMAIN_NA…" at bounding box center [852, 90] width 1412 height 59
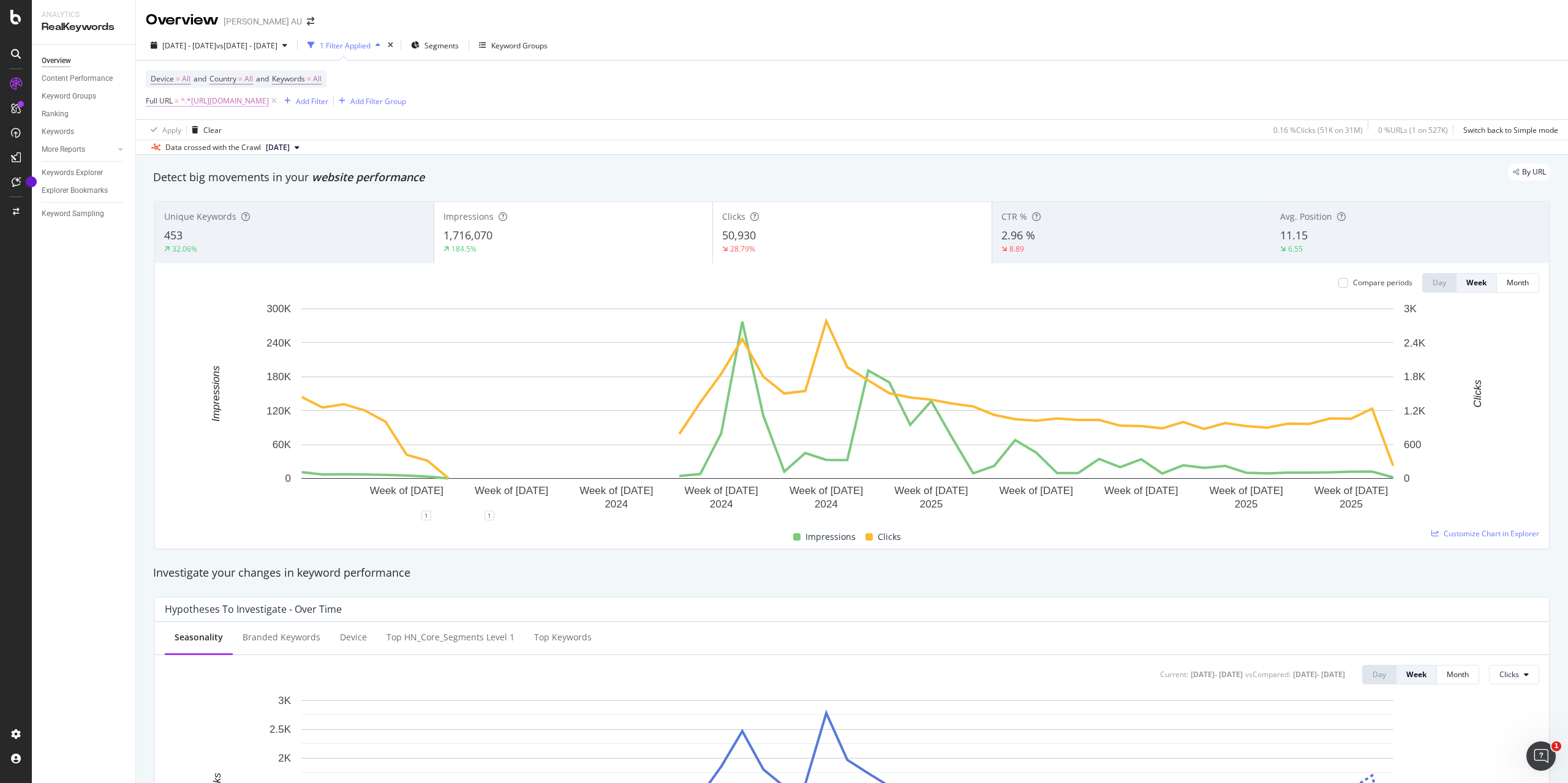
click at [269, 104] on span "^.*[URL][DOMAIN_NAME]" at bounding box center [225, 101] width 88 height 17
click at [249, 153] on input "[URL][DOMAIN_NAME]" at bounding box center [215, 152] width 116 height 19
click at [234, 149] on input "[URL][DOMAIN_NAME]" at bounding box center [215, 152] width 116 height 19
drag, startPoint x: 163, startPoint y: 152, endPoint x: 173, endPoint y: 150, distance: 10.2
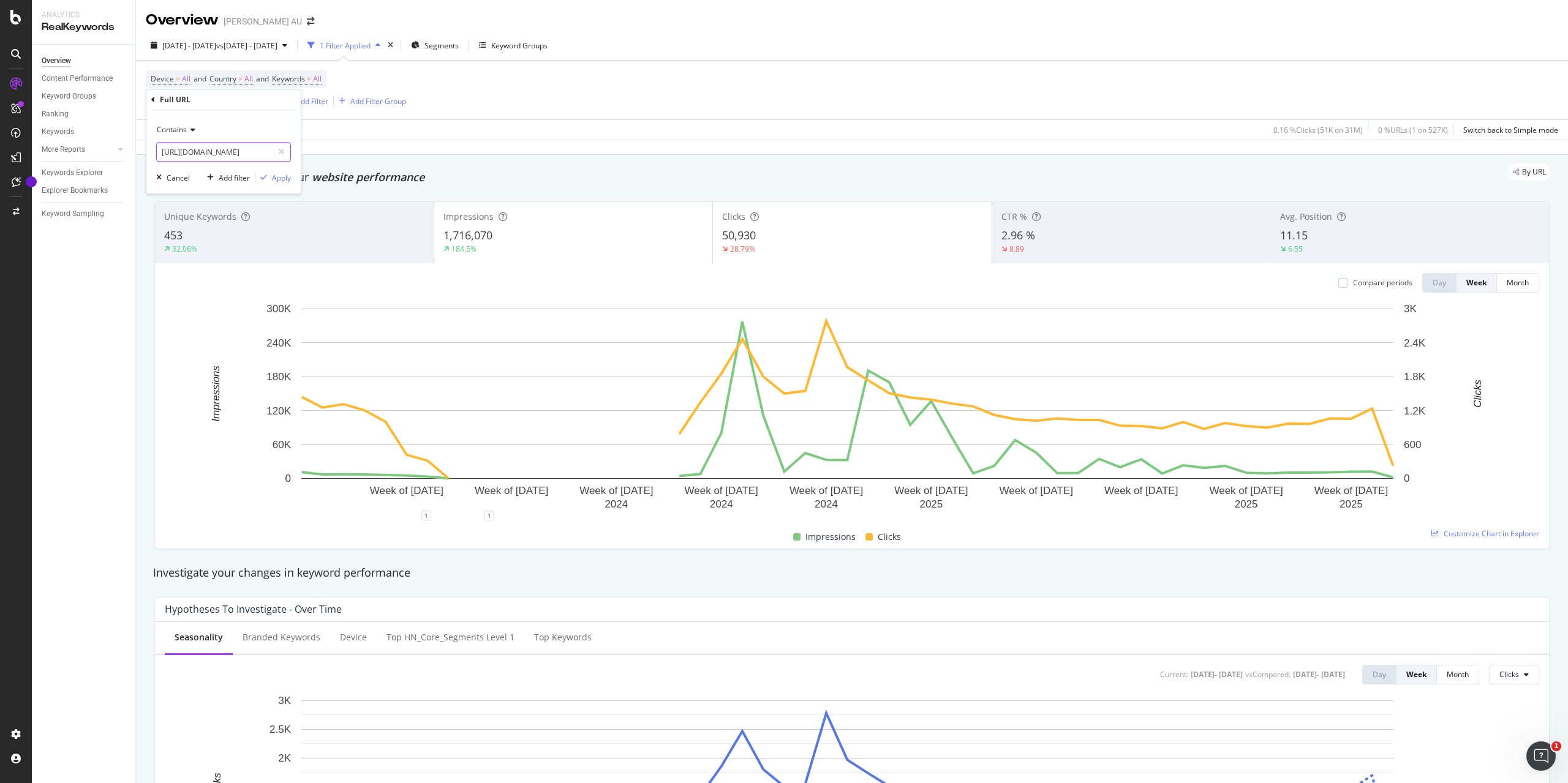
click at [173, 150] on input "[URL][DOMAIN_NAME]" at bounding box center [215, 152] width 116 height 19
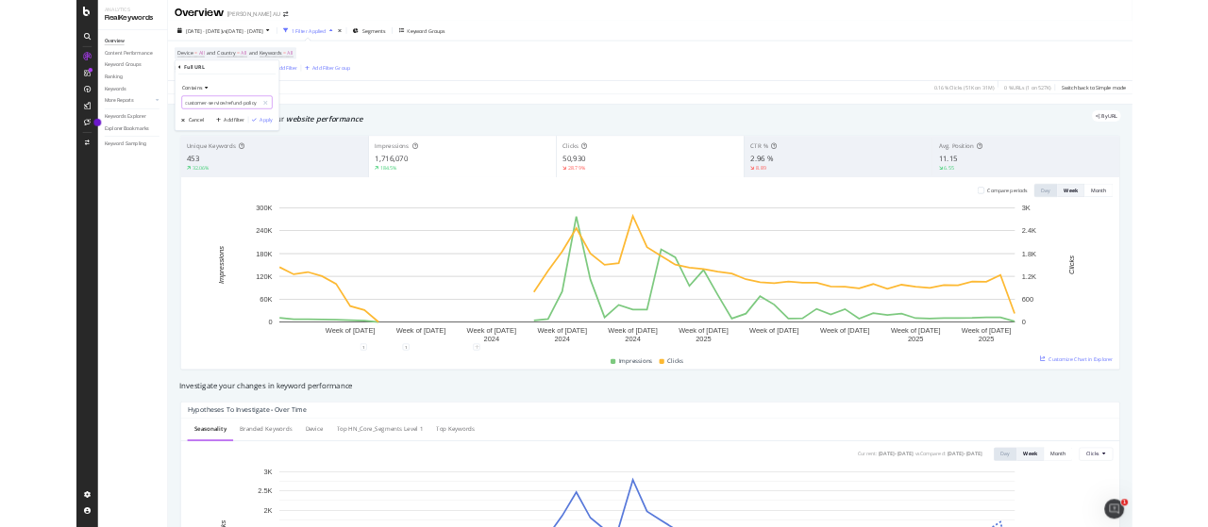
scroll to position [0, 0]
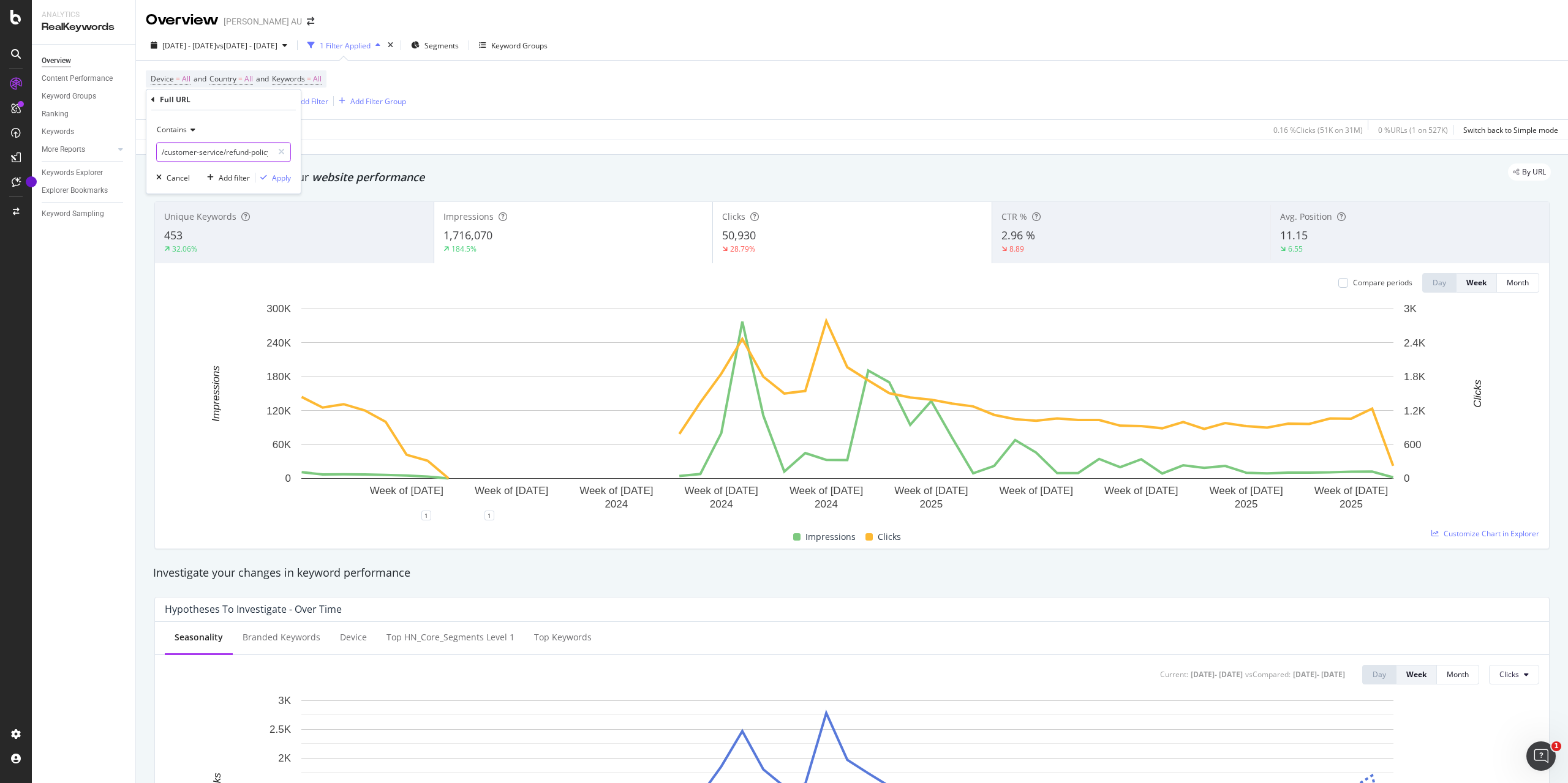
drag, startPoint x: 223, startPoint y: 151, endPoint x: 0, endPoint y: 134, distance: 223.6
click at [0, 134] on body "Analytics RealKeywords Overview Content Performance Keyword Groups Ranking Keyw…" at bounding box center [784, 391] width 1568 height 783
type input "/refund-policy"
click at [278, 176] on div "Apply" at bounding box center [281, 178] width 19 height 10
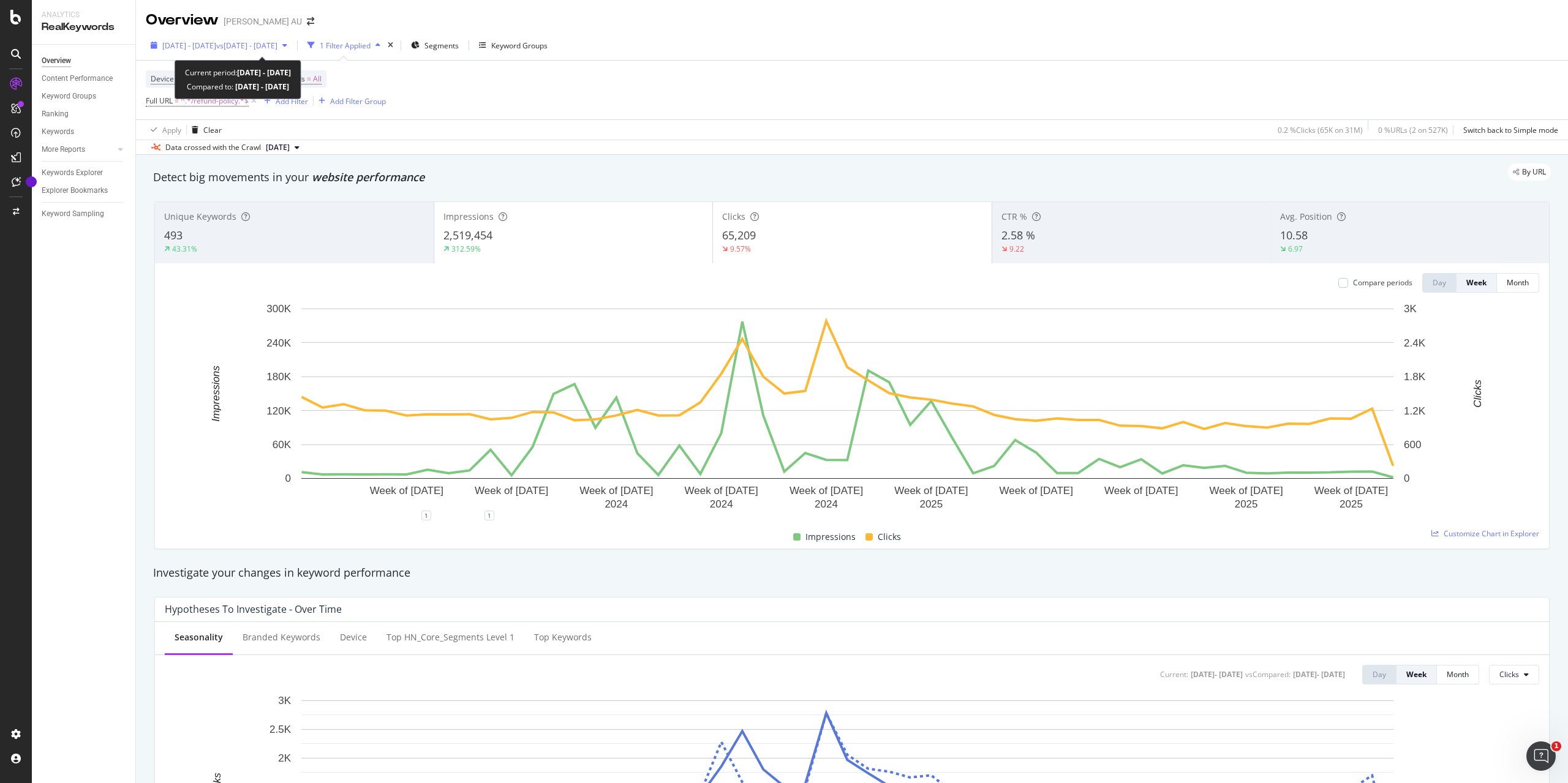
click at [216, 44] on span "[DATE] - [DATE]" at bounding box center [189, 45] width 54 height 10
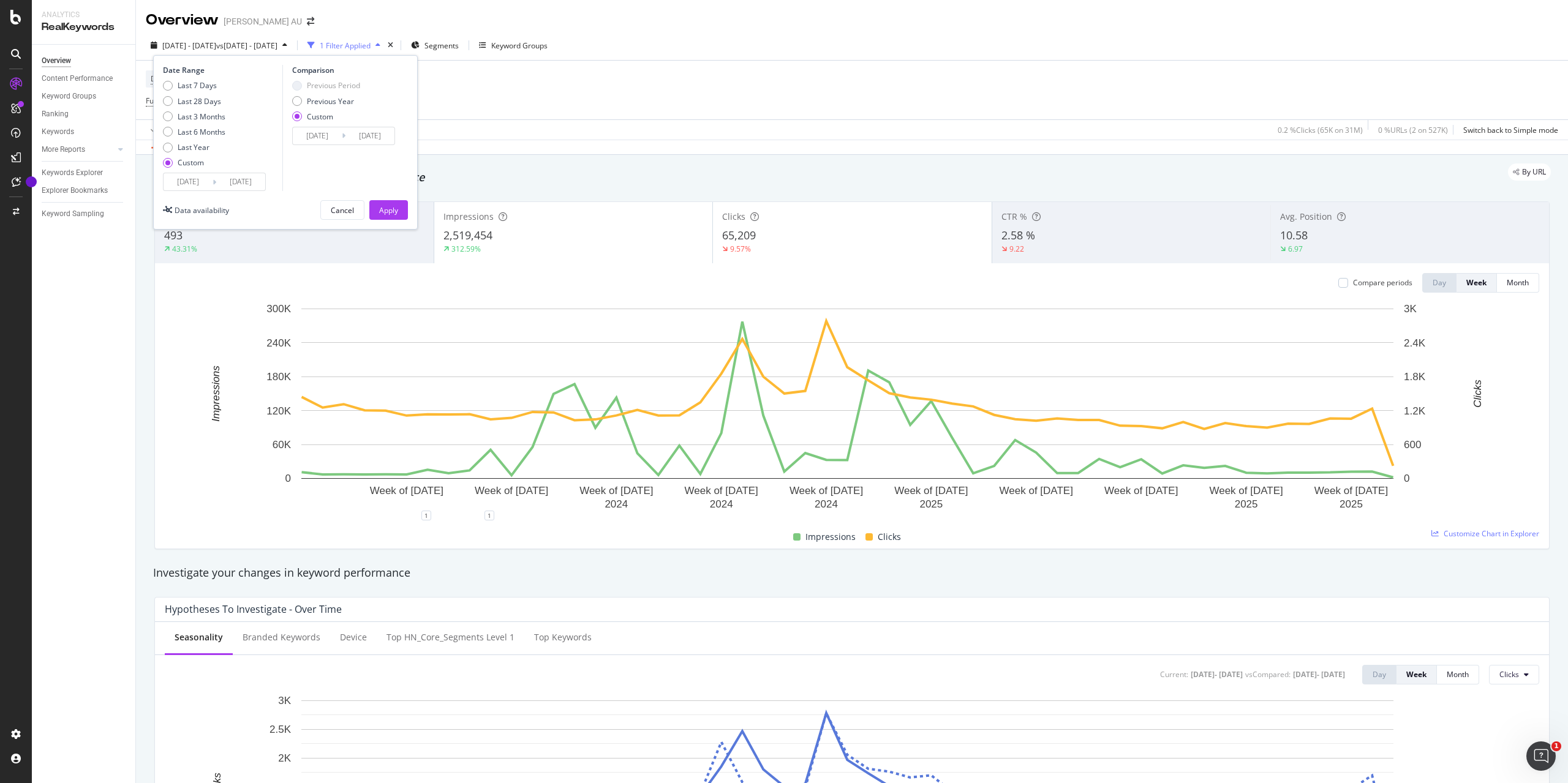
click at [184, 182] on input "[DATE]" at bounding box center [188, 182] width 49 height 17
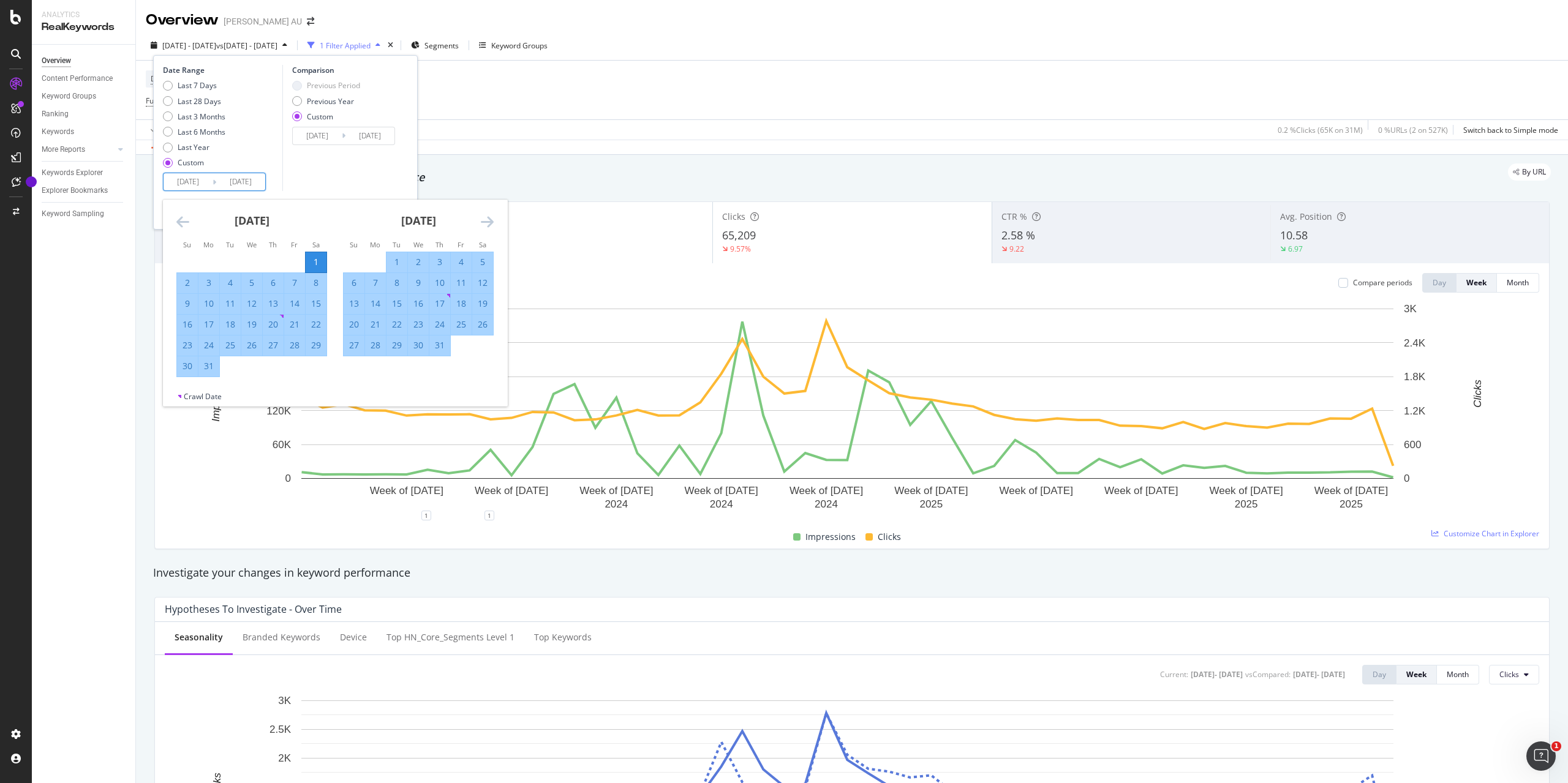
type input "[DATE]"
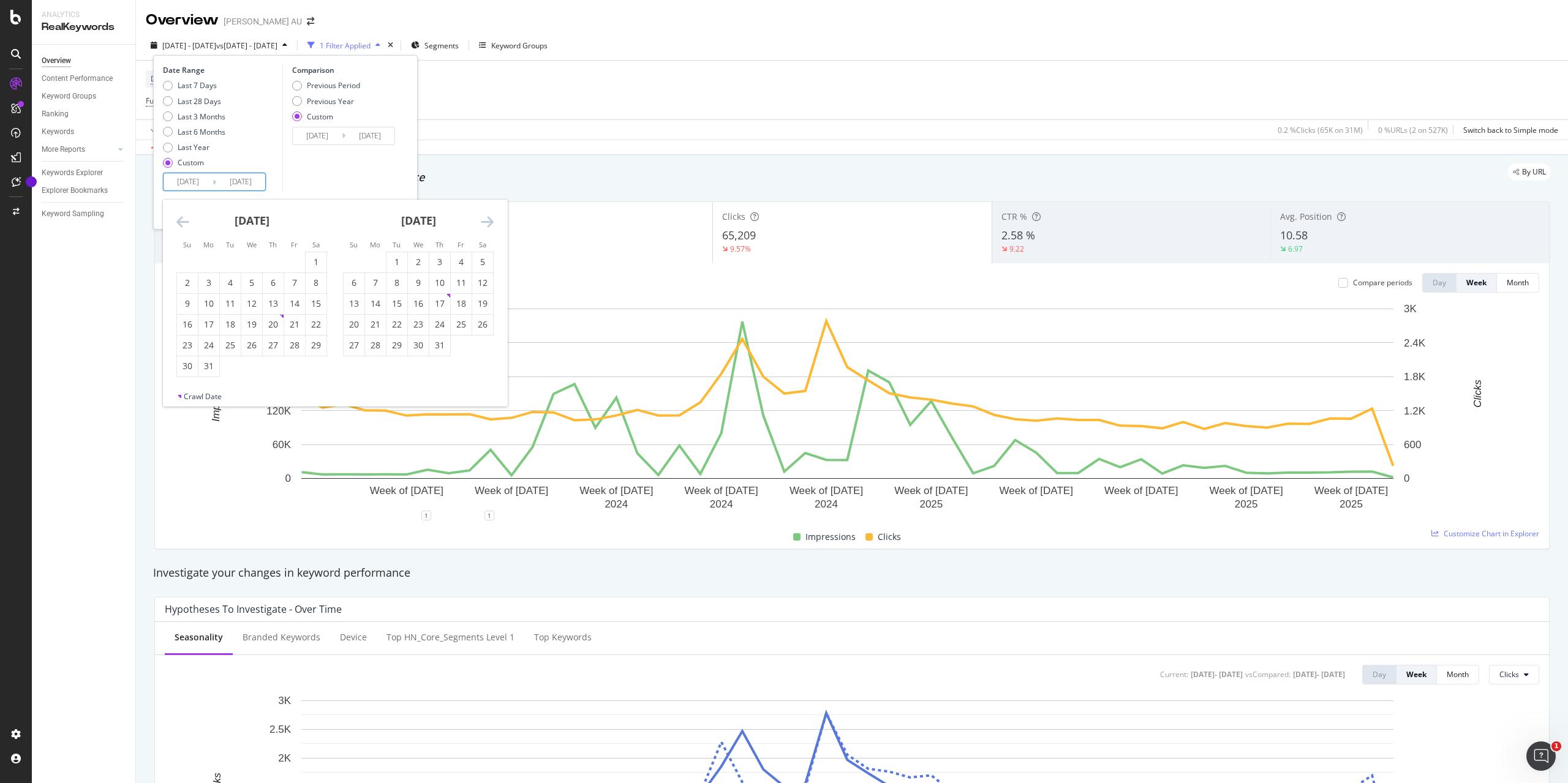
click at [275, 191] on div "Date Range Last 7 Days Last 28 Days Last 3 Months Last 6 Months Last Year Custo…" at bounding box center [286, 142] width 265 height 175
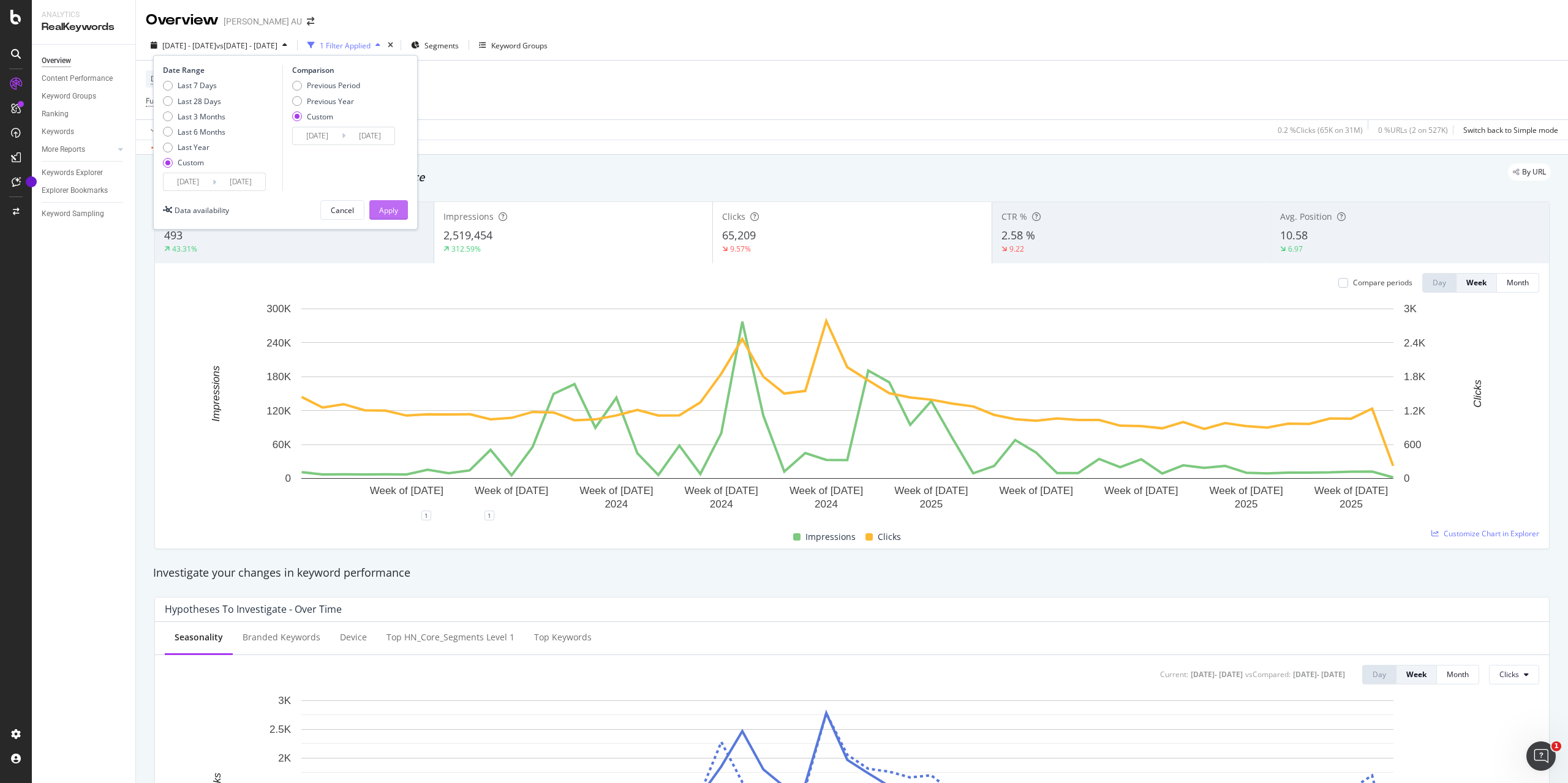
click at [389, 209] on div "Apply" at bounding box center [388, 210] width 19 height 10
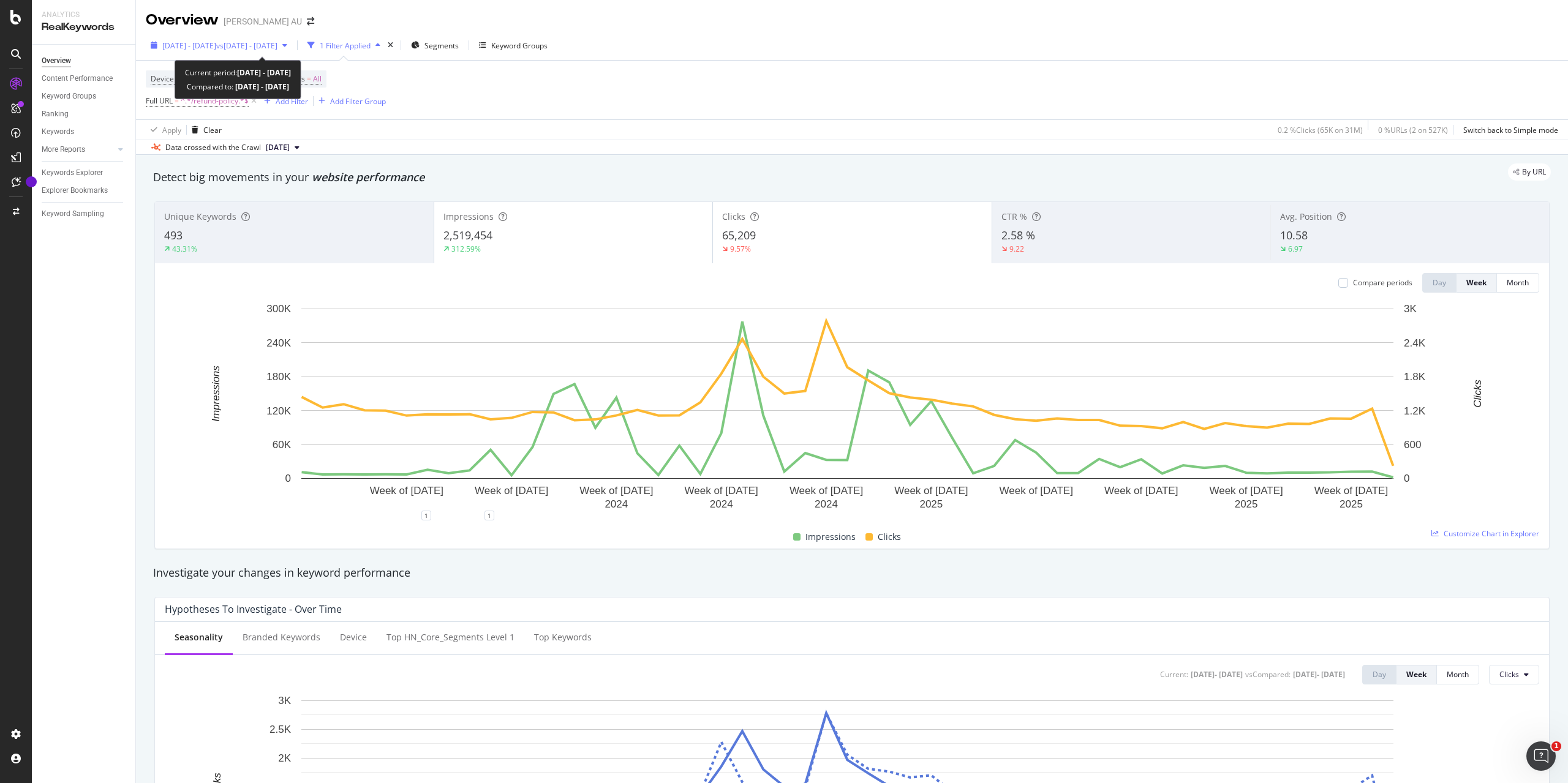
click at [216, 47] on span "[DATE] - [DATE]" at bounding box center [189, 45] width 54 height 10
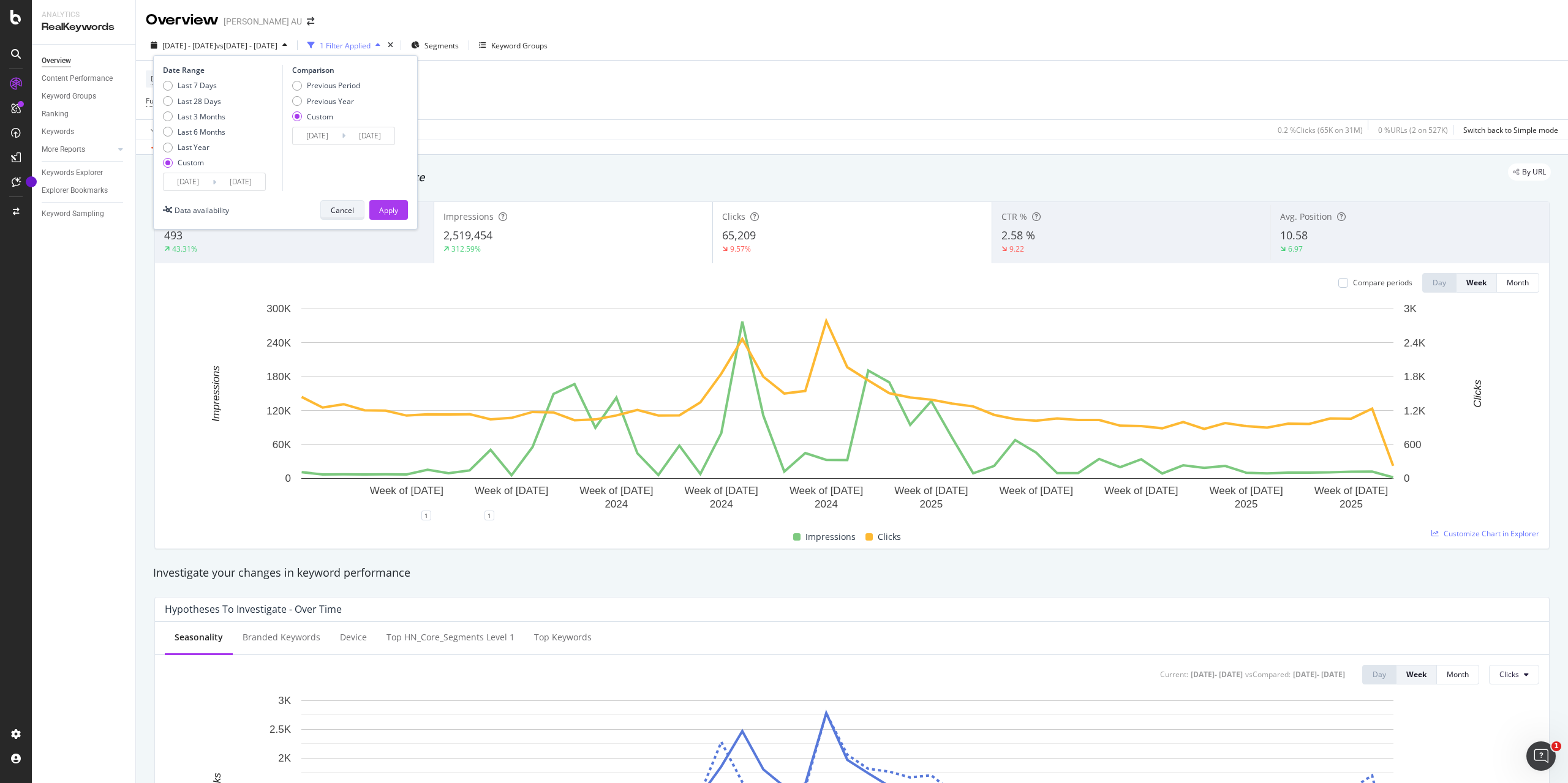
click at [335, 209] on div "Cancel" at bounding box center [343, 210] width 23 height 10
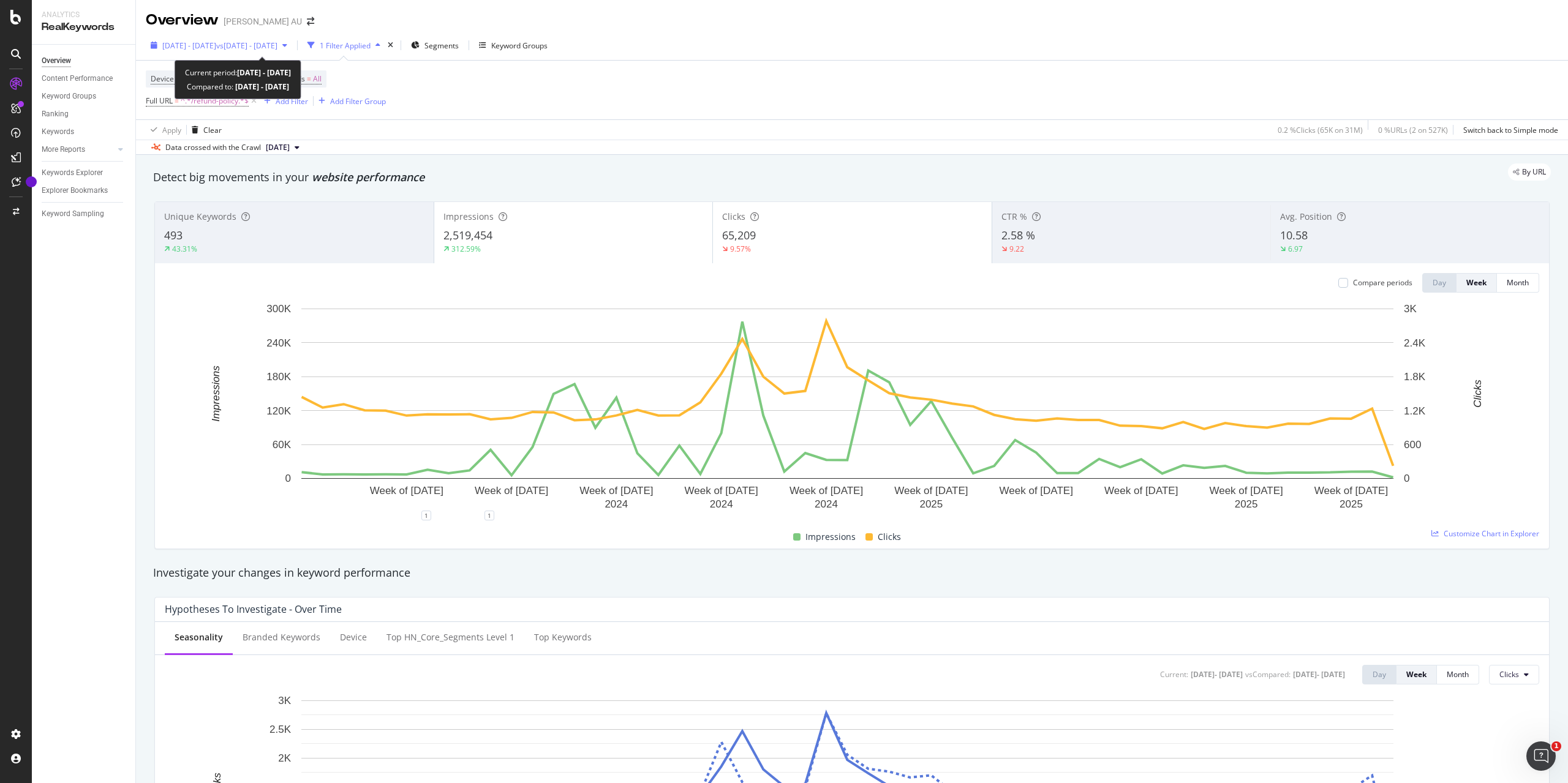
click at [277, 42] on span "vs [DATE] - [DATE]" at bounding box center [247, 45] width 61 height 10
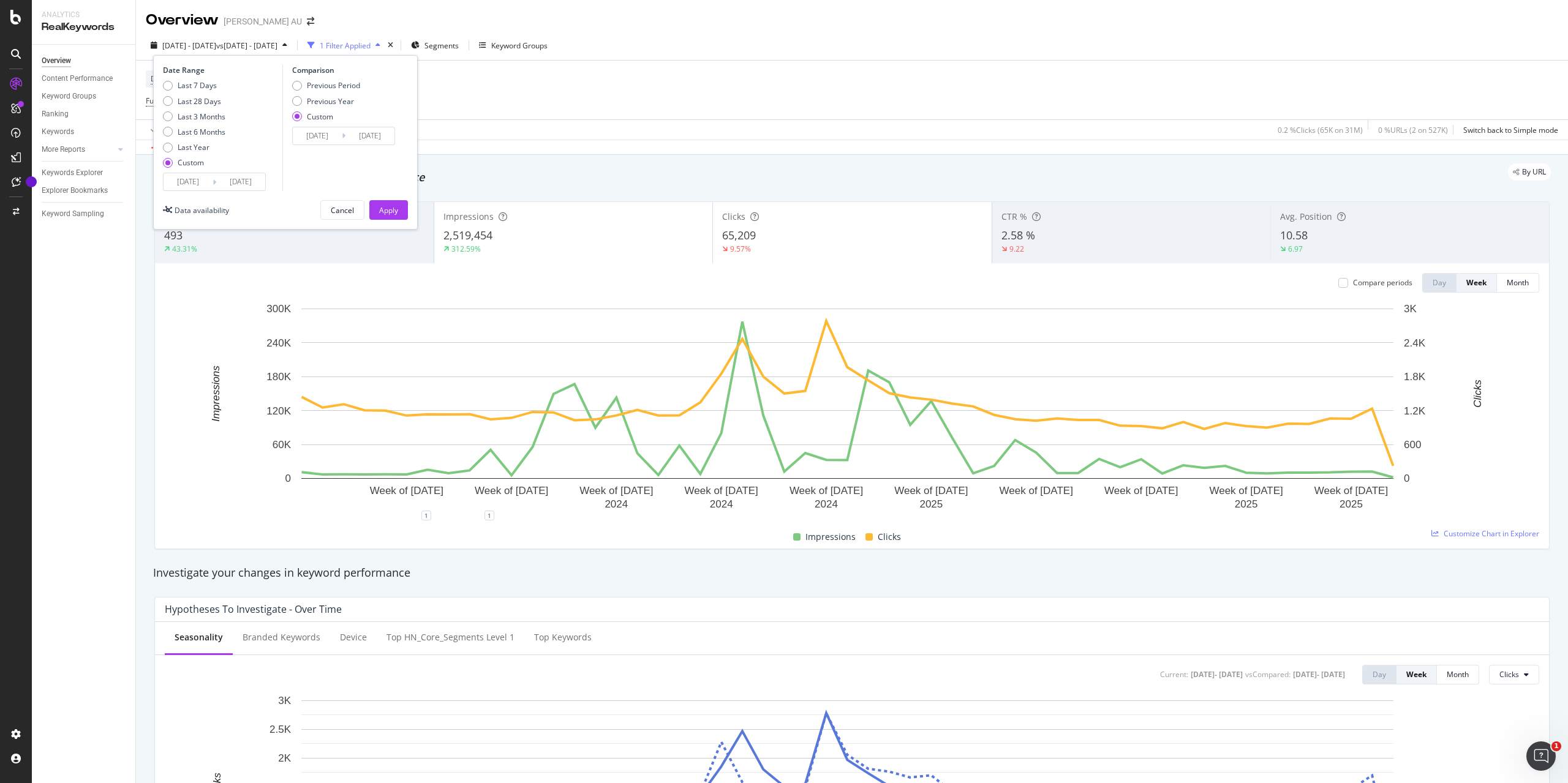
click at [185, 184] on input "[DATE]" at bounding box center [188, 182] width 49 height 17
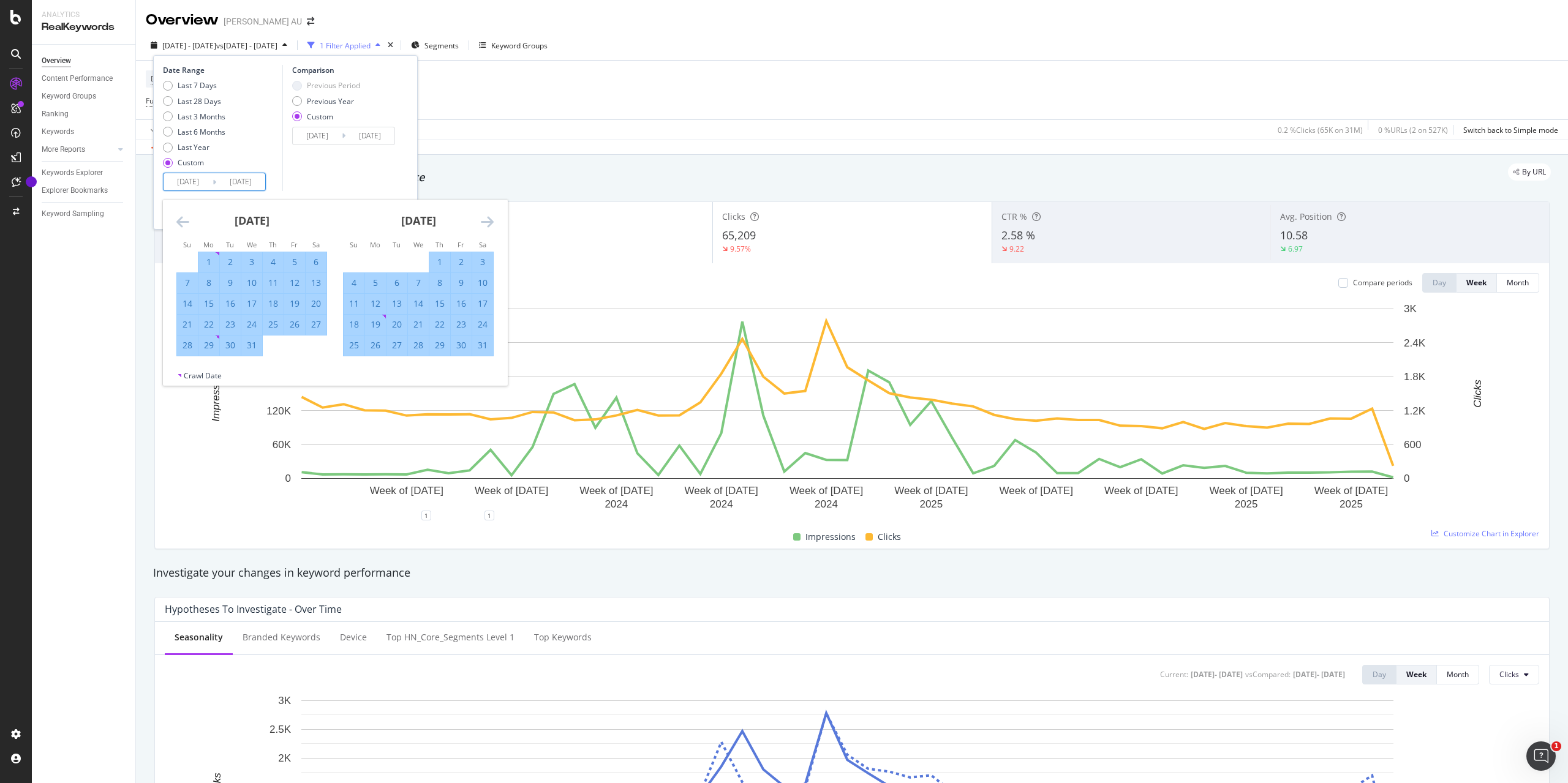
type input "[DATE]"
drag, startPoint x: 238, startPoint y: 182, endPoint x: 244, endPoint y: 186, distance: 7.2
click at [237, 182] on input "[DATE]" at bounding box center [240, 182] width 49 height 17
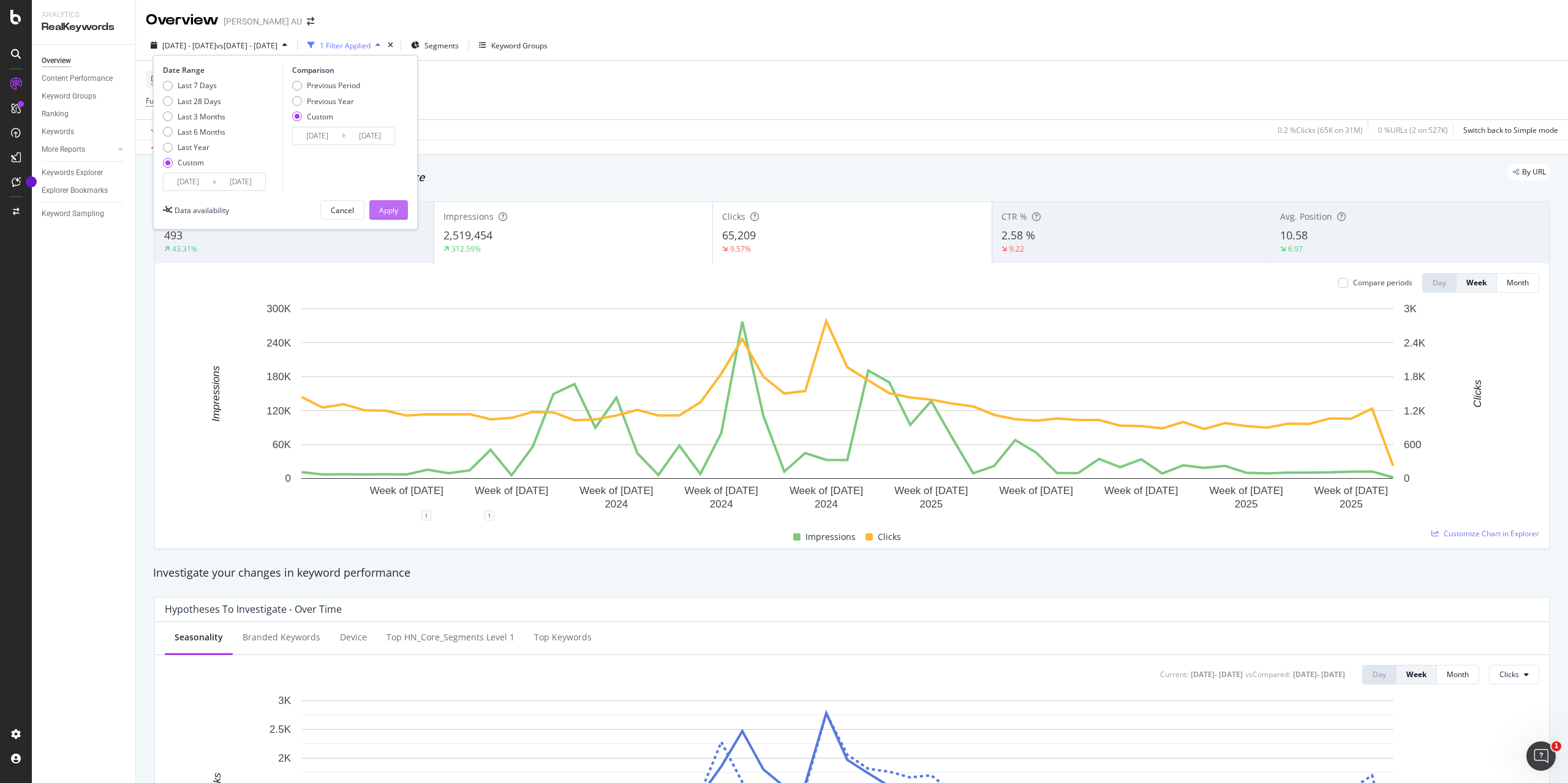
type input "[DATE]"
click at [389, 206] on div "Apply" at bounding box center [388, 210] width 19 height 10
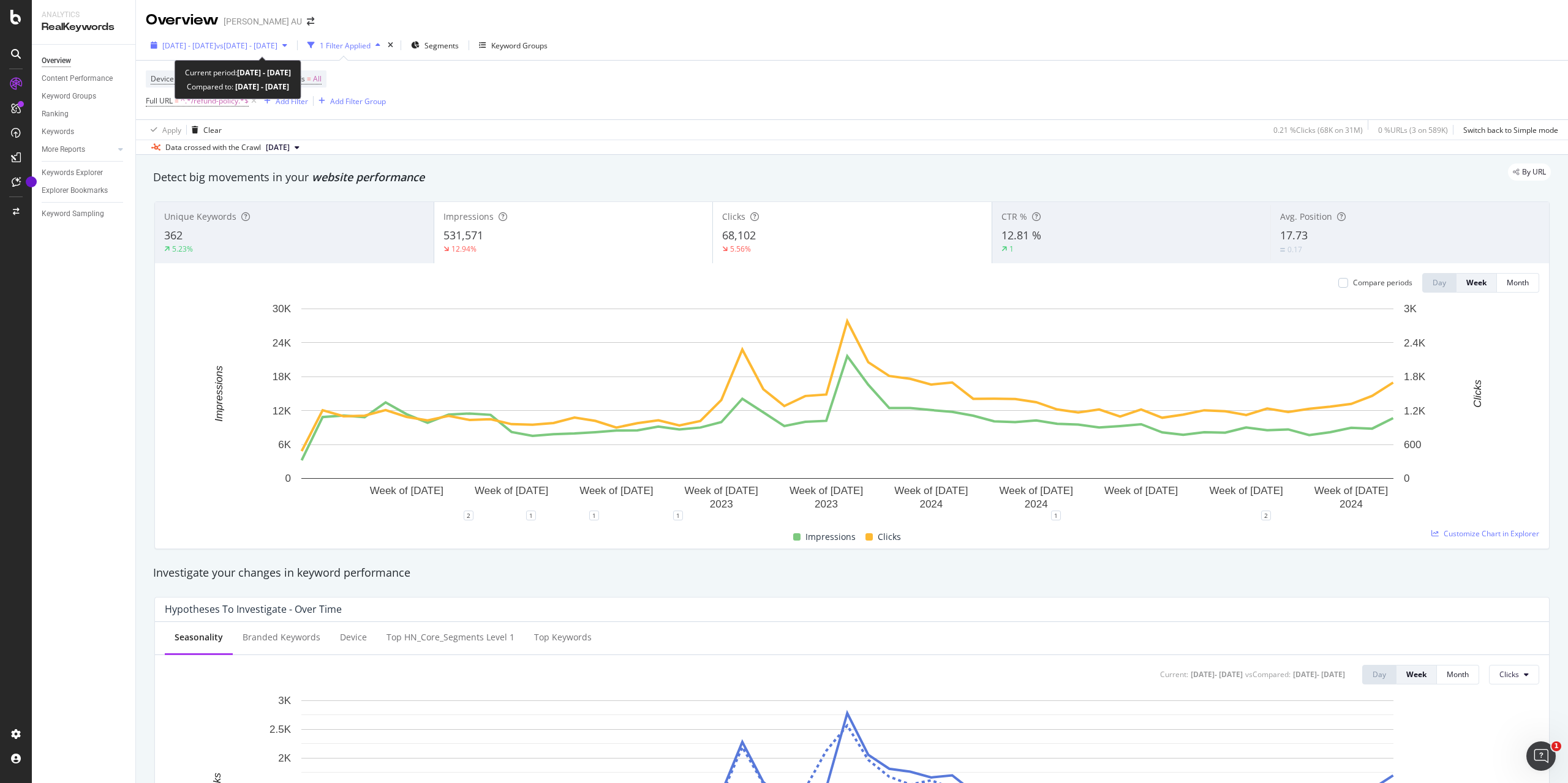
click at [216, 45] on span "[DATE] - [DATE]" at bounding box center [189, 45] width 54 height 10
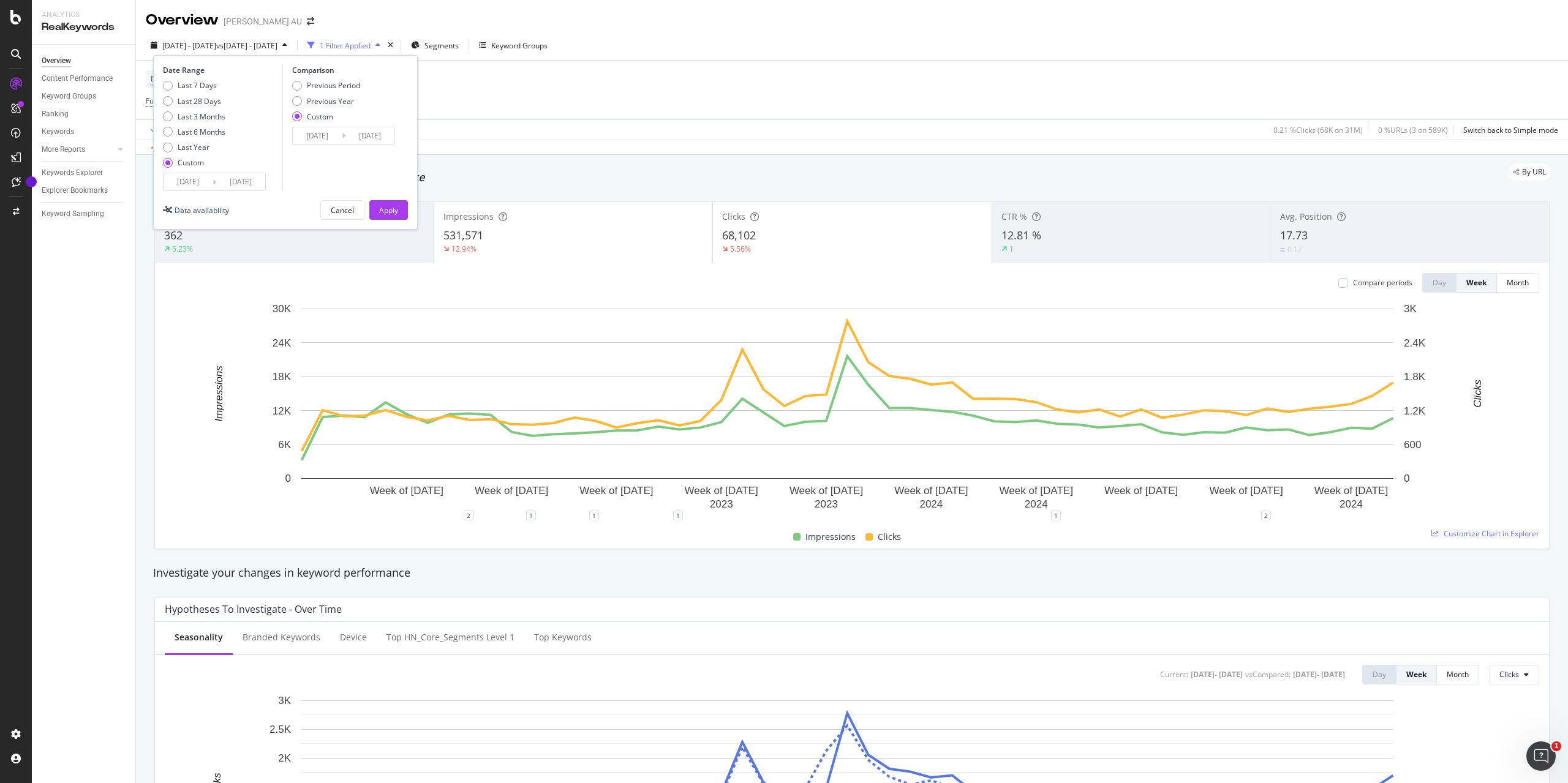
click at [179, 183] on input "[DATE]" at bounding box center [188, 182] width 49 height 17
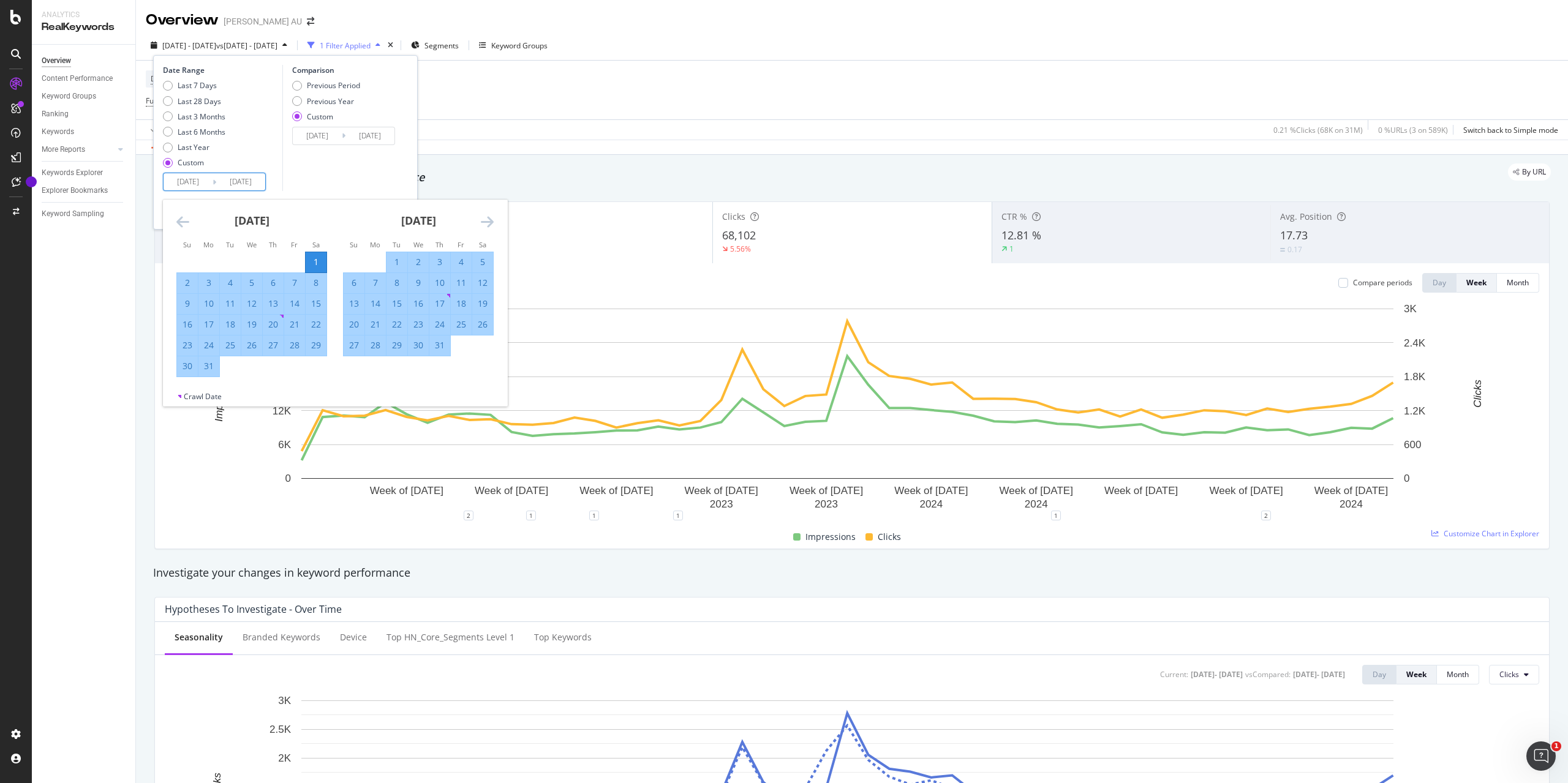
type input "[DATE]"
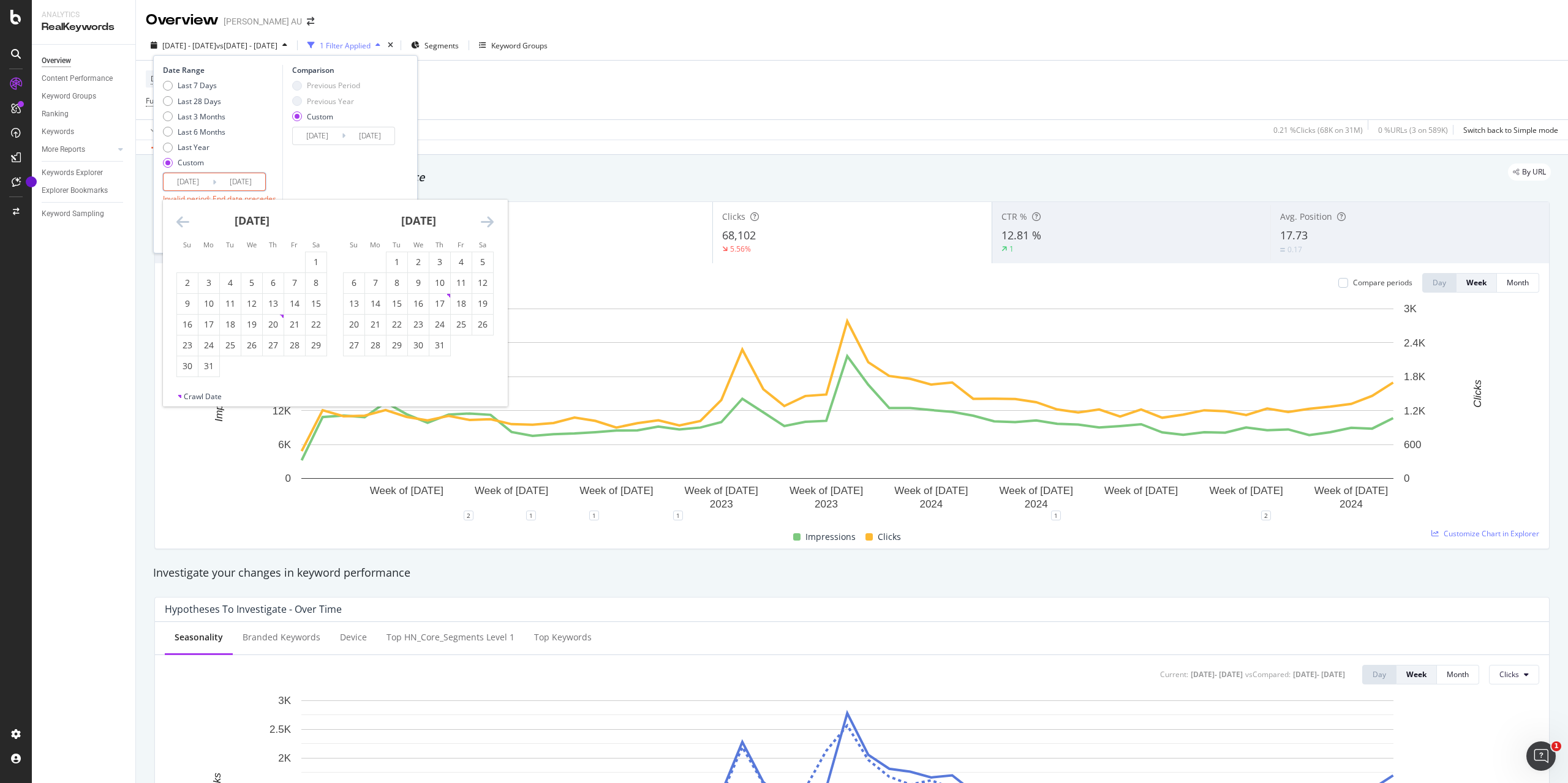
click at [239, 183] on input "[DATE]" at bounding box center [240, 182] width 49 height 17
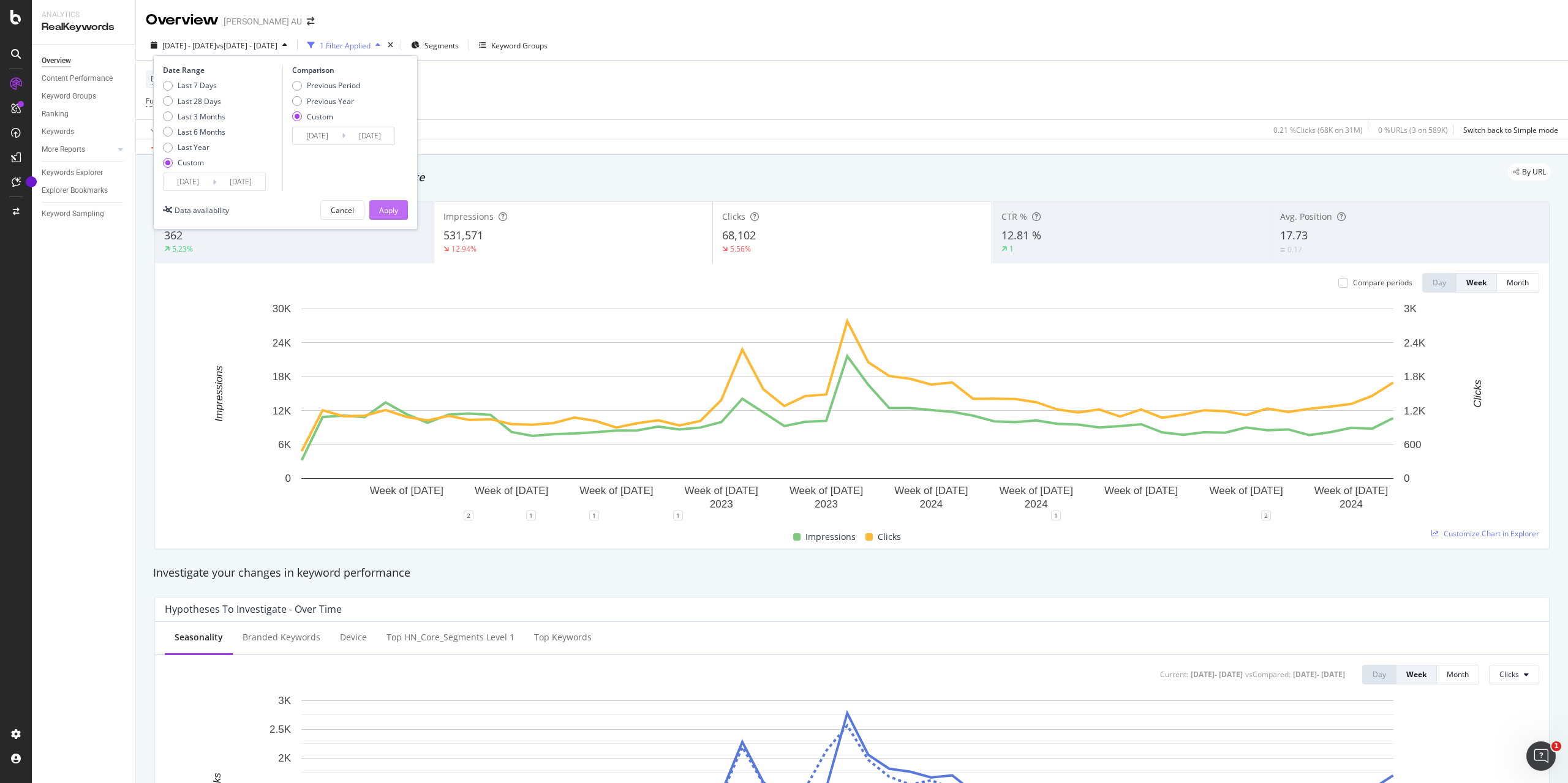
type input "[DATE]"
click at [380, 213] on div "Apply" at bounding box center [388, 210] width 19 height 10
